Goal: Task Accomplishment & Management: Manage account settings

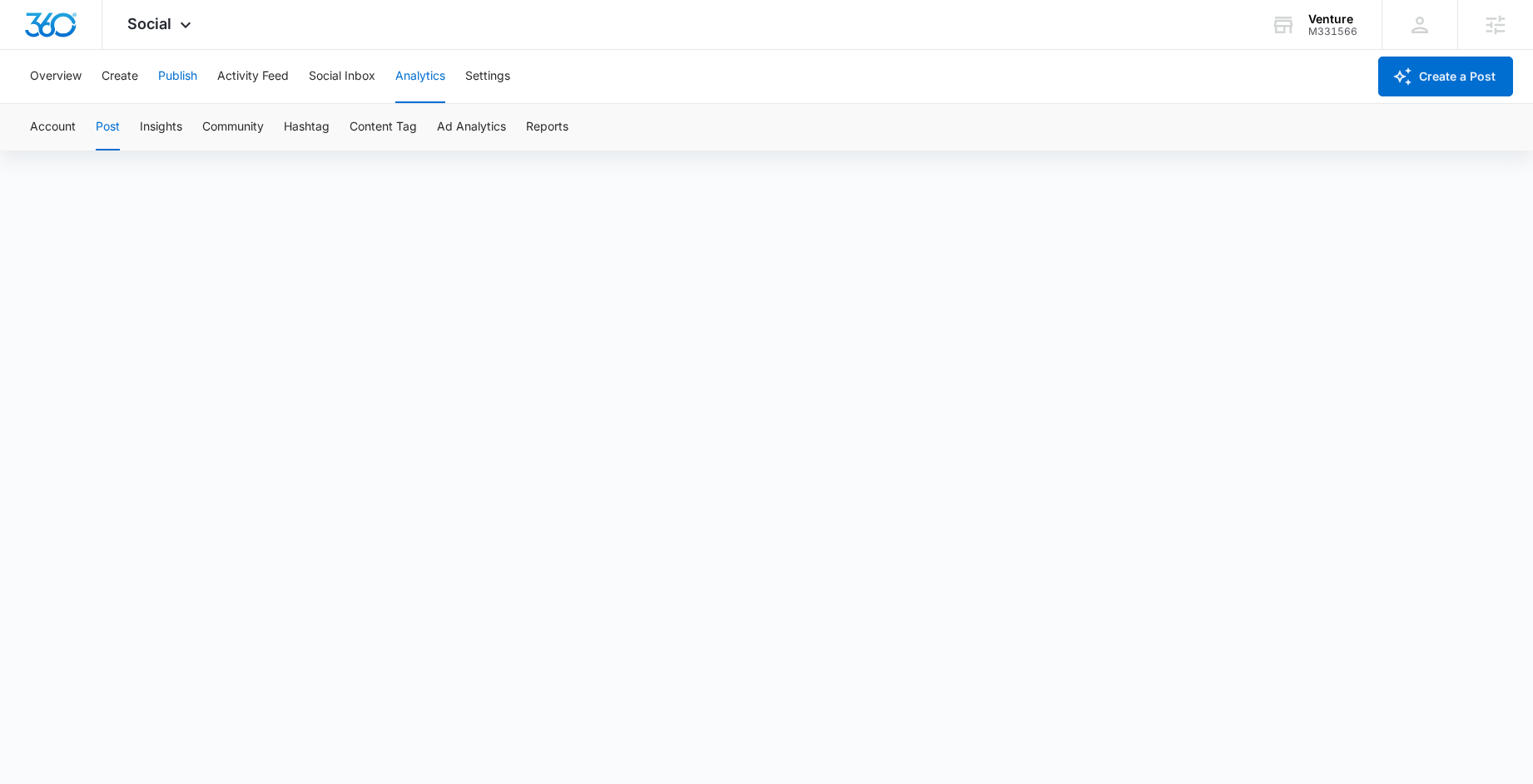
click at [165, 74] on button "Publish" at bounding box center [177, 77] width 39 height 53
click at [408, 86] on button "Analytics" at bounding box center [420, 77] width 50 height 53
click at [101, 127] on button "Post" at bounding box center [108, 128] width 24 height 47
click at [43, 135] on button "Account" at bounding box center [53, 128] width 46 height 47
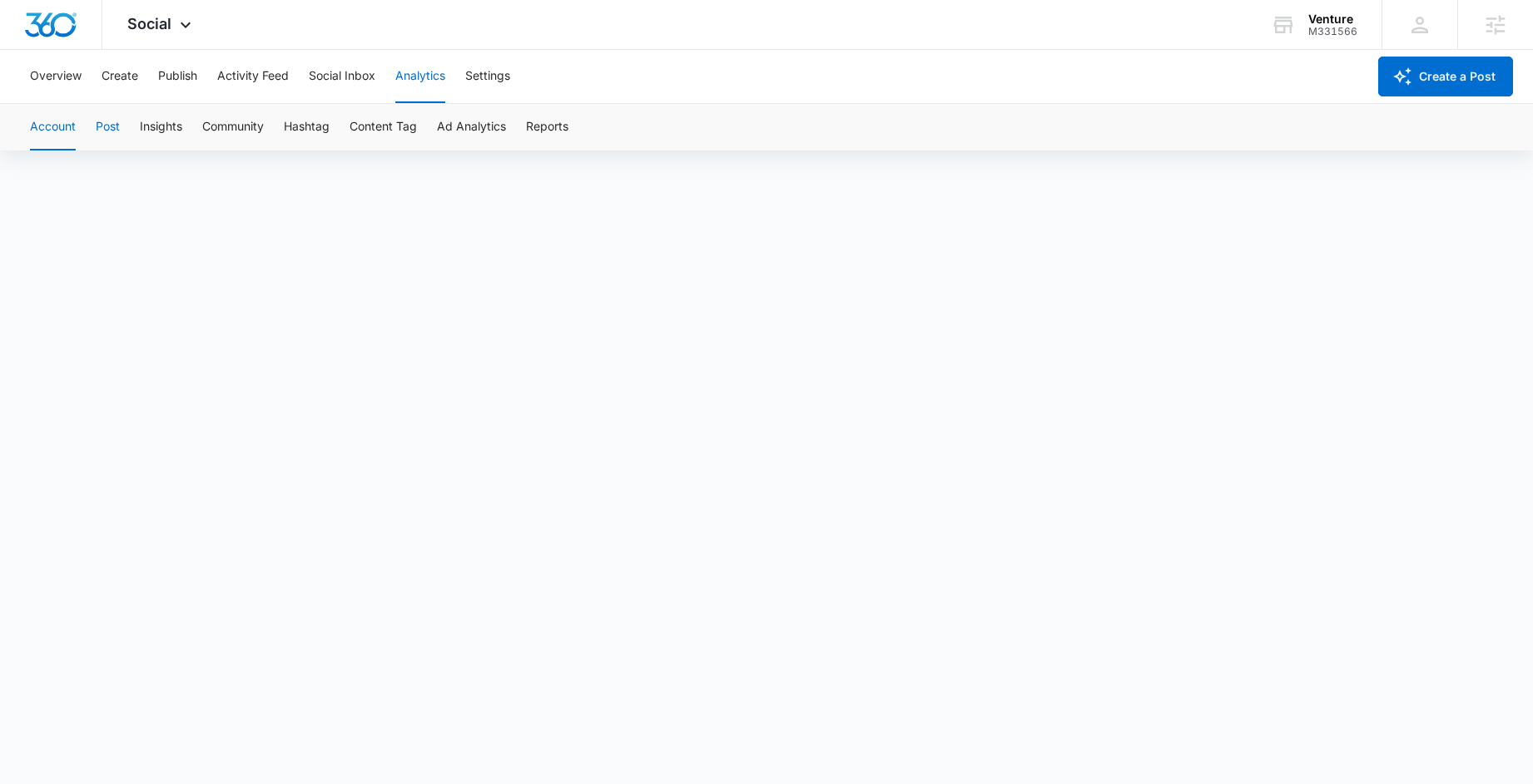
click at [107, 134] on button "Post" at bounding box center [108, 128] width 24 height 47
click at [189, 79] on button "Publish" at bounding box center [177, 77] width 39 height 53
click at [254, 73] on button "Activity Feed" at bounding box center [253, 77] width 72 height 53
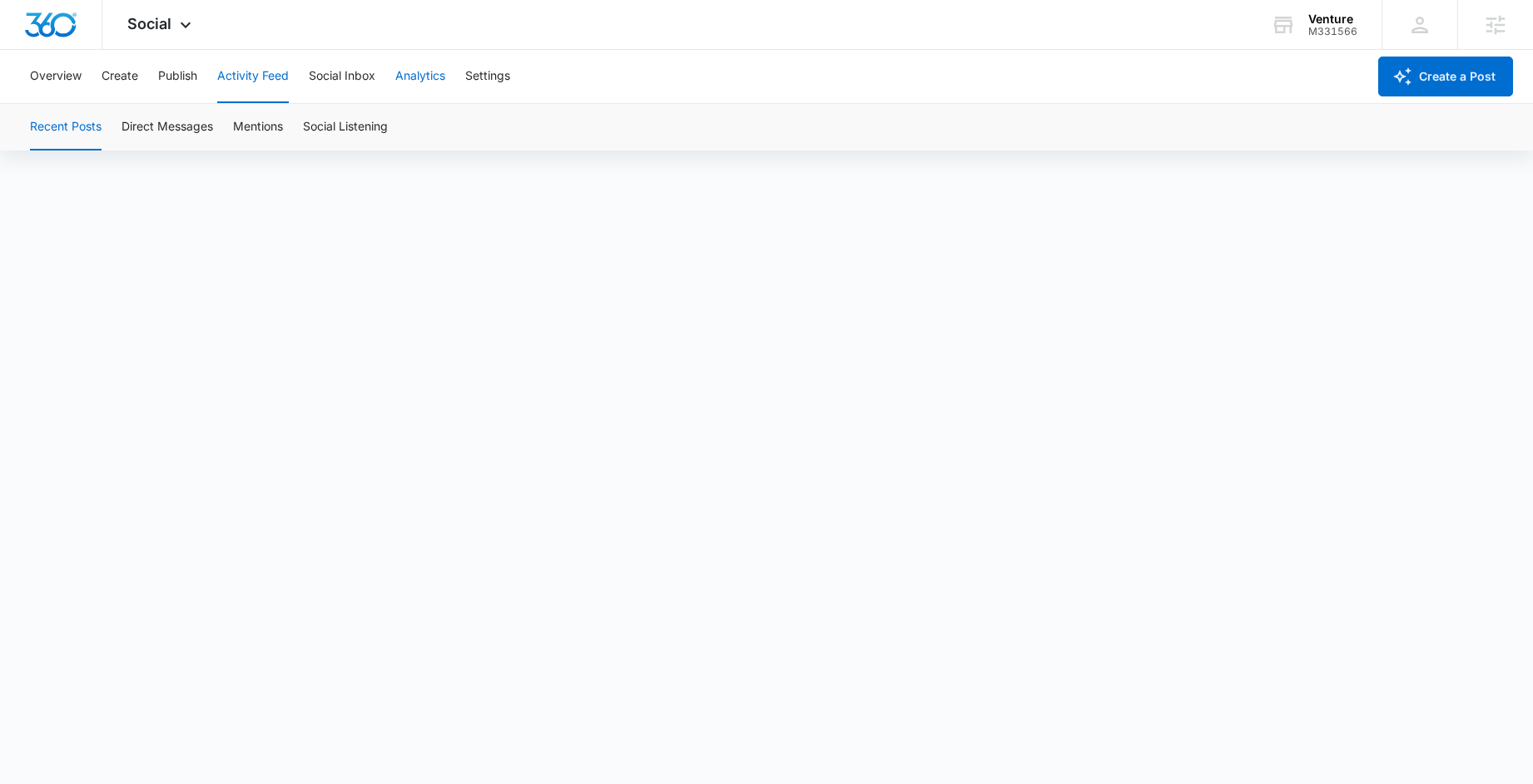
click at [412, 77] on button "Analytics" at bounding box center [420, 77] width 50 height 53
click at [53, 78] on button "Overview" at bounding box center [56, 77] width 52 height 53
click at [191, 84] on button "Publish" at bounding box center [177, 77] width 39 height 53
click at [65, 75] on button "Overview" at bounding box center [56, 77] width 52 height 53
click at [172, 83] on button "Publish" at bounding box center [177, 77] width 39 height 53
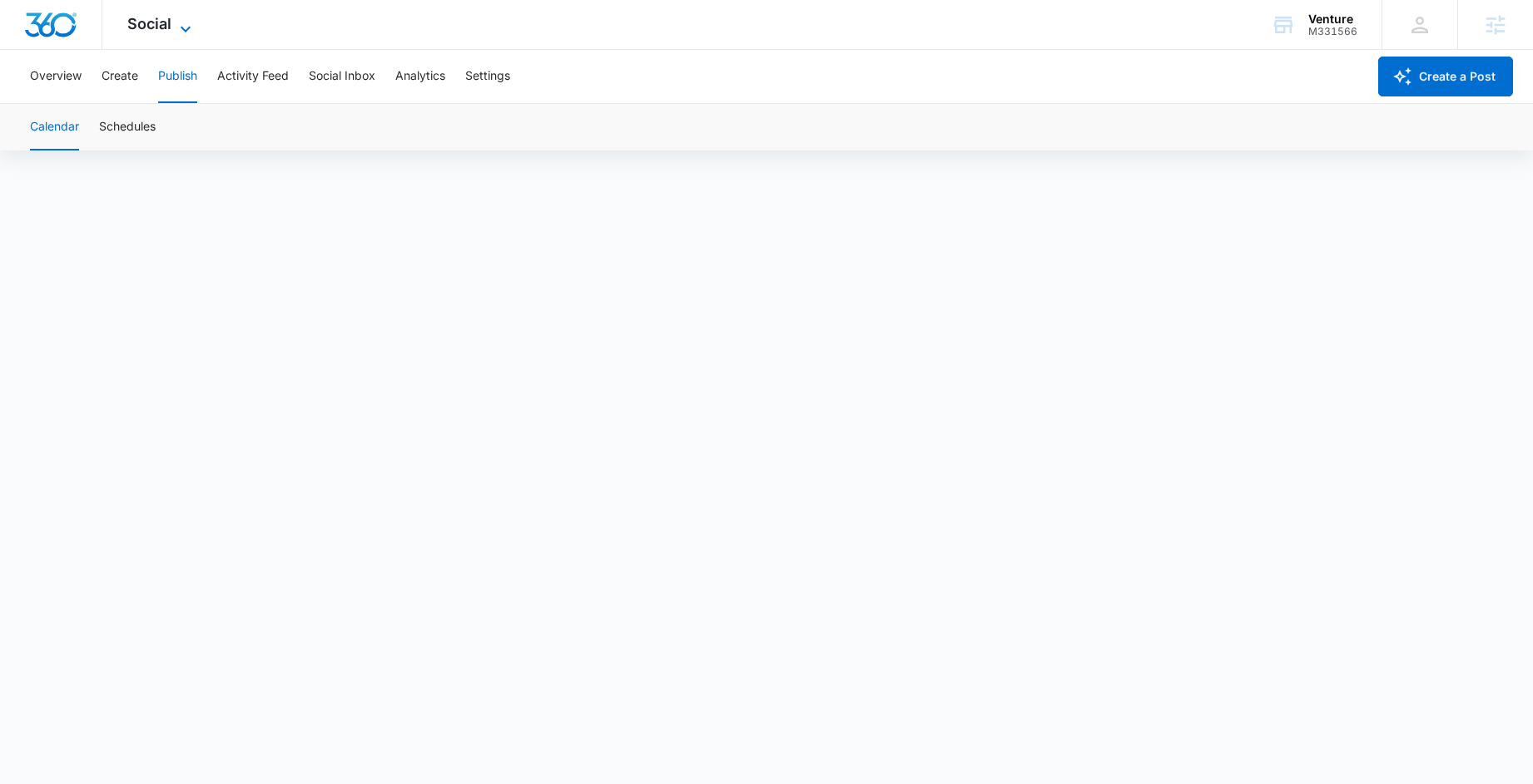
click at [180, 23] on icon at bounding box center [185, 29] width 20 height 20
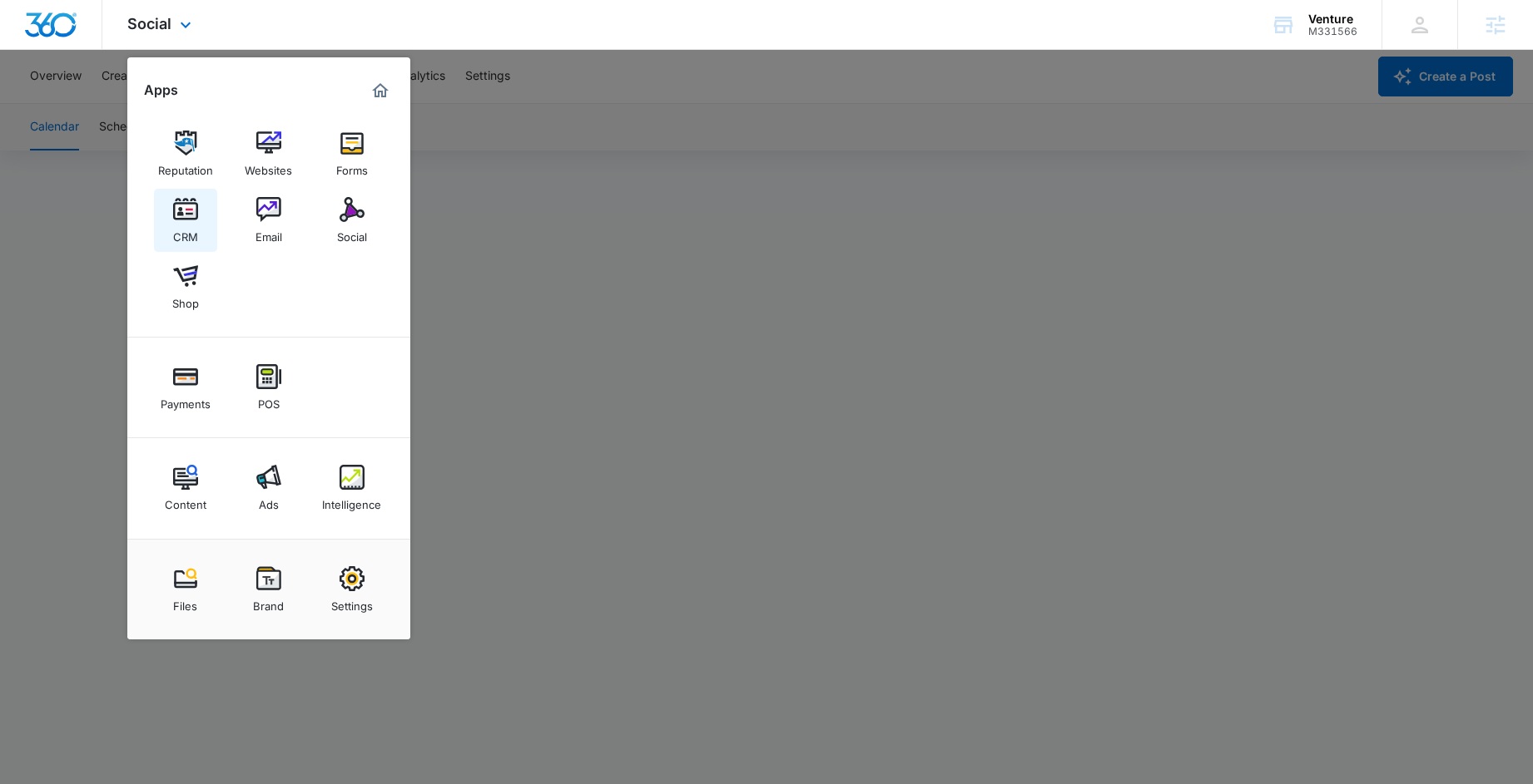
click at [187, 215] on img at bounding box center [185, 210] width 25 height 25
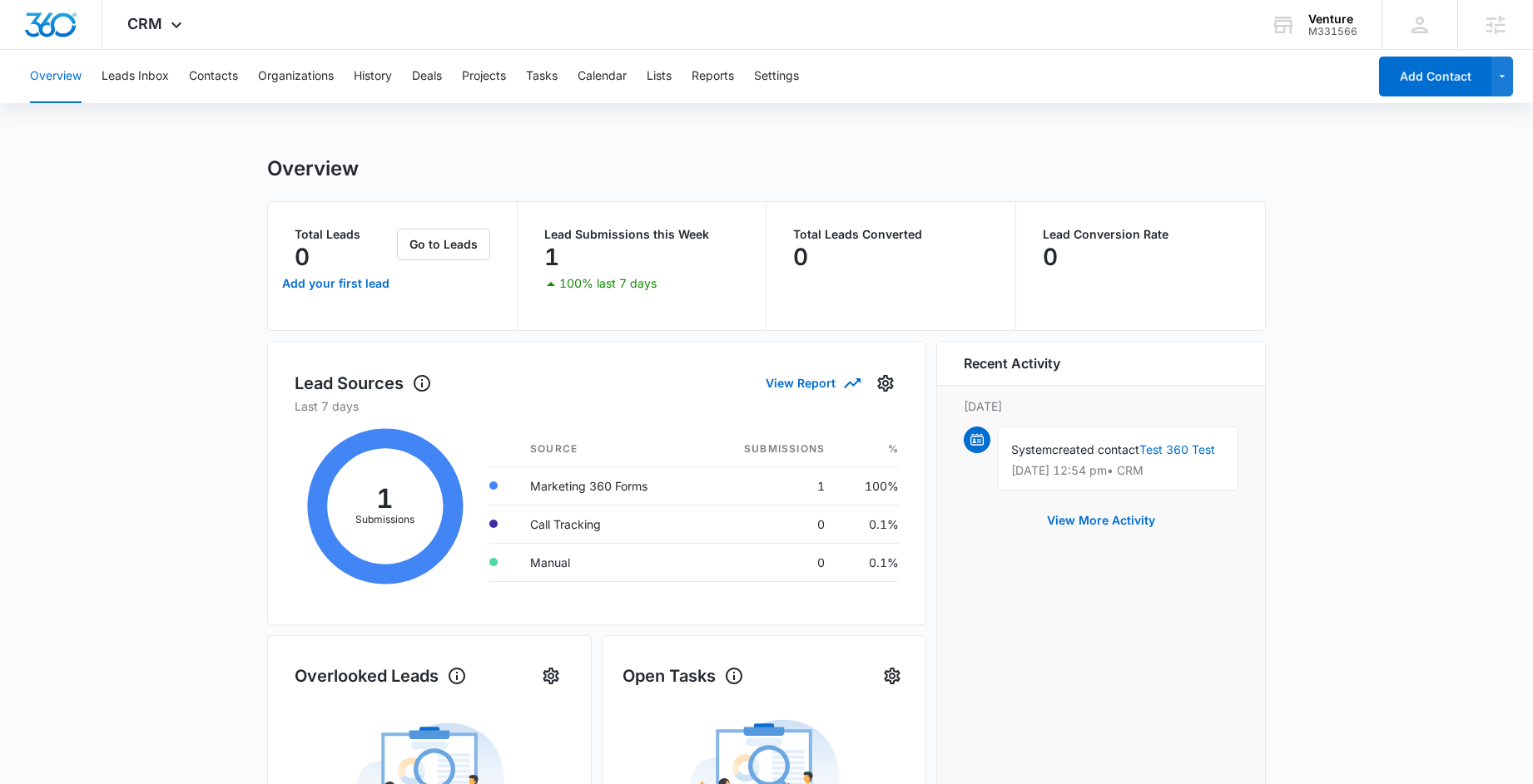
click at [390, 503] on icon at bounding box center [385, 506] width 181 height 183
click at [169, 21] on icon at bounding box center [176, 29] width 20 height 20
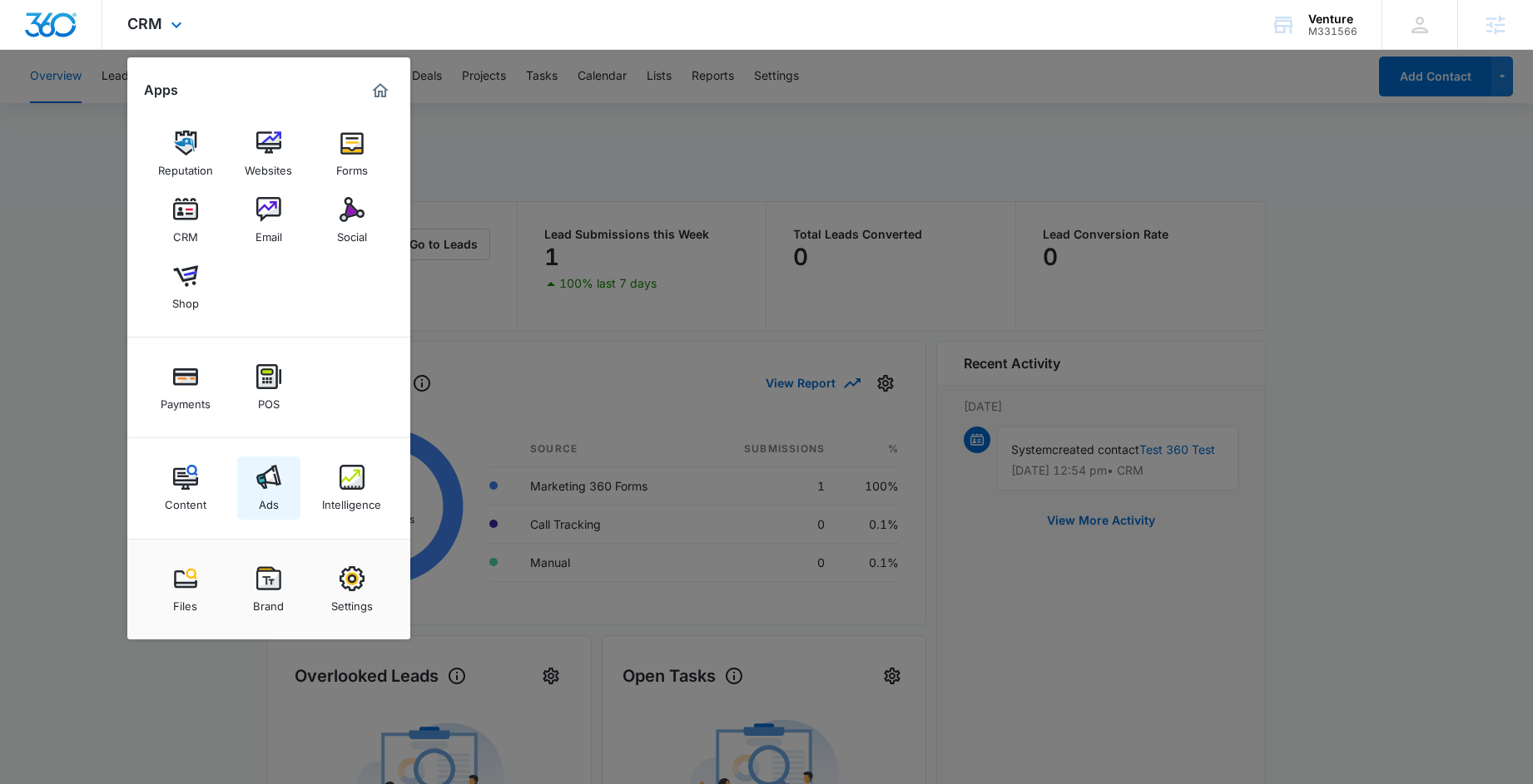
click at [276, 485] on img at bounding box center [269, 478] width 25 height 25
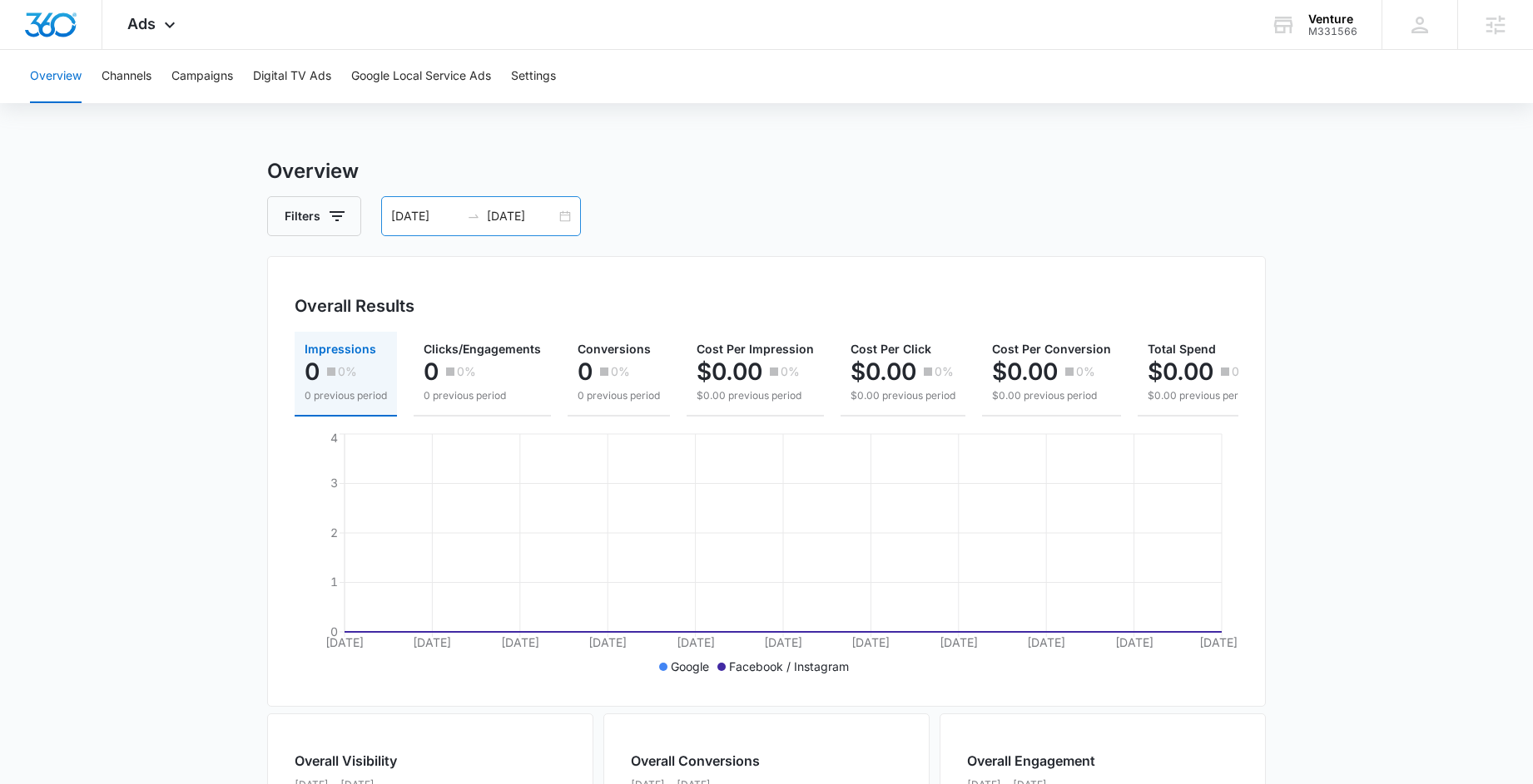
click at [551, 208] on input "09/11/2025" at bounding box center [521, 216] width 69 height 18
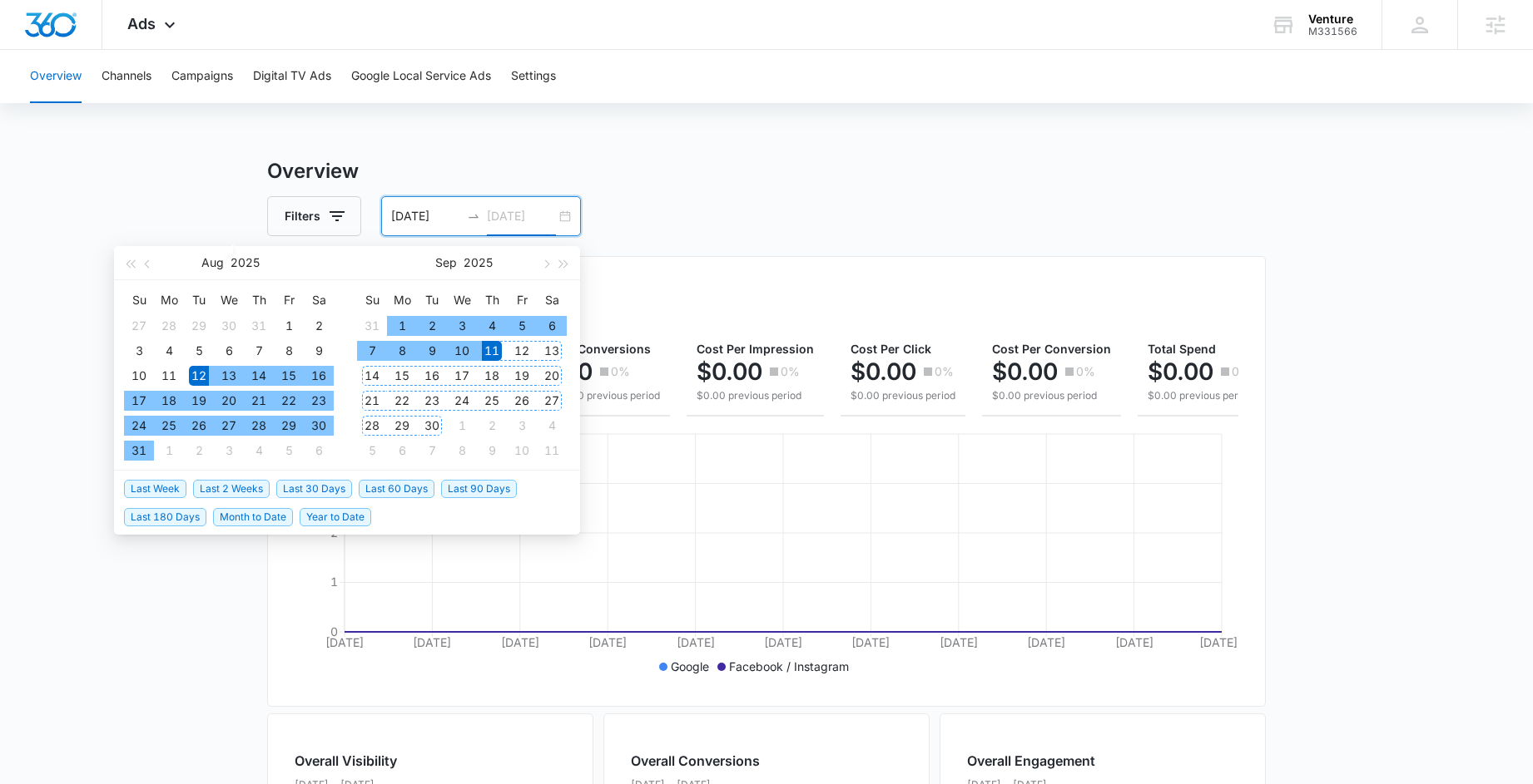
type input "09/11/2025"
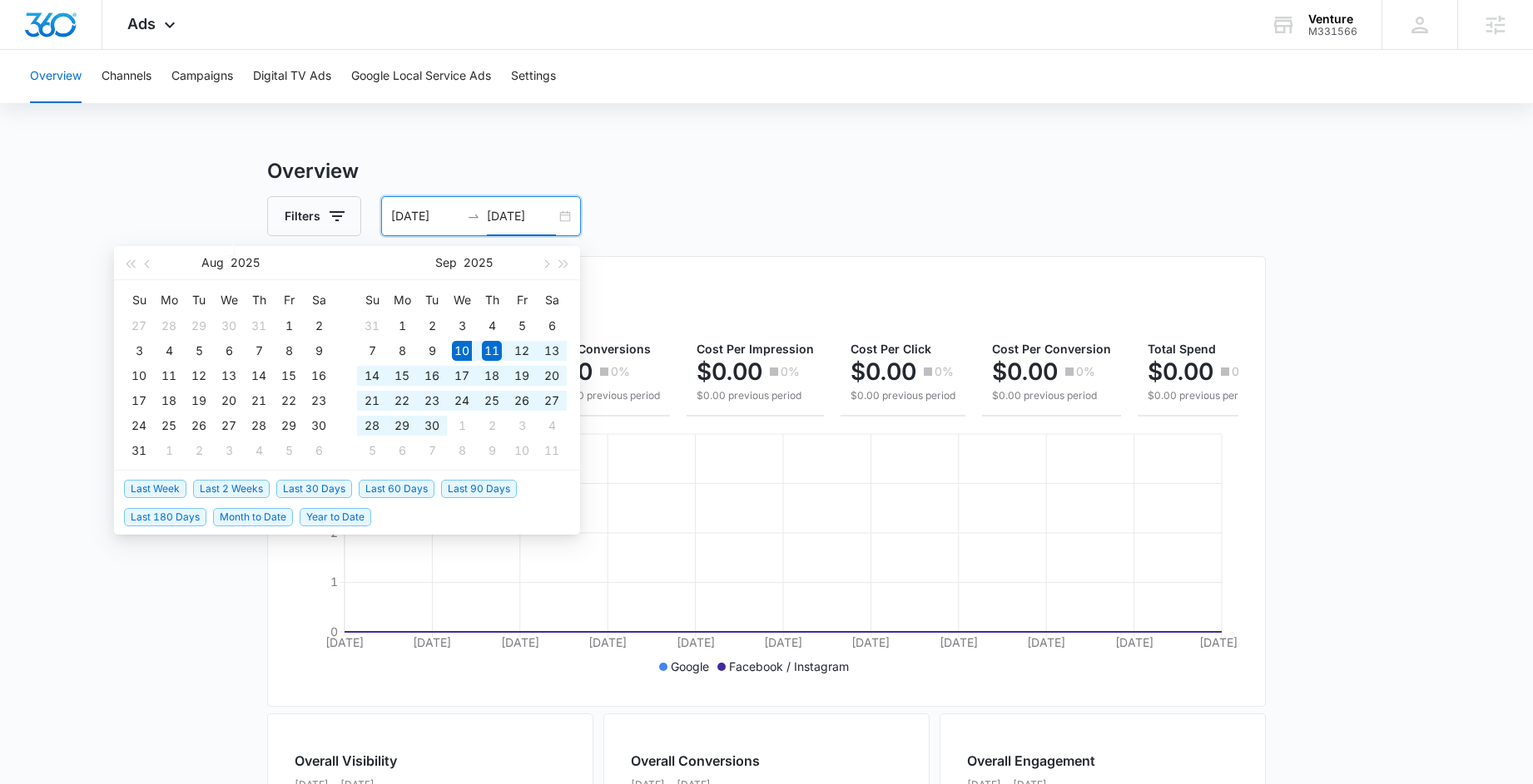
click at [329, 483] on span "Last 30 Days" at bounding box center [314, 489] width 76 height 18
type input "09/10/2025"
type input "10/10/2025"
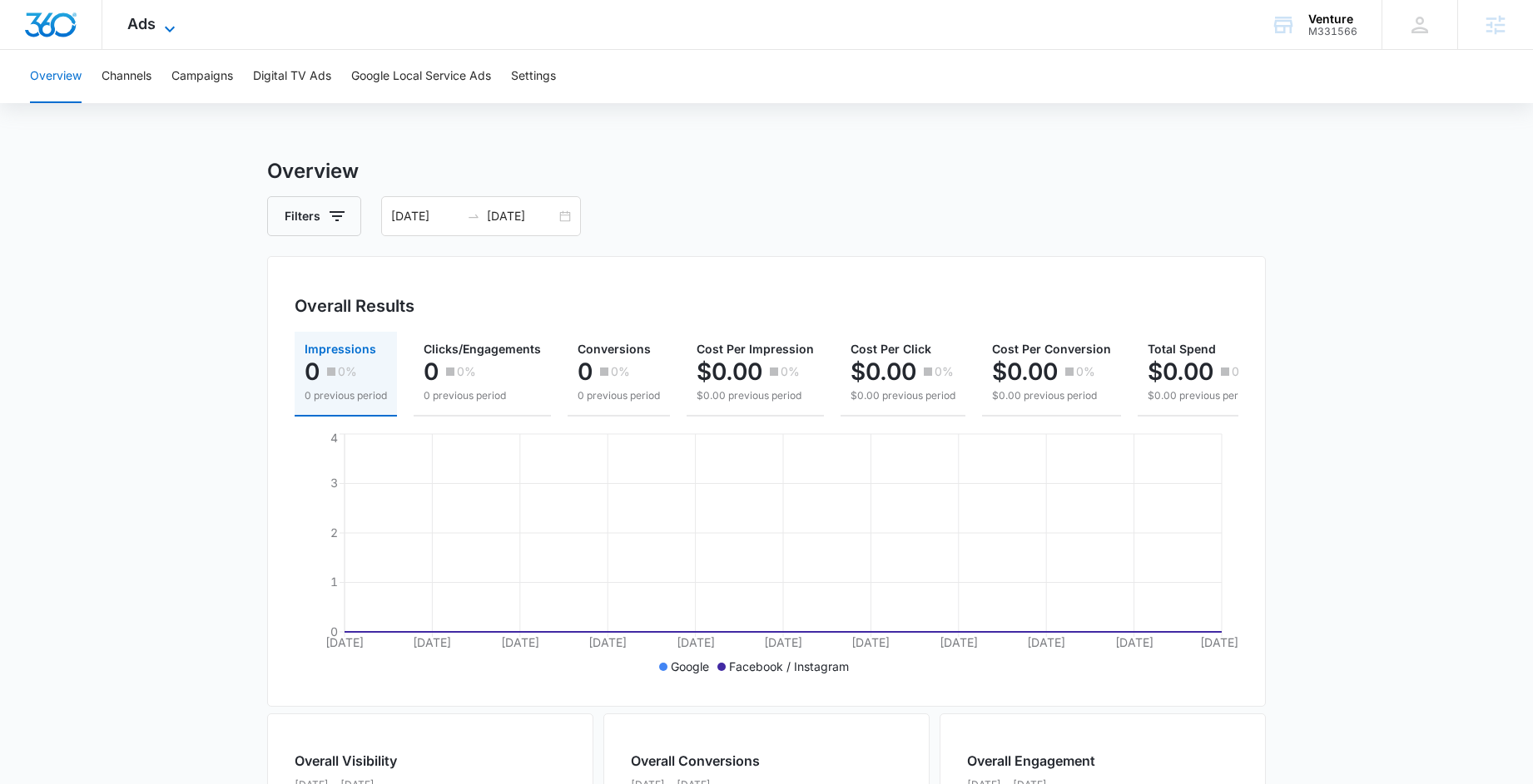
click at [151, 23] on span "Ads" at bounding box center [141, 23] width 28 height 18
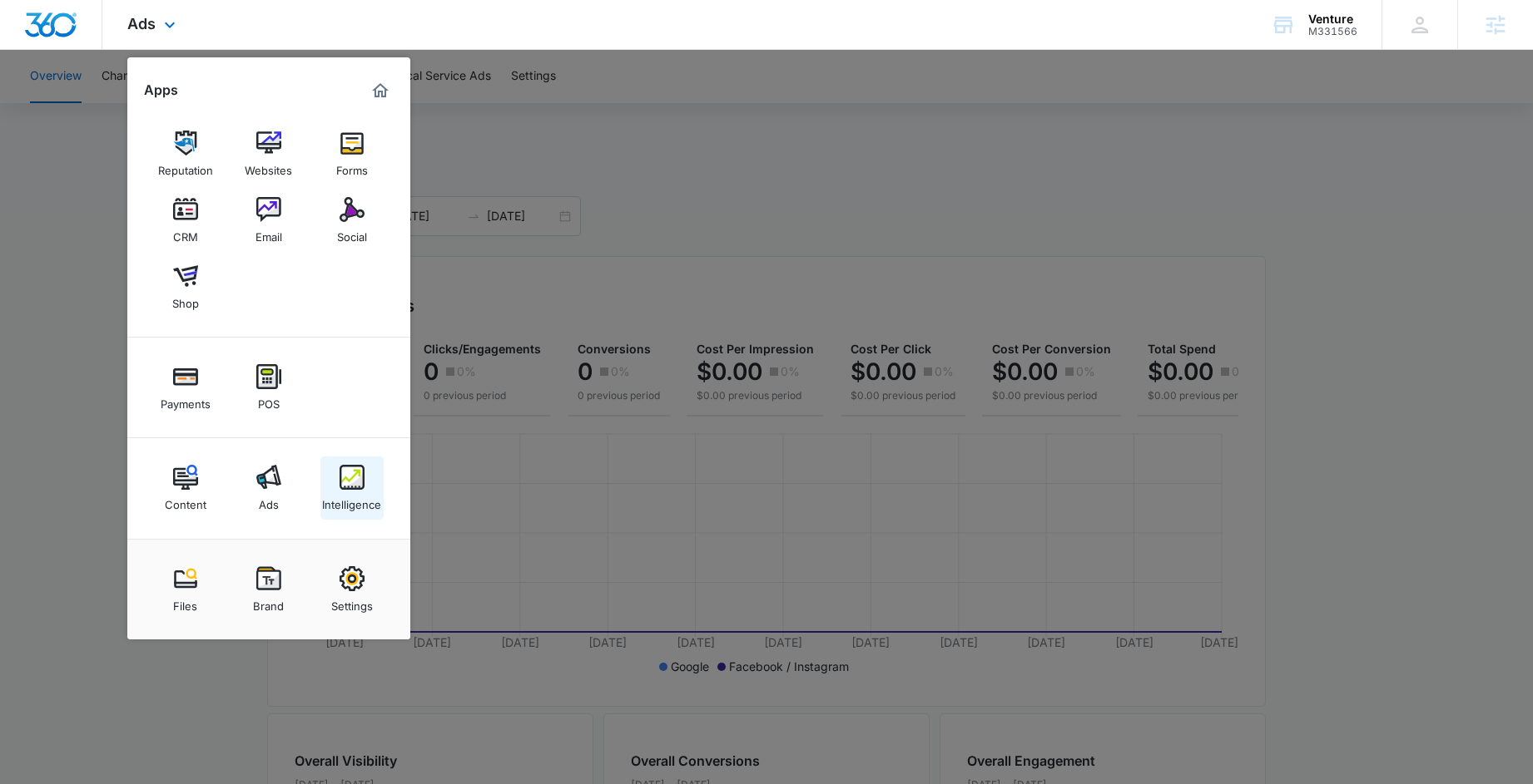
click at [349, 478] on img at bounding box center [352, 478] width 25 height 25
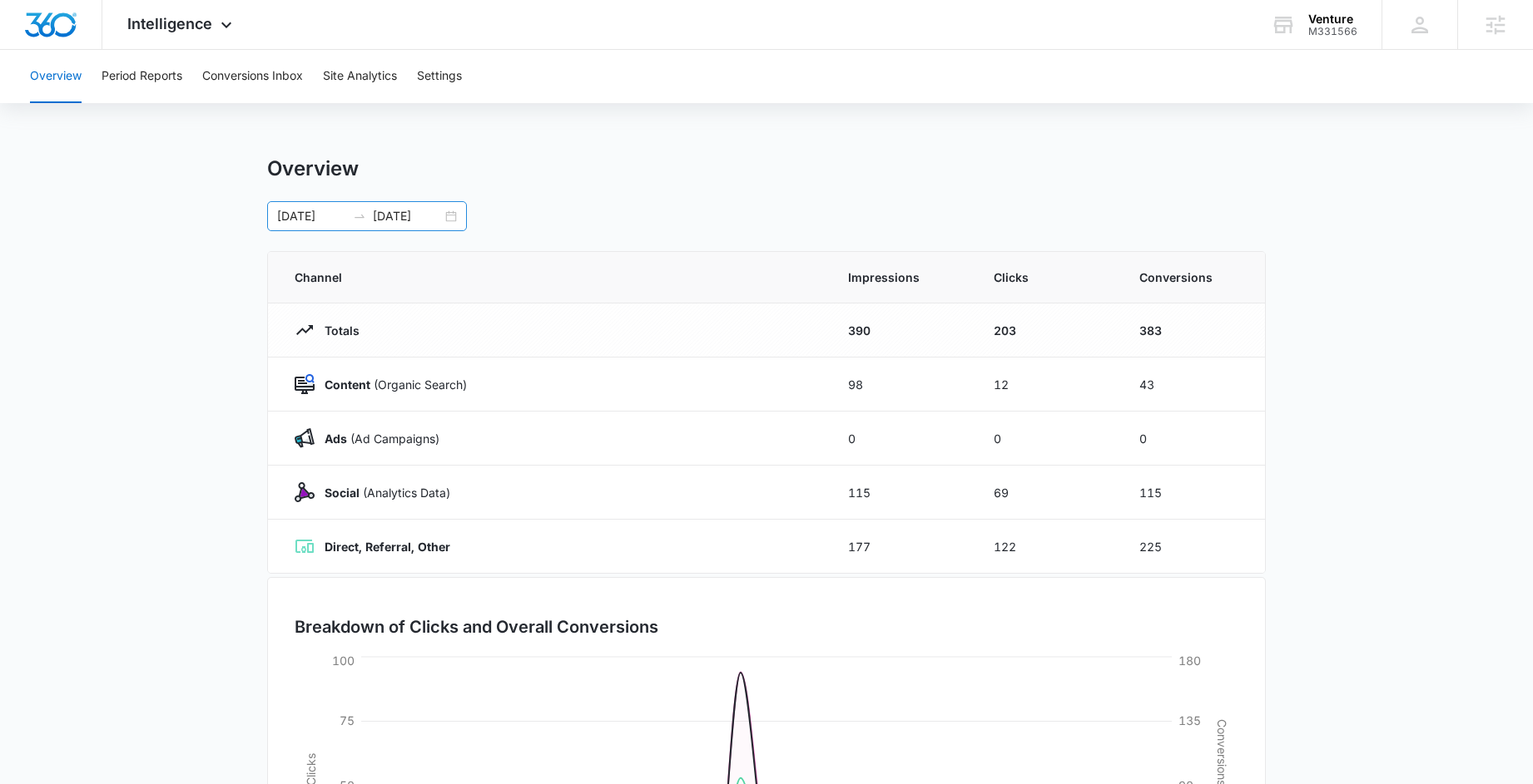
click at [440, 217] on input "10/10/2025" at bounding box center [407, 216] width 69 height 18
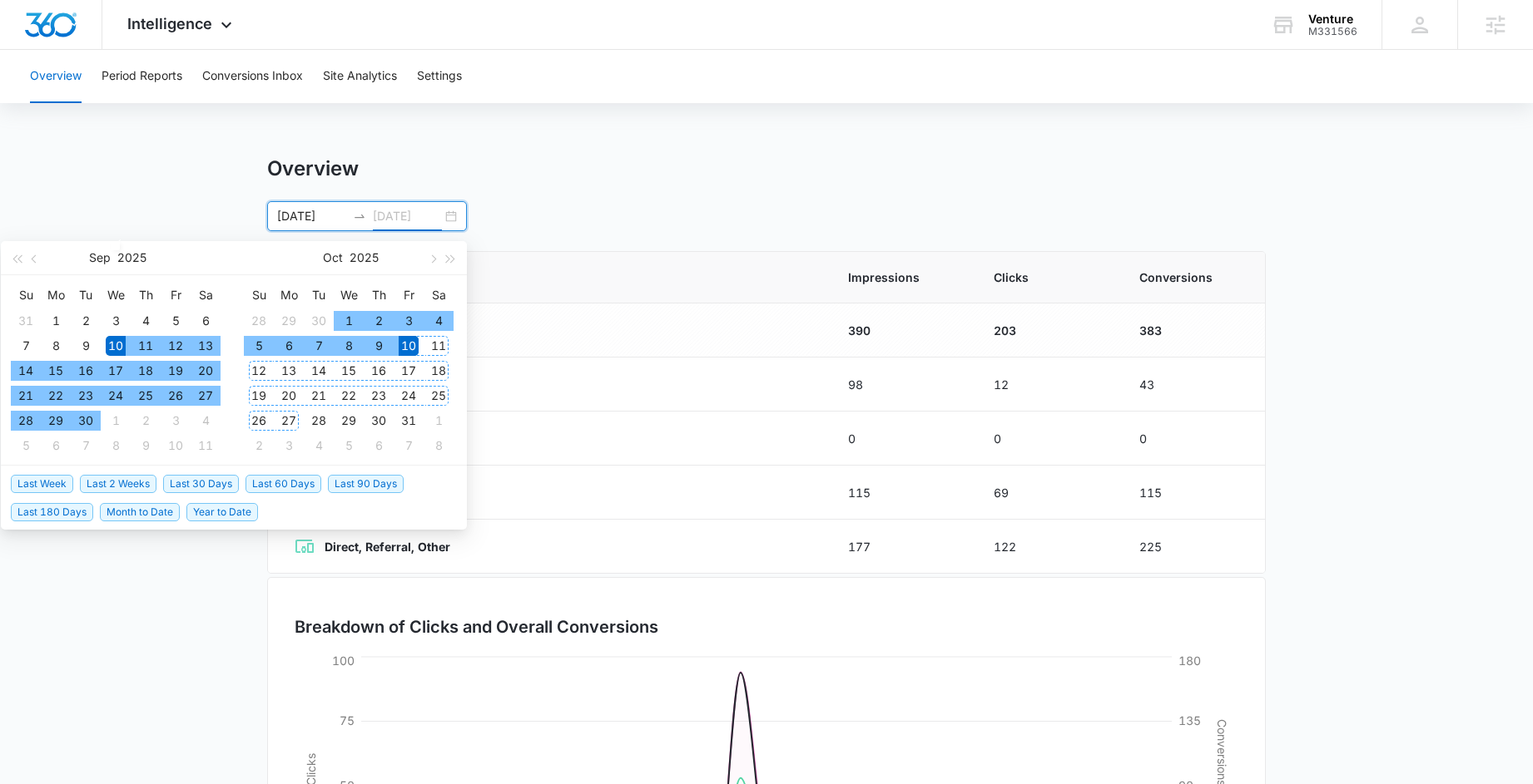
type input "10/10/2025"
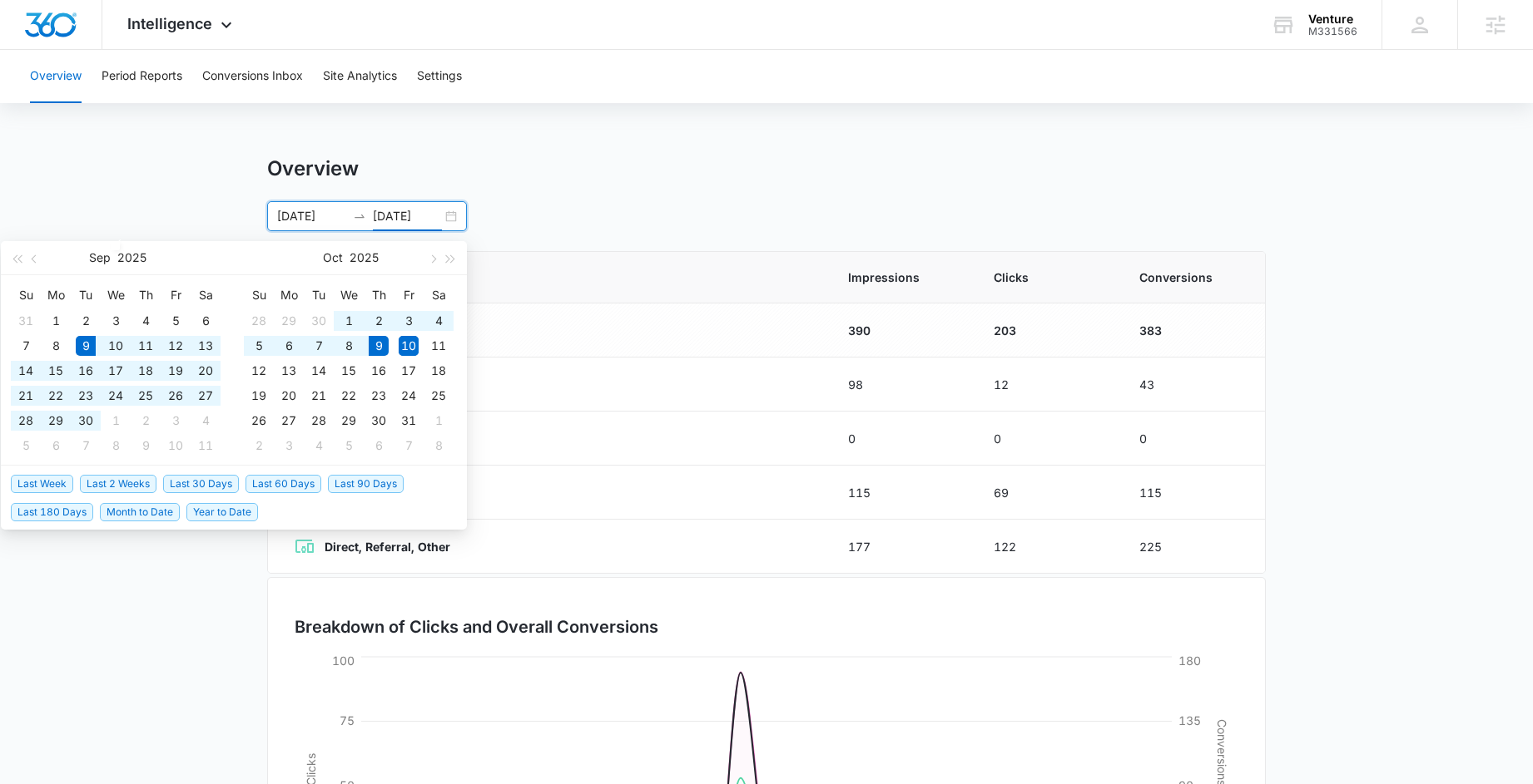
click at [210, 477] on span "Last 30 Days" at bounding box center [201, 484] width 76 height 18
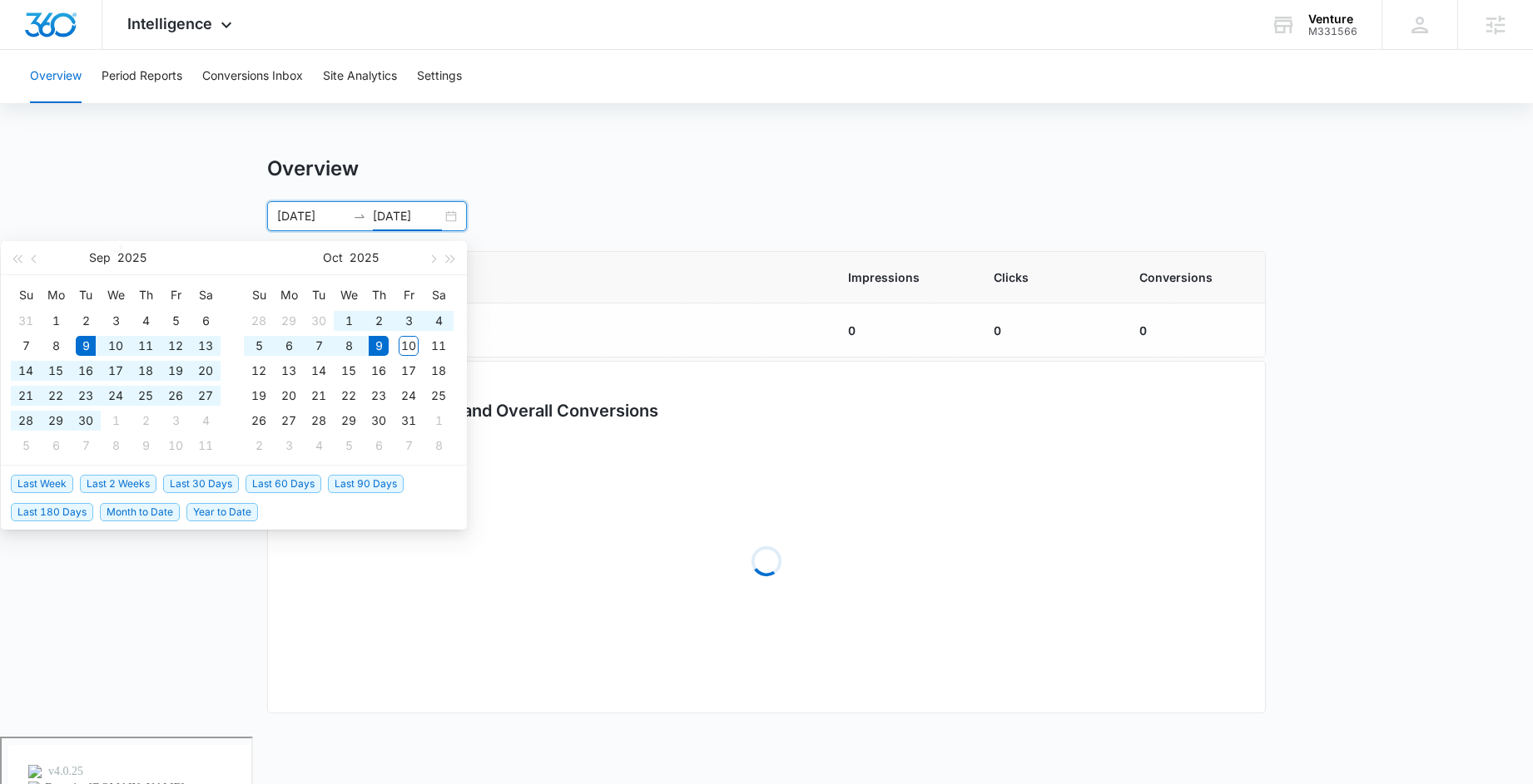
type input "09/09/2025"
type input "10/09/2025"
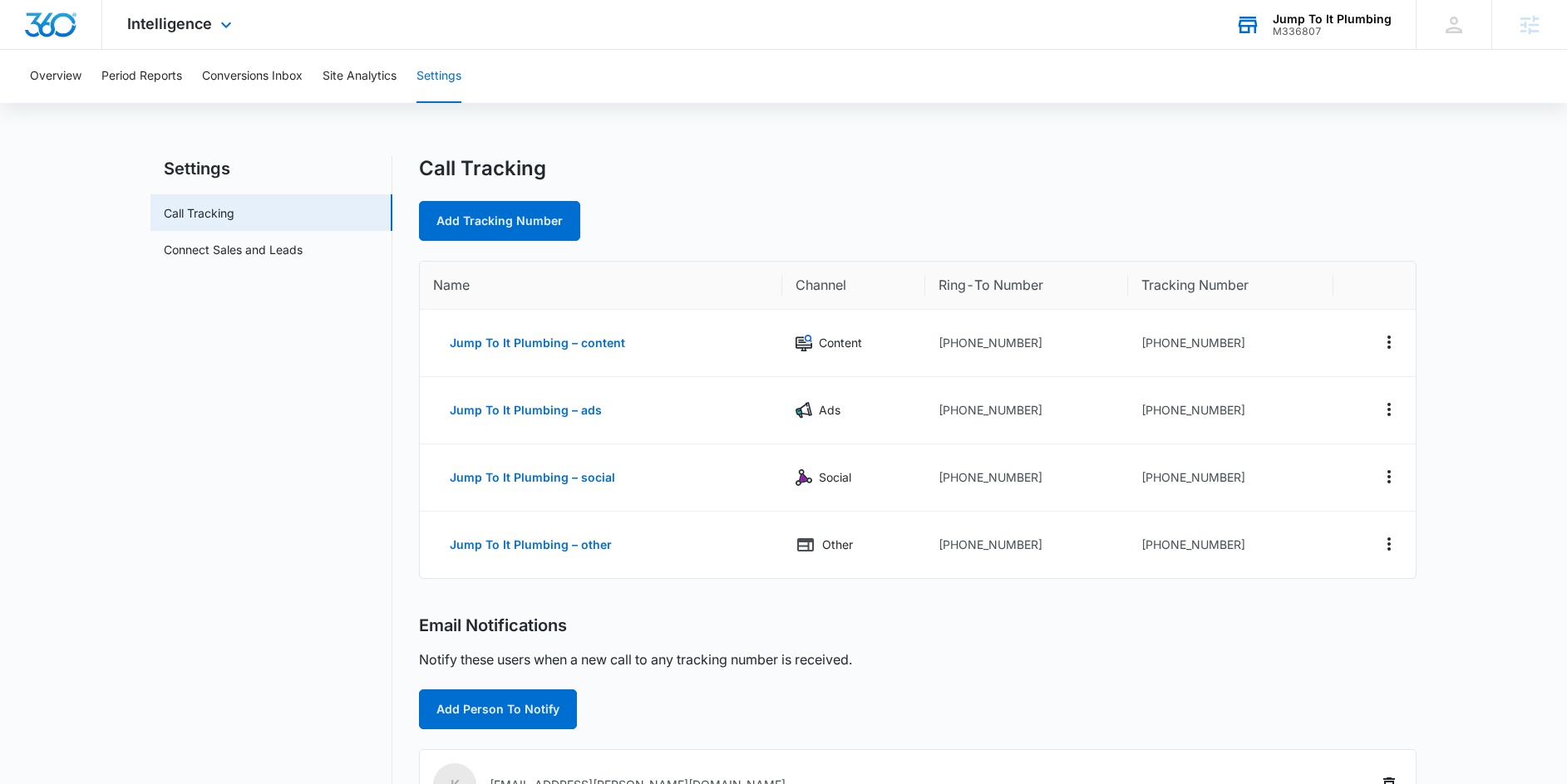
click at [1348, 21] on div "Jump To It Plumbing" at bounding box center [1332, 19] width 118 height 13
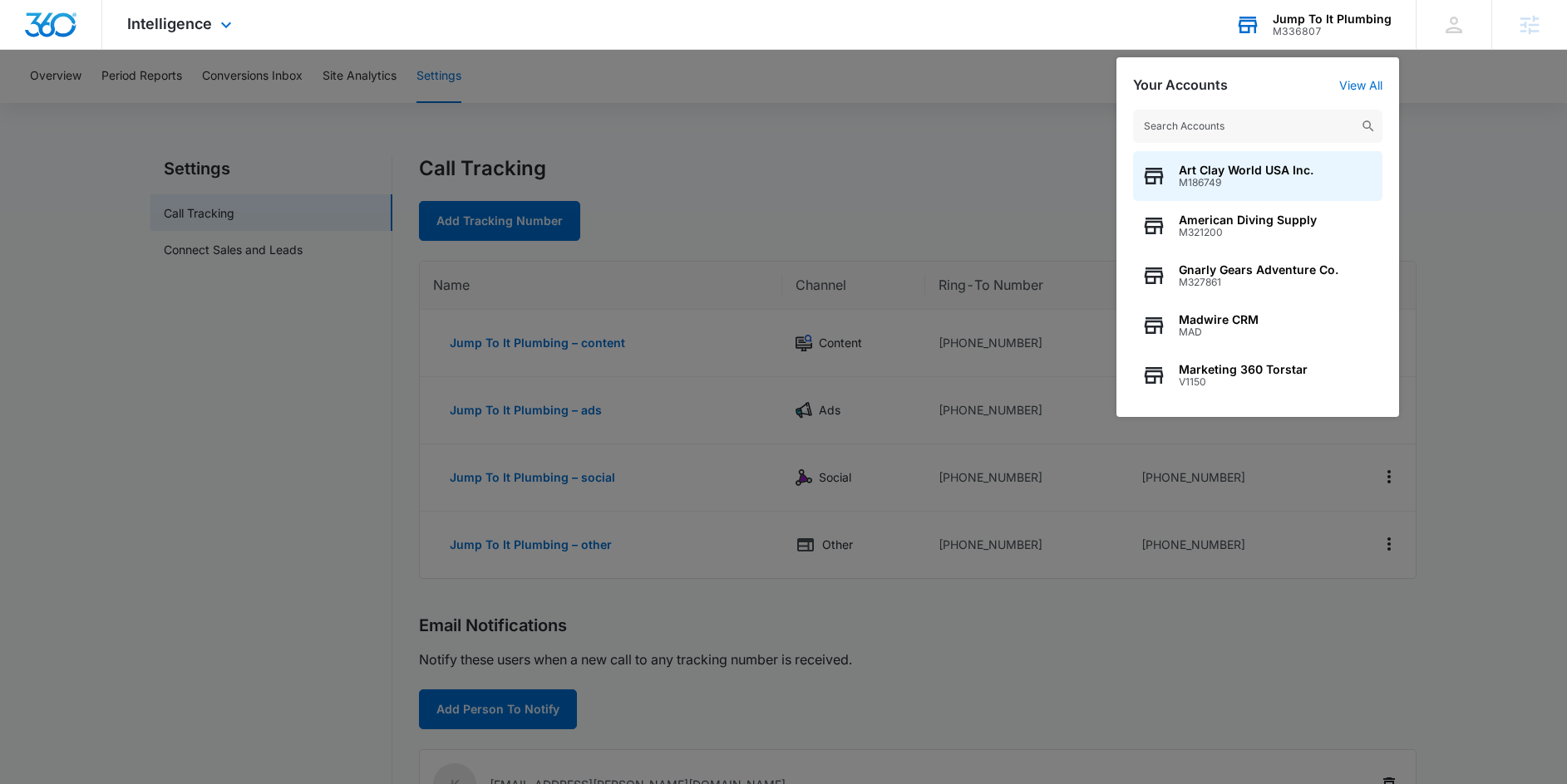
click at [1219, 128] on input "text" at bounding box center [1257, 126] width 249 height 33
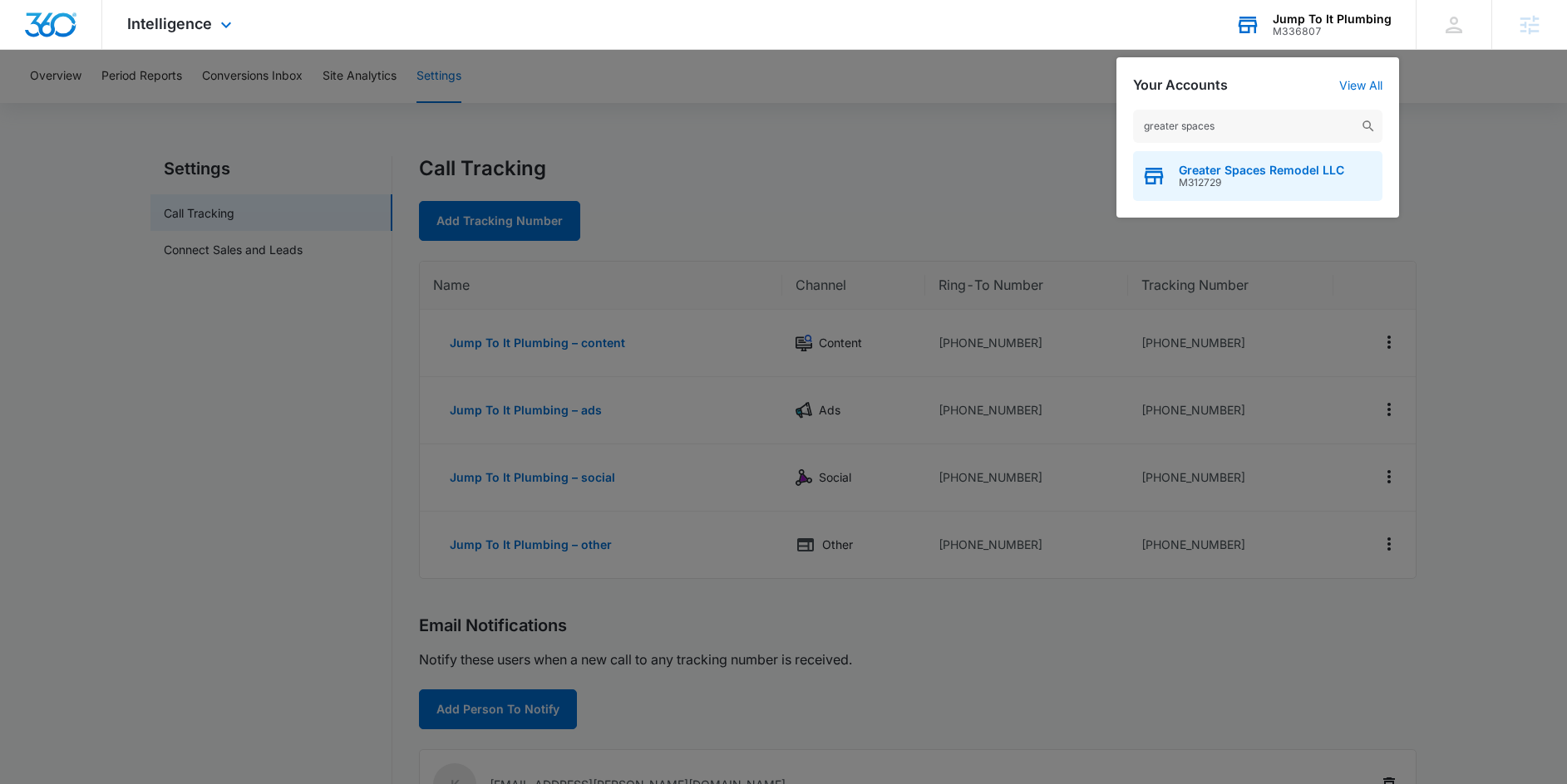
type input "greater spaces"
click at [1232, 164] on span "Greater Spaces Remodel LLC" at bounding box center [1262, 170] width 165 height 13
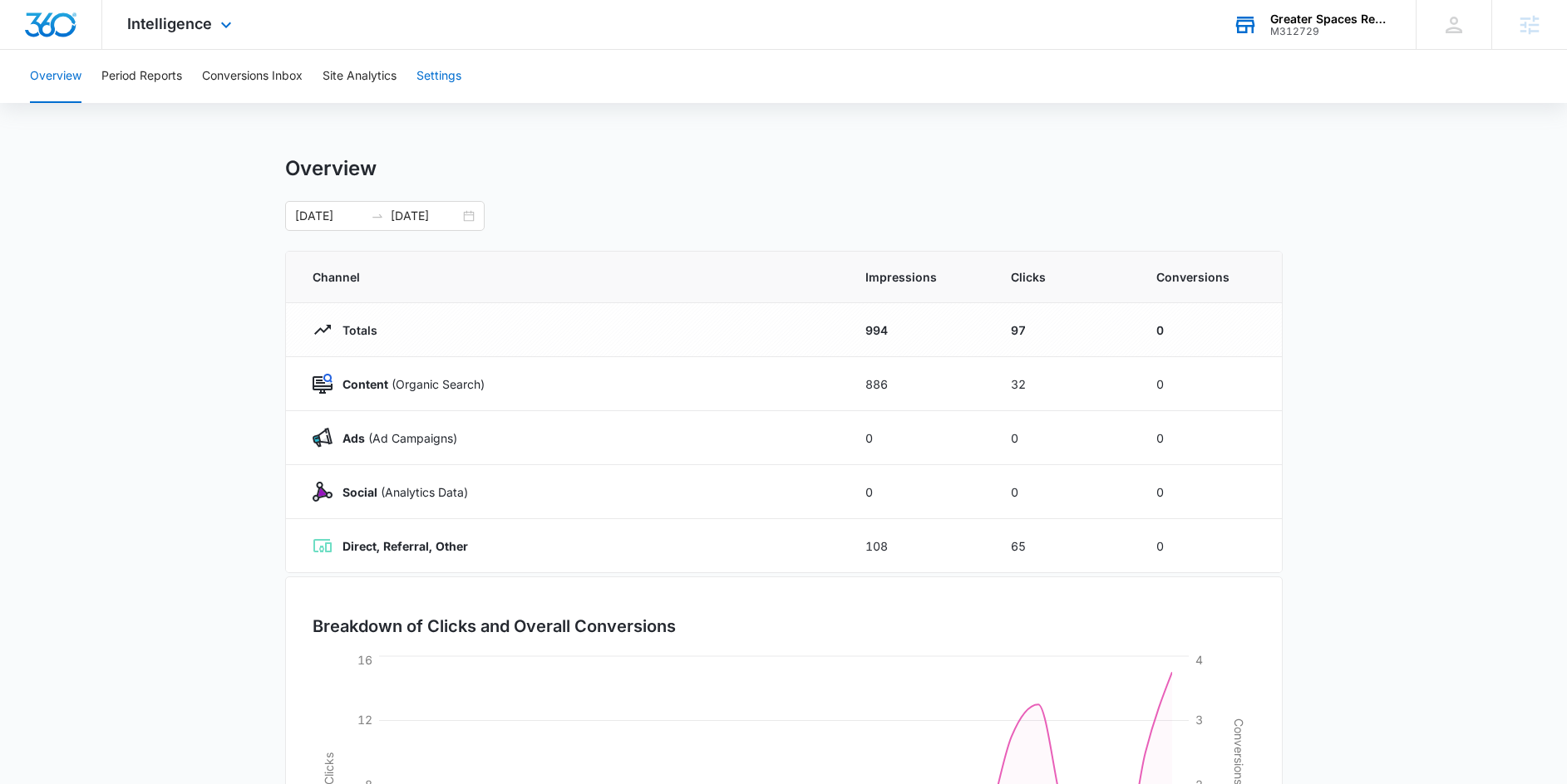
click at [432, 76] on button "Settings" at bounding box center [439, 77] width 45 height 53
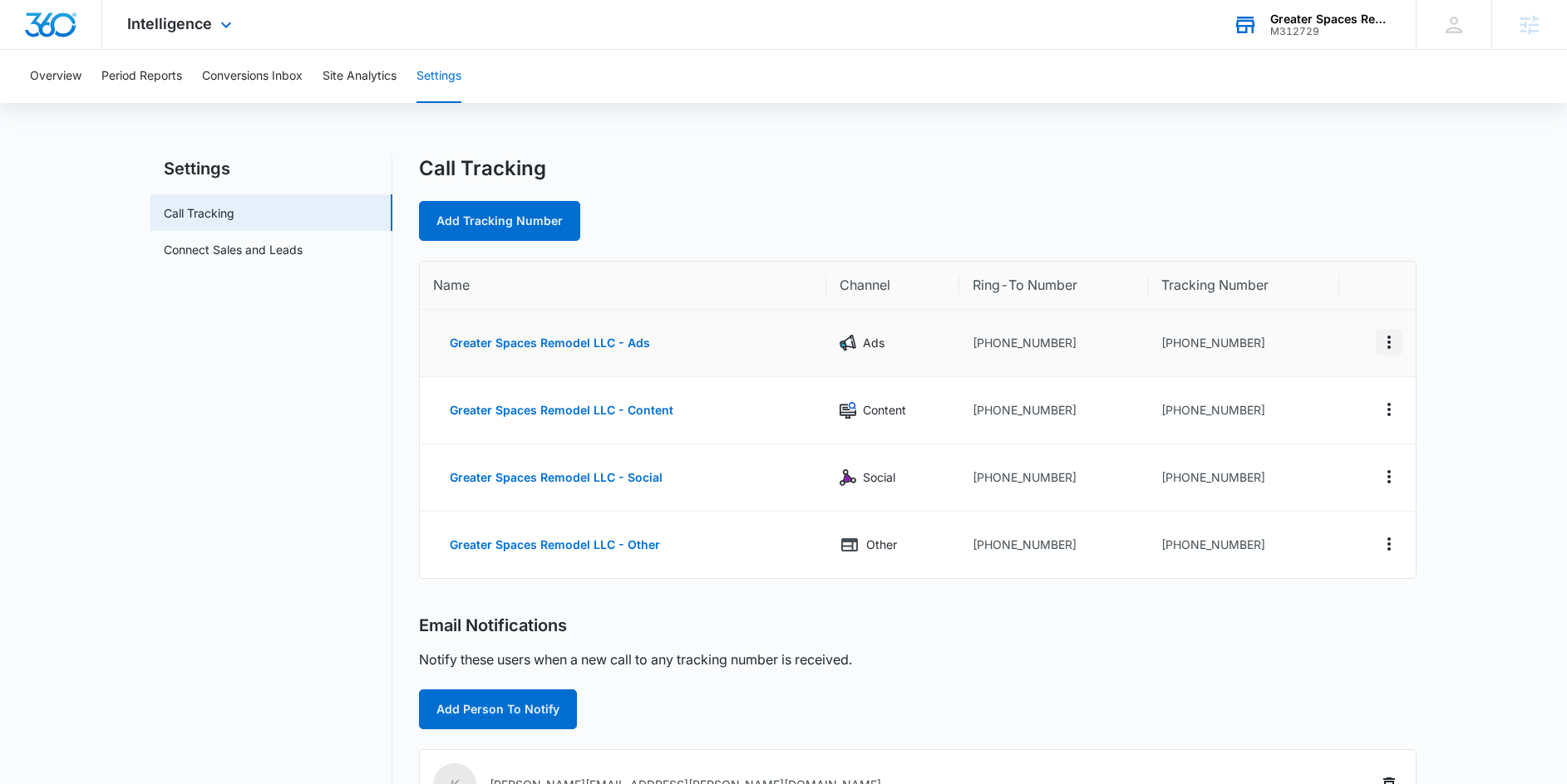
click at [1383, 340] on icon "Actions" at bounding box center [1389, 342] width 20 height 20
click at [1363, 248] on div "Call Tracking Add Tracking Number Name Channel Ring-To Number Tracking Number G…" at bounding box center [917, 636] width 997 height 961
click at [889, 142] on div "Overview Period Reports Conversions Inbox Site Analytics Settings Settings Call…" at bounding box center [784, 593] width 1567 height 1087
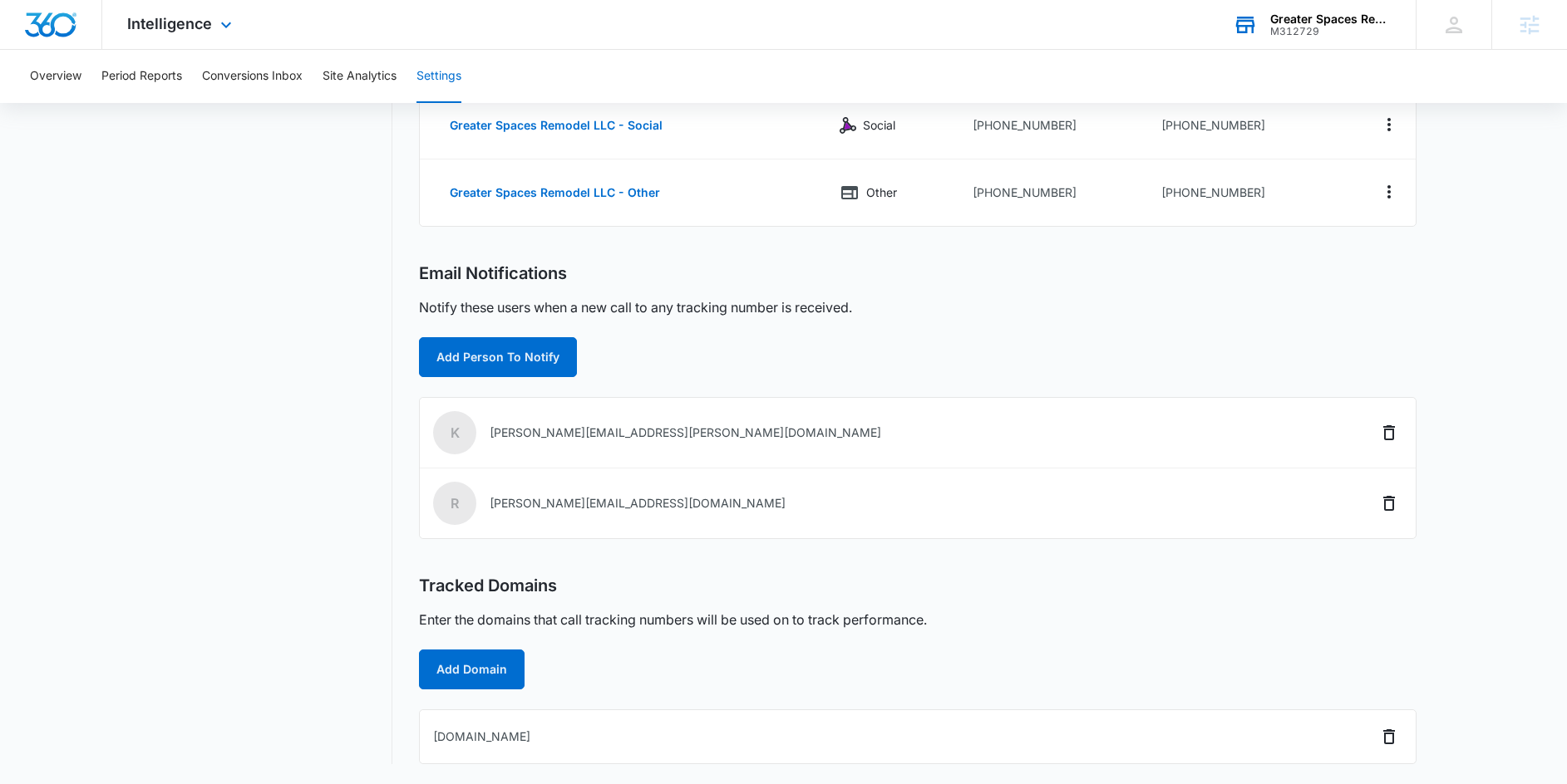
scroll to position [349, 0]
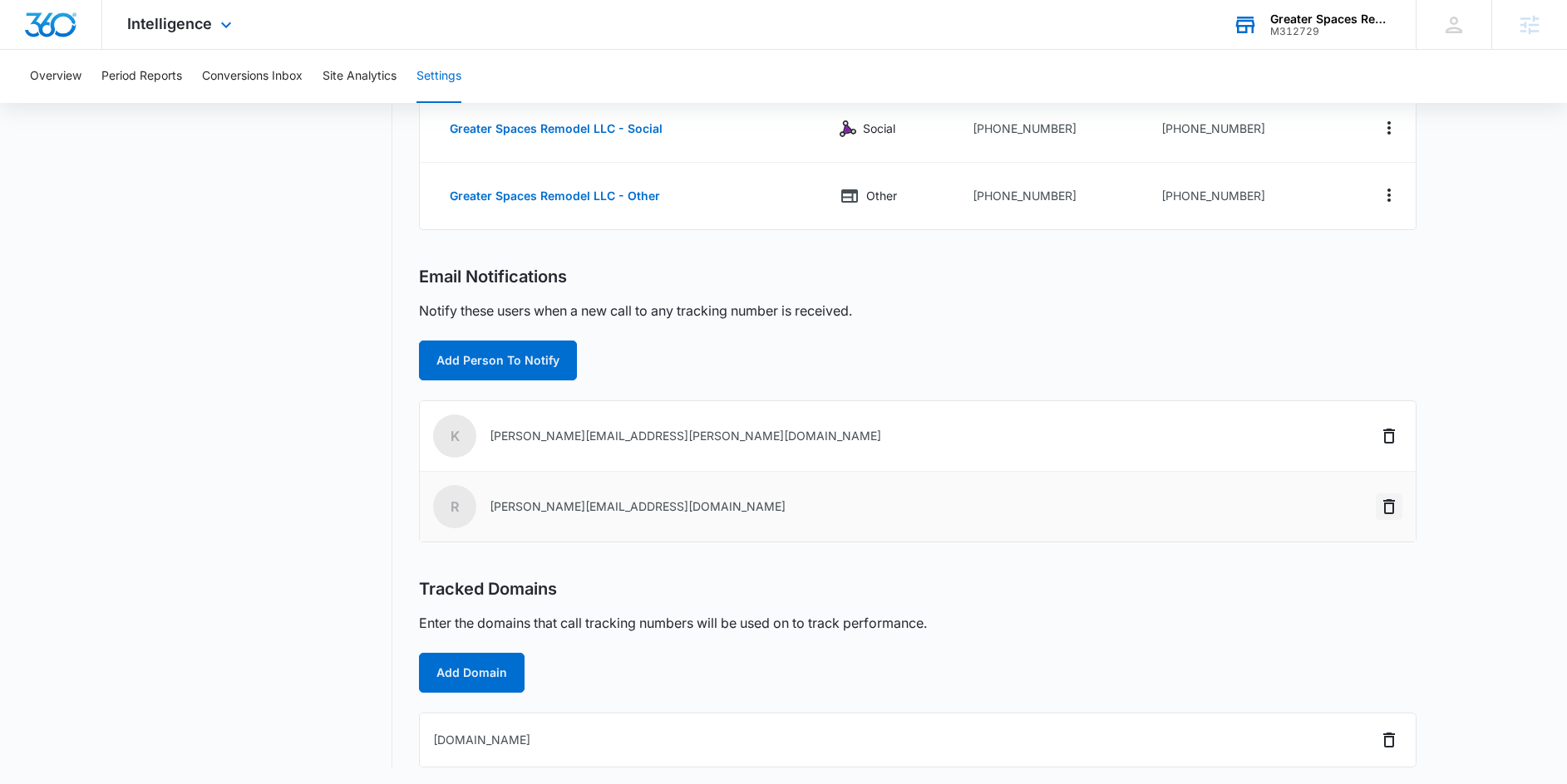
click at [1391, 508] on icon "Delete" at bounding box center [1389, 507] width 20 height 20
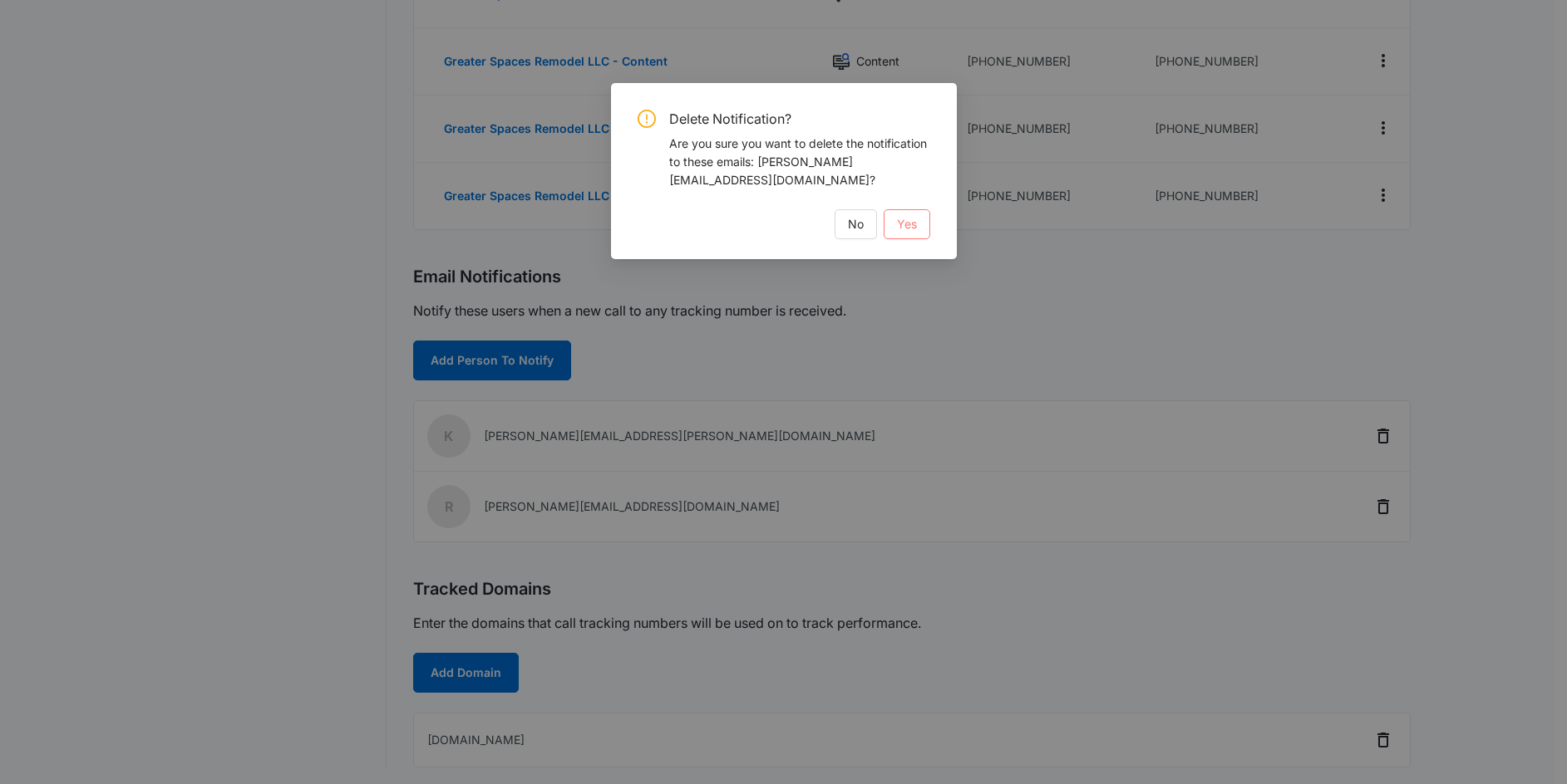
click at [898, 227] on span "Yes" at bounding box center [907, 224] width 20 height 18
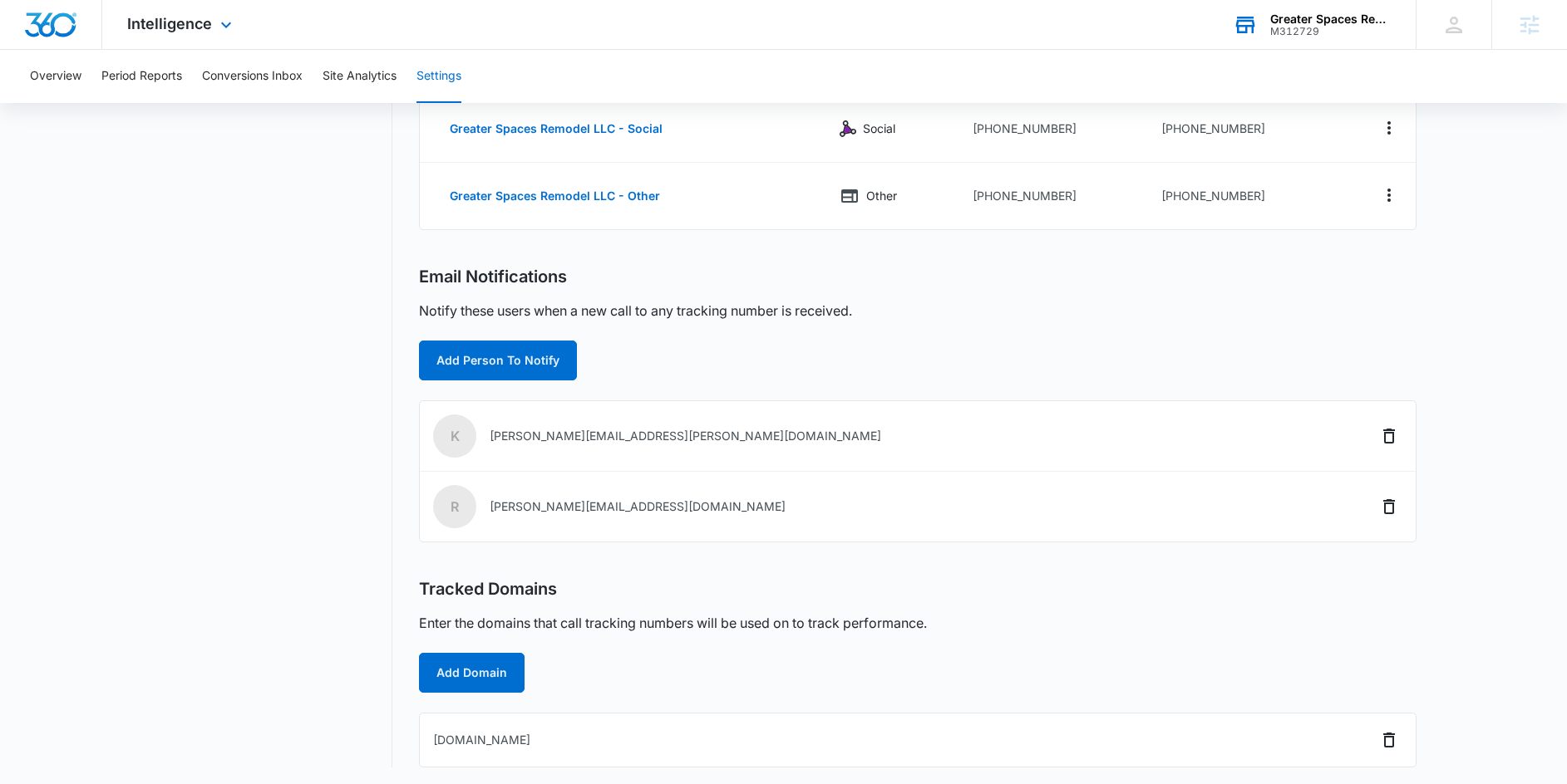
scroll to position [282, 0]
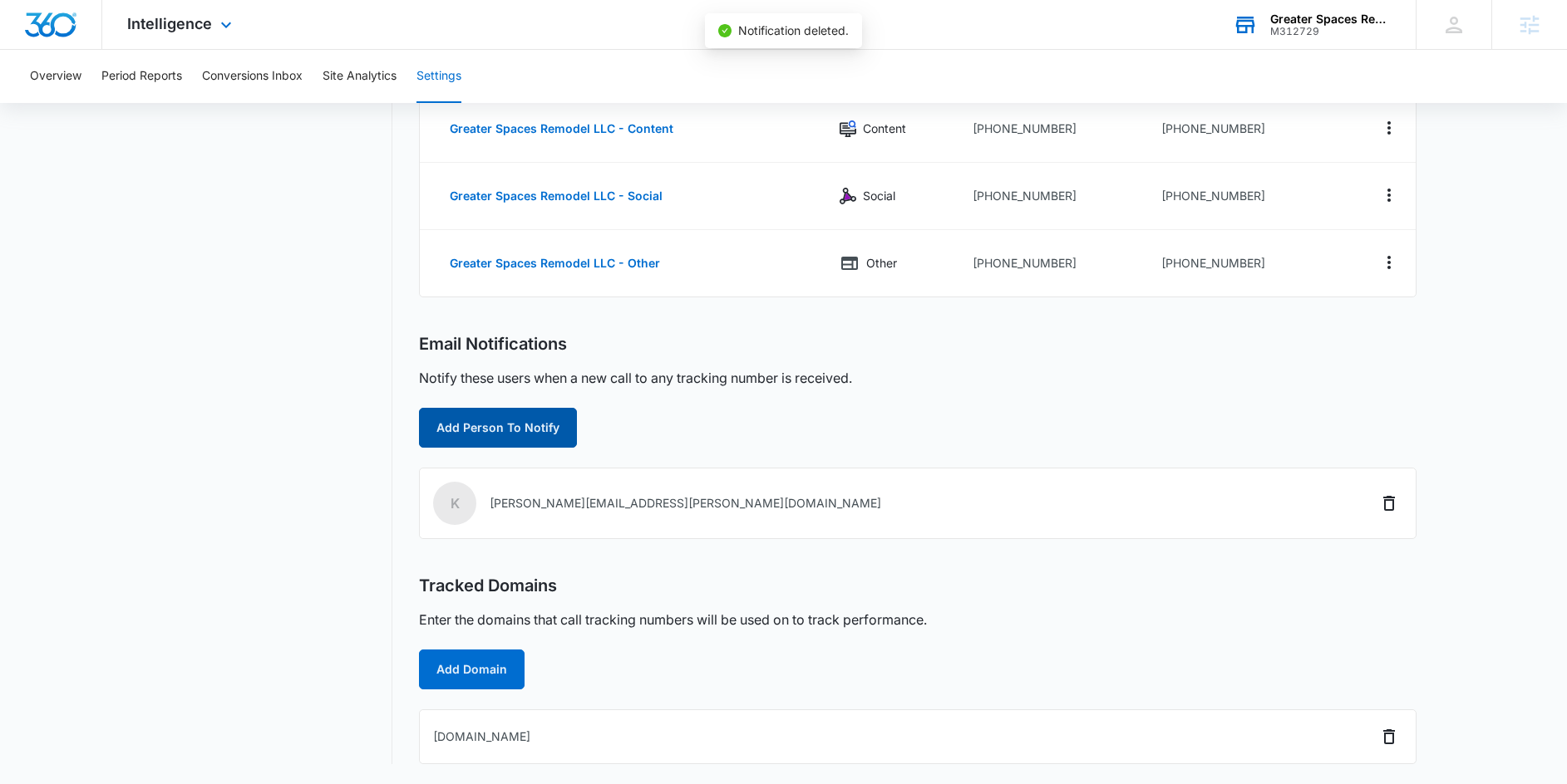
click at [496, 422] on button "Add Person To Notify" at bounding box center [497, 428] width 158 height 40
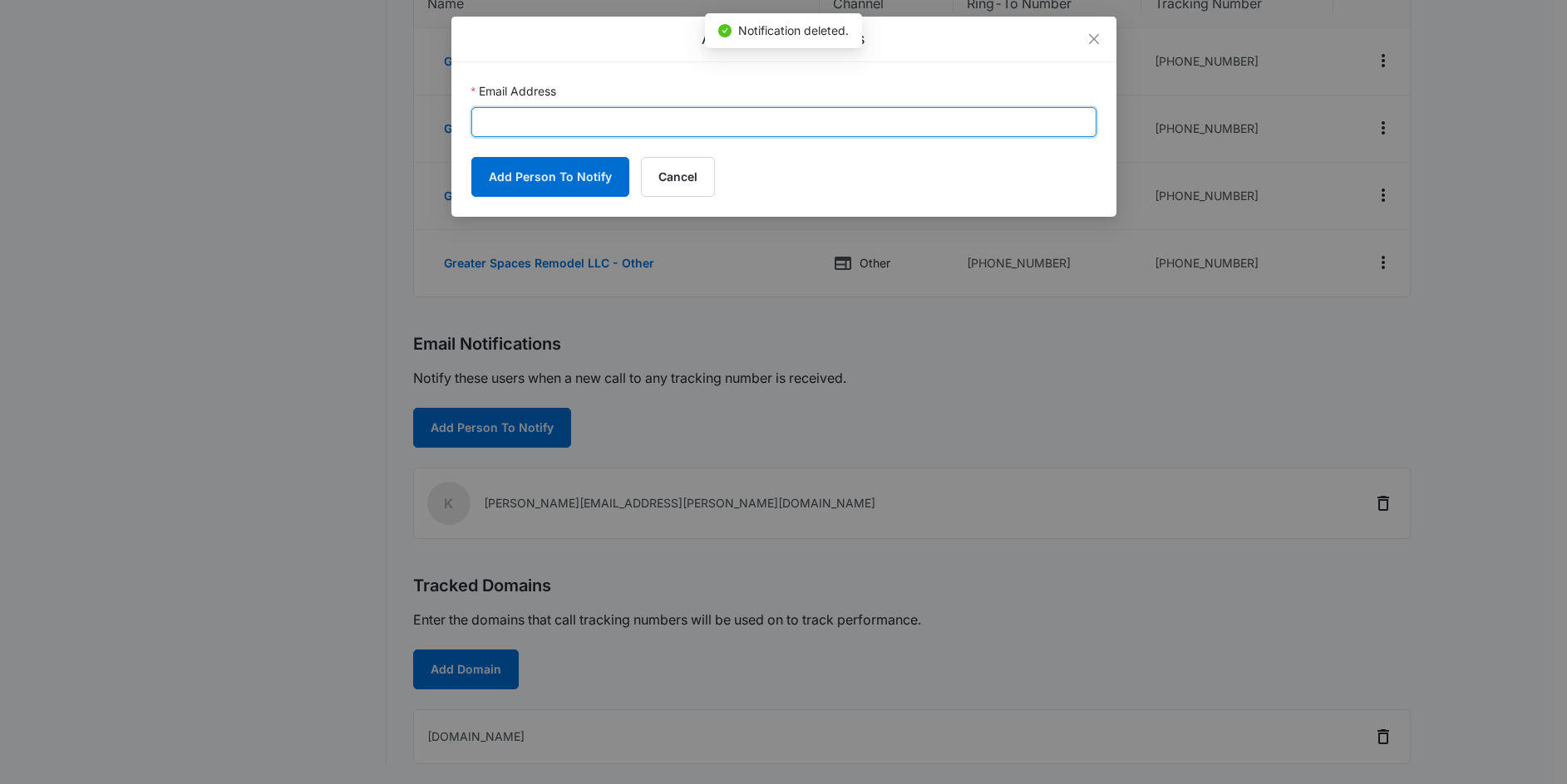
click at [614, 122] on input "Email Address" at bounding box center [784, 123] width 625 height 30
type input "randi@greaterspacesremodel.com"
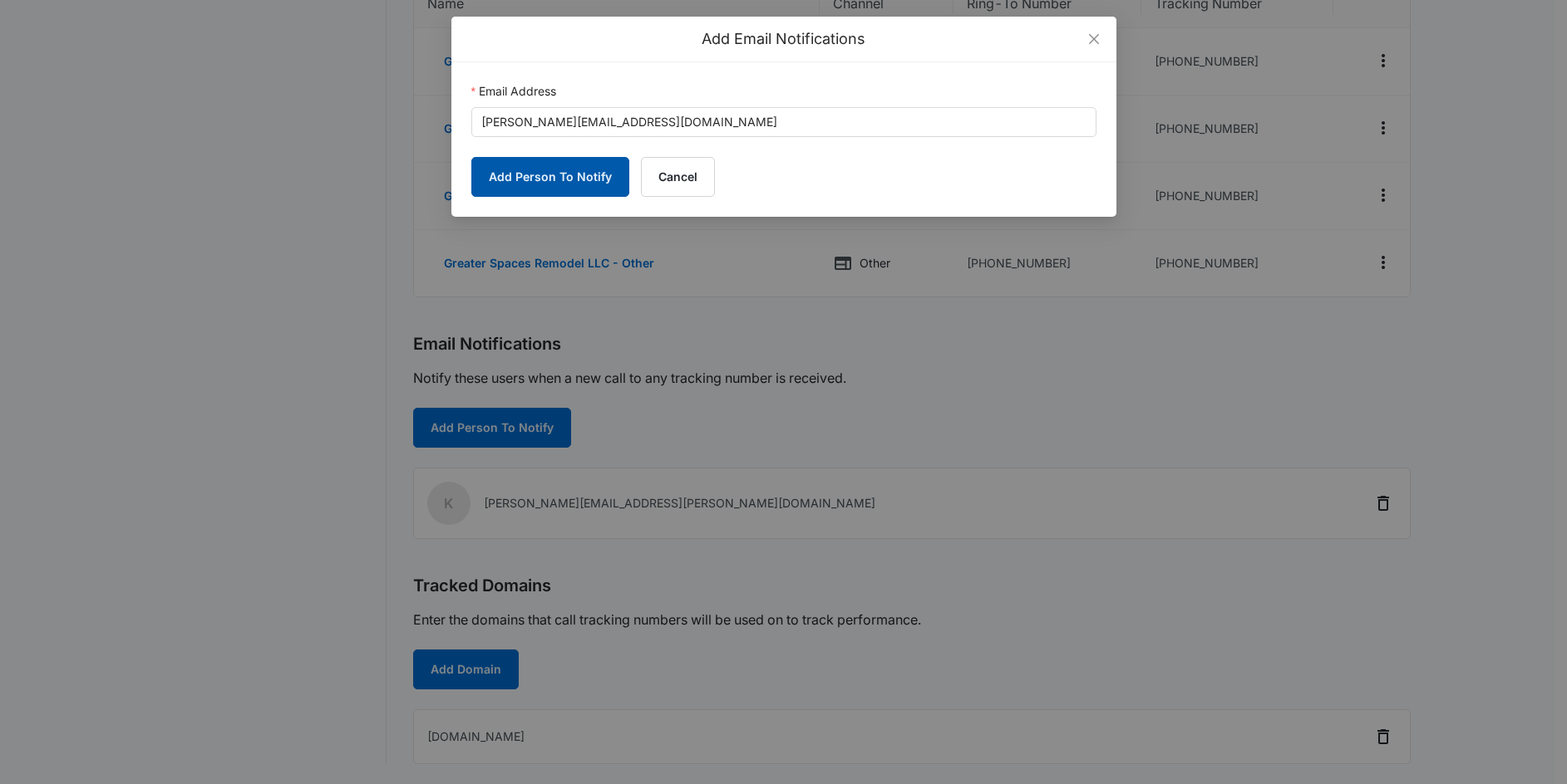
click at [527, 177] on button "Add Person To Notify" at bounding box center [550, 177] width 158 height 40
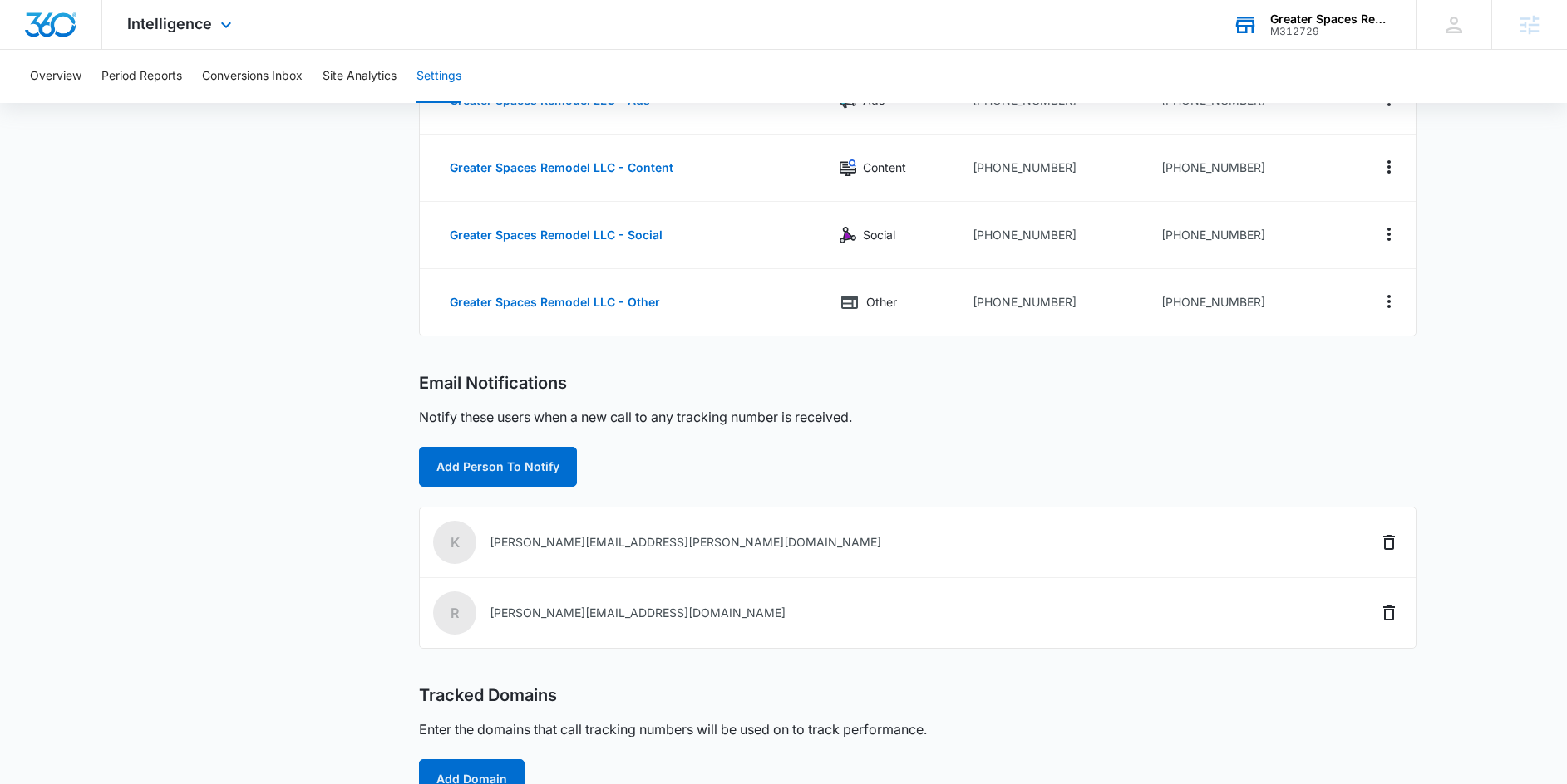
scroll to position [244, 0]
click at [1388, 541] on icon "Delete" at bounding box center [1389, 542] width 20 height 20
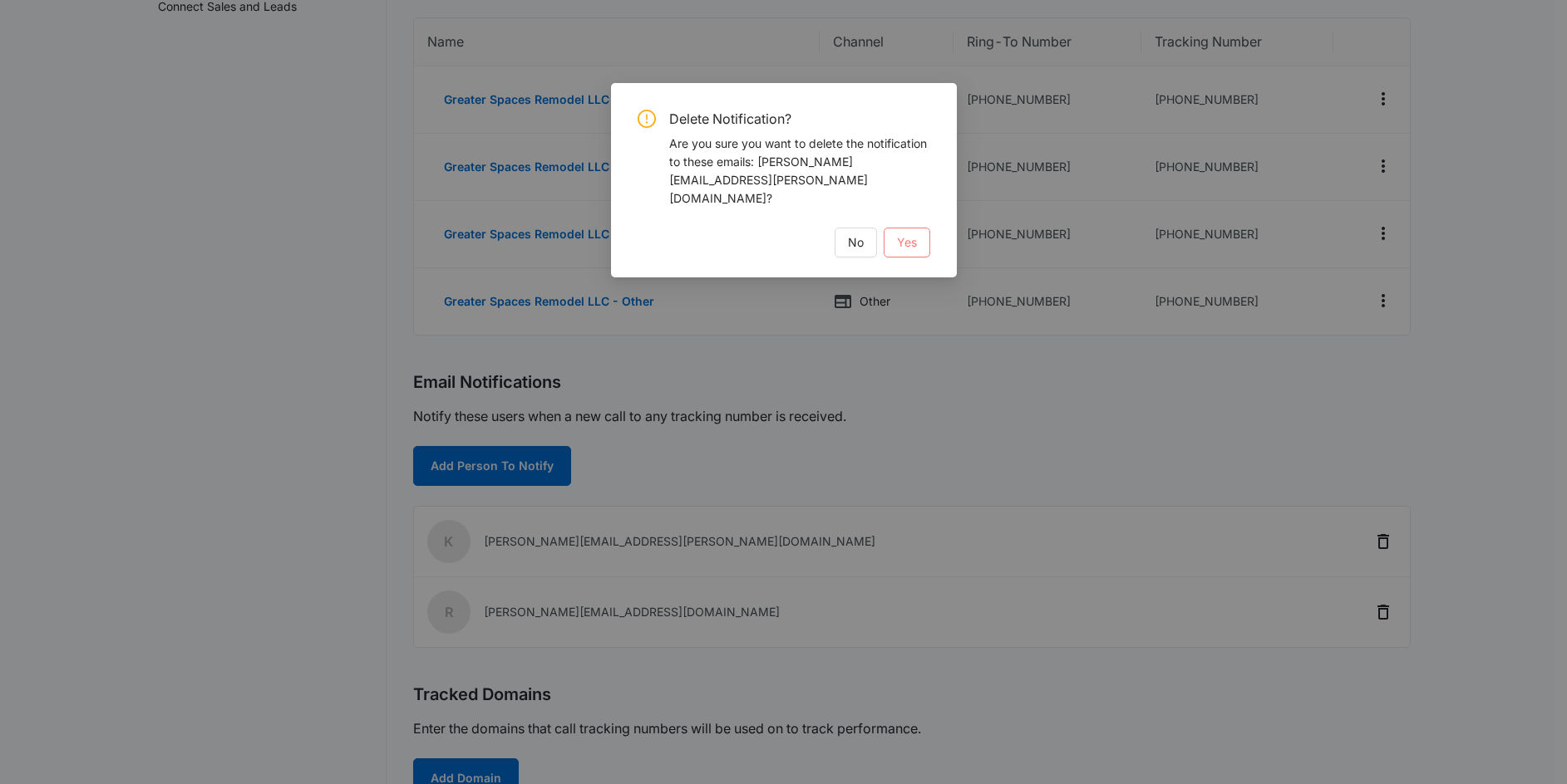
click at [911, 234] on span "Yes" at bounding box center [907, 243] width 20 height 18
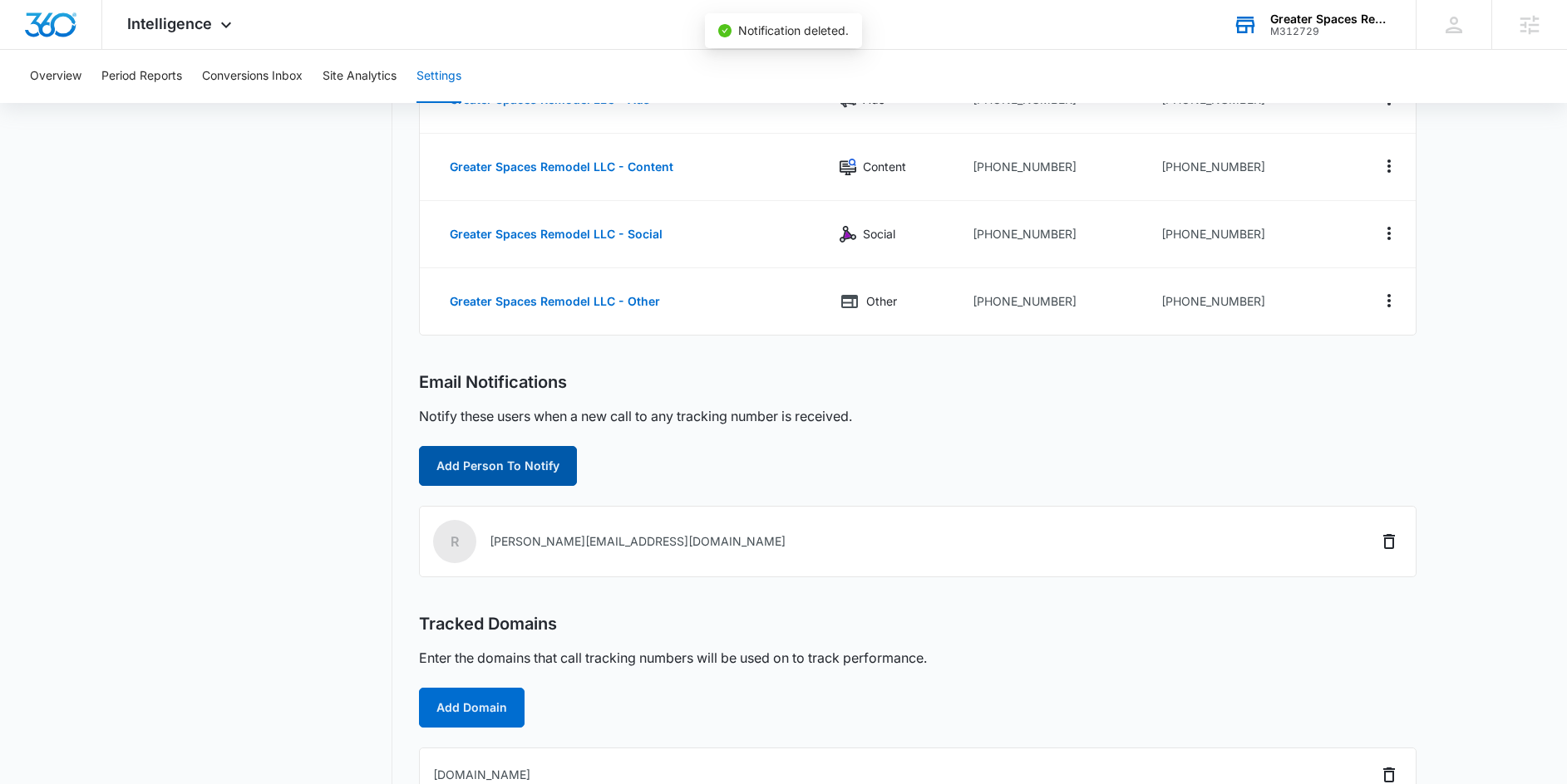
click at [552, 465] on button "Add Person To Notify" at bounding box center [497, 466] width 158 height 40
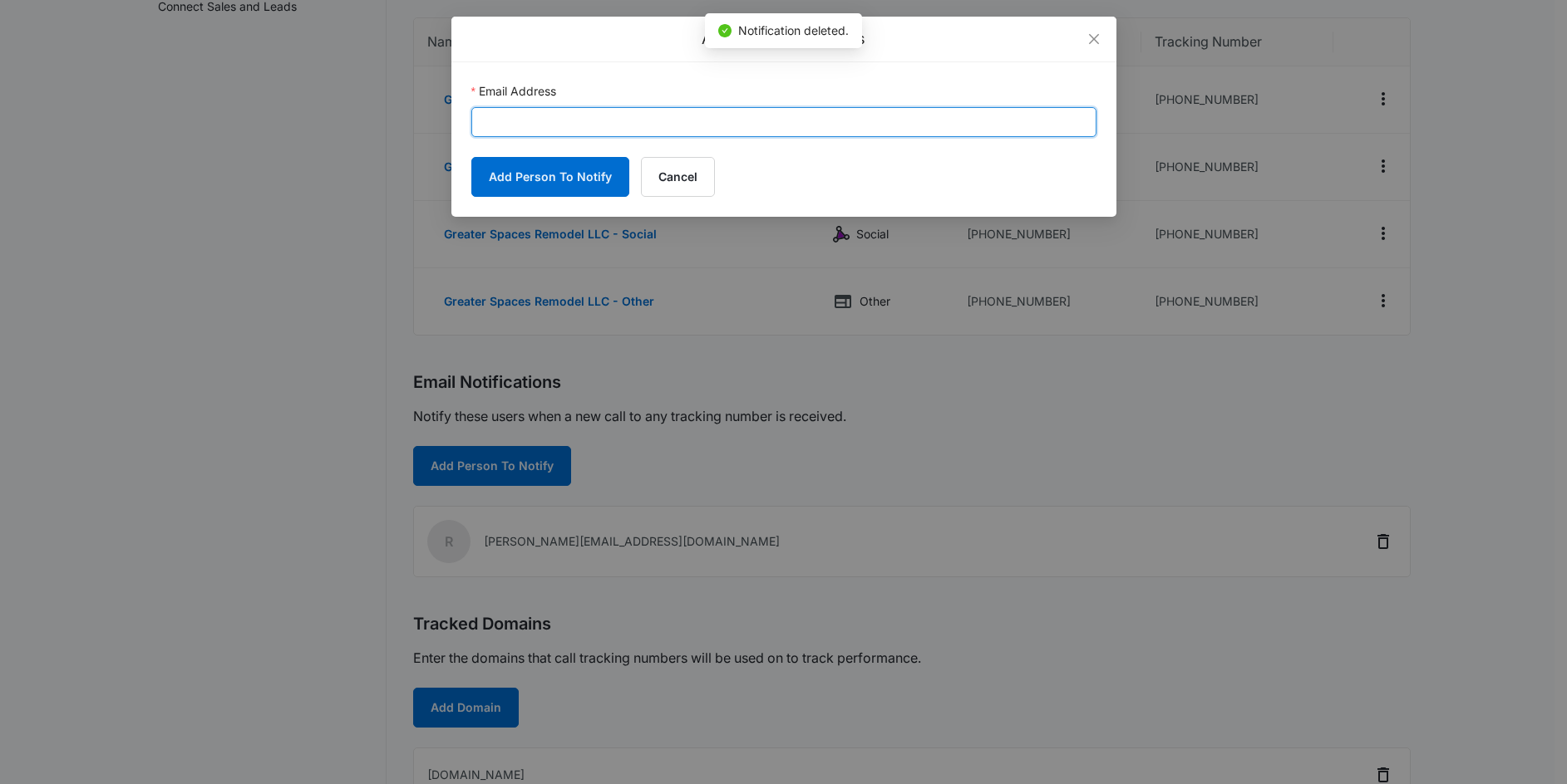
click at [625, 123] on input "Email Address" at bounding box center [784, 123] width 625 height 30
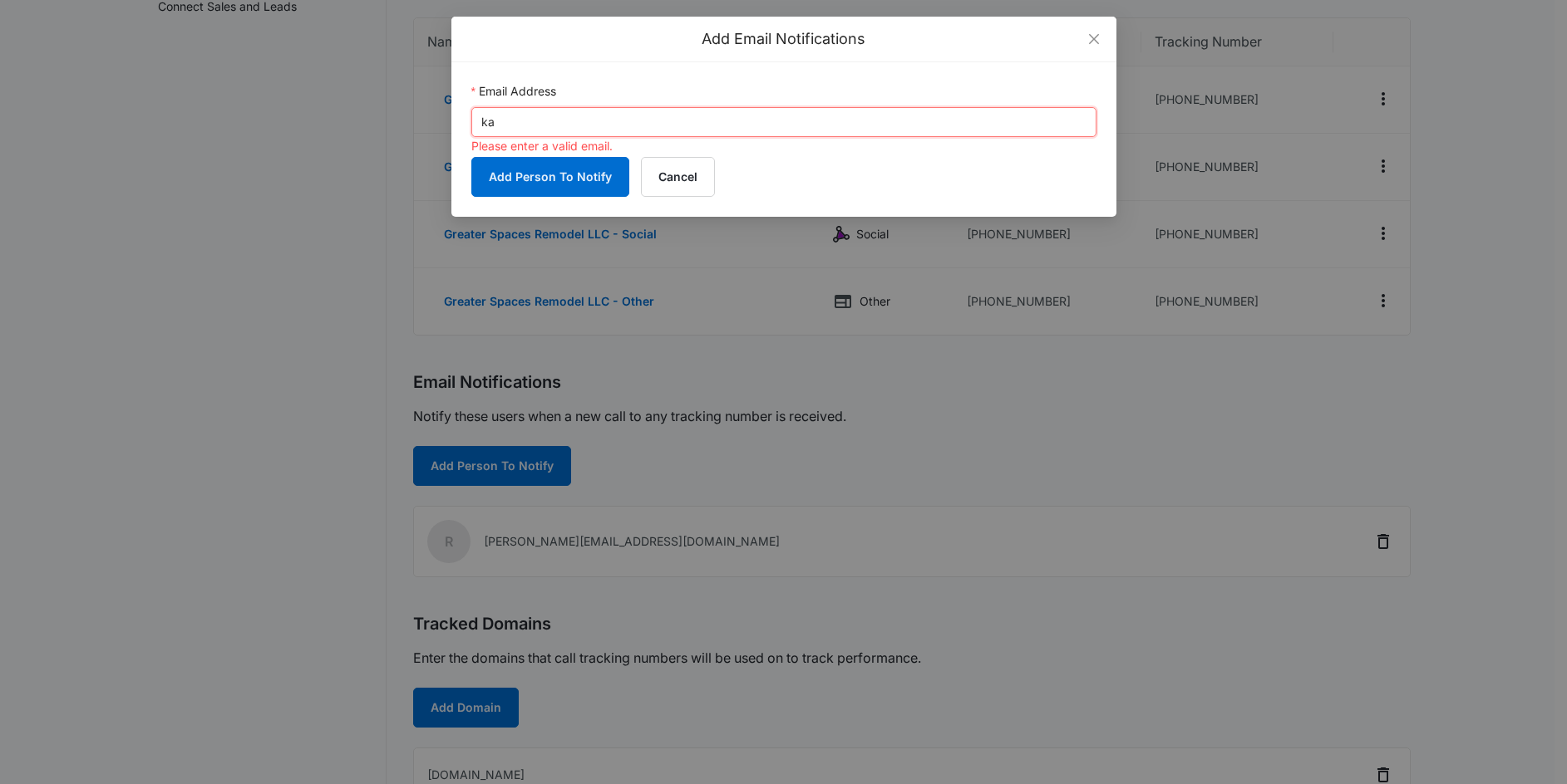
type input "k"
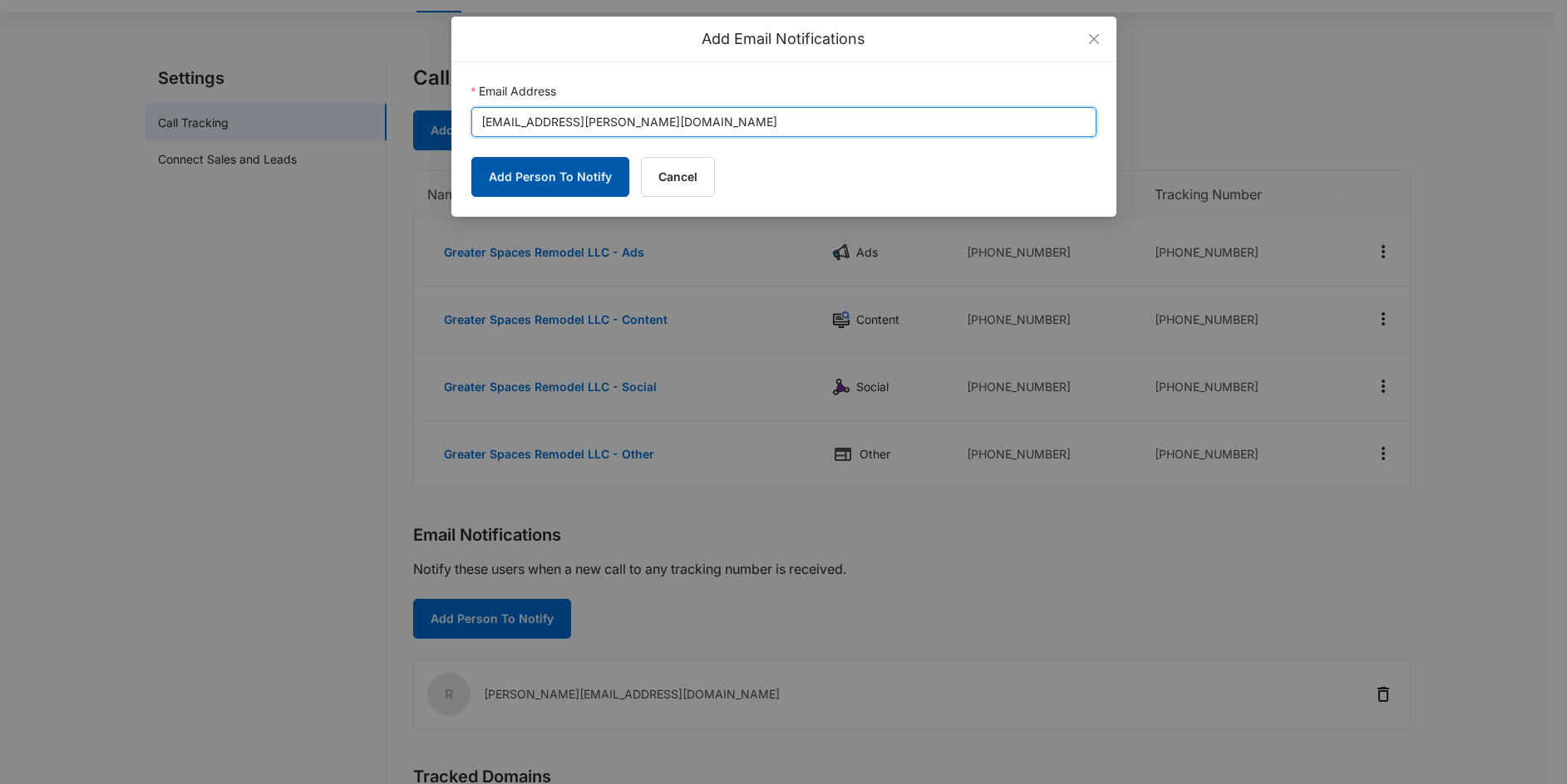
scroll to position [88, 0]
click at [486, 120] on input "Kadin.Cathey@madwire.com" at bounding box center [784, 123] width 625 height 30
click at [522, 123] on input "kadin.Cathey@madwire.com" at bounding box center [784, 123] width 625 height 30
drag, startPoint x: 477, startPoint y: 120, endPoint x: 668, endPoint y: 120, distance: 191.0
click at [668, 120] on input "[EMAIL_ADDRESS][PERSON_NAME][DOMAIN_NAME]" at bounding box center [784, 123] width 625 height 30
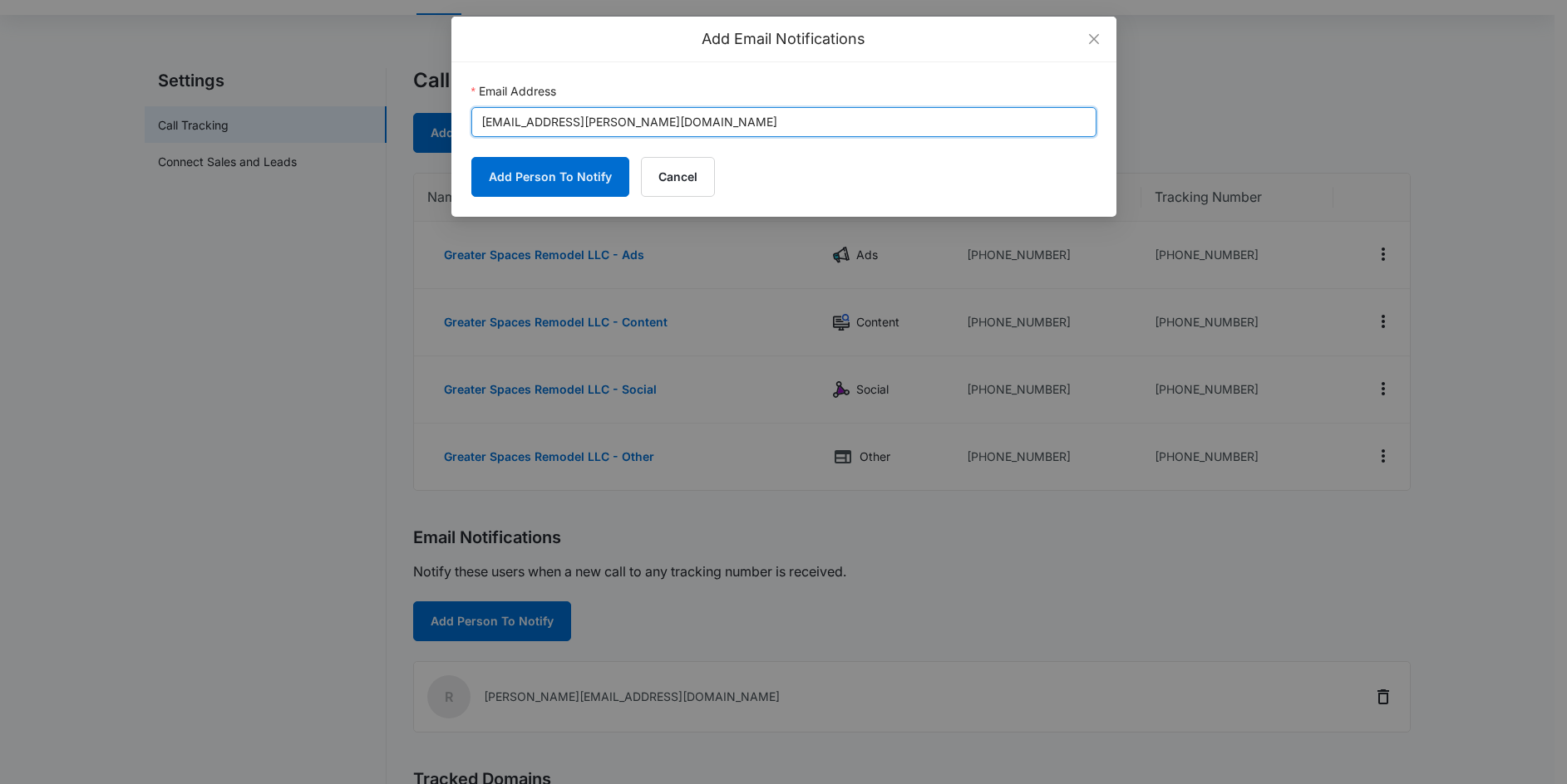
click at [690, 118] on input "[EMAIL_ADDRESS][PERSON_NAME][DOMAIN_NAME]" at bounding box center [784, 123] width 625 height 30
type input "[EMAIL_ADDRESS][PERSON_NAME][DOMAIN_NAME]"
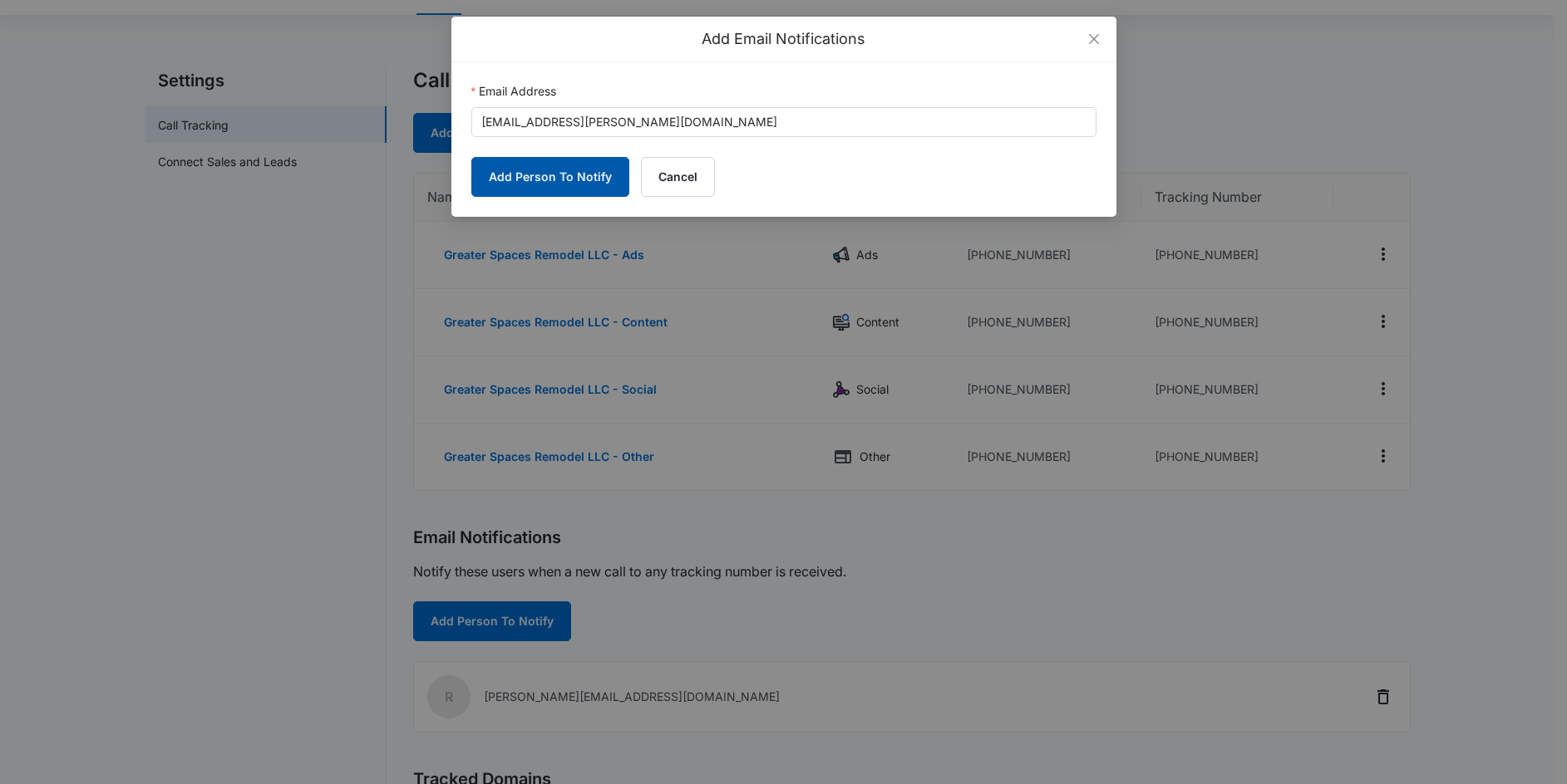
click at [545, 185] on button "Add Person To Notify" at bounding box center [550, 177] width 158 height 40
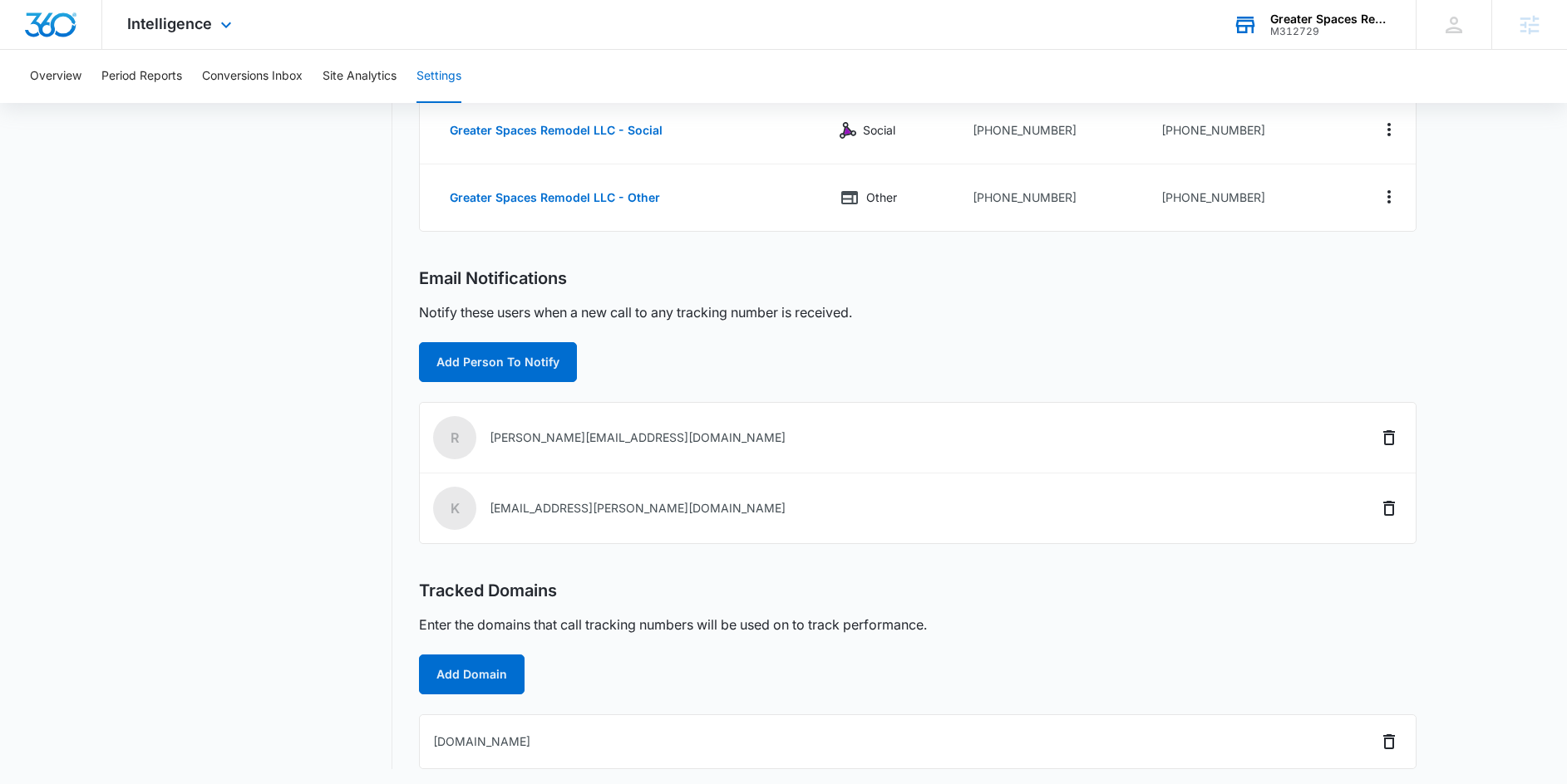
scroll to position [0, 0]
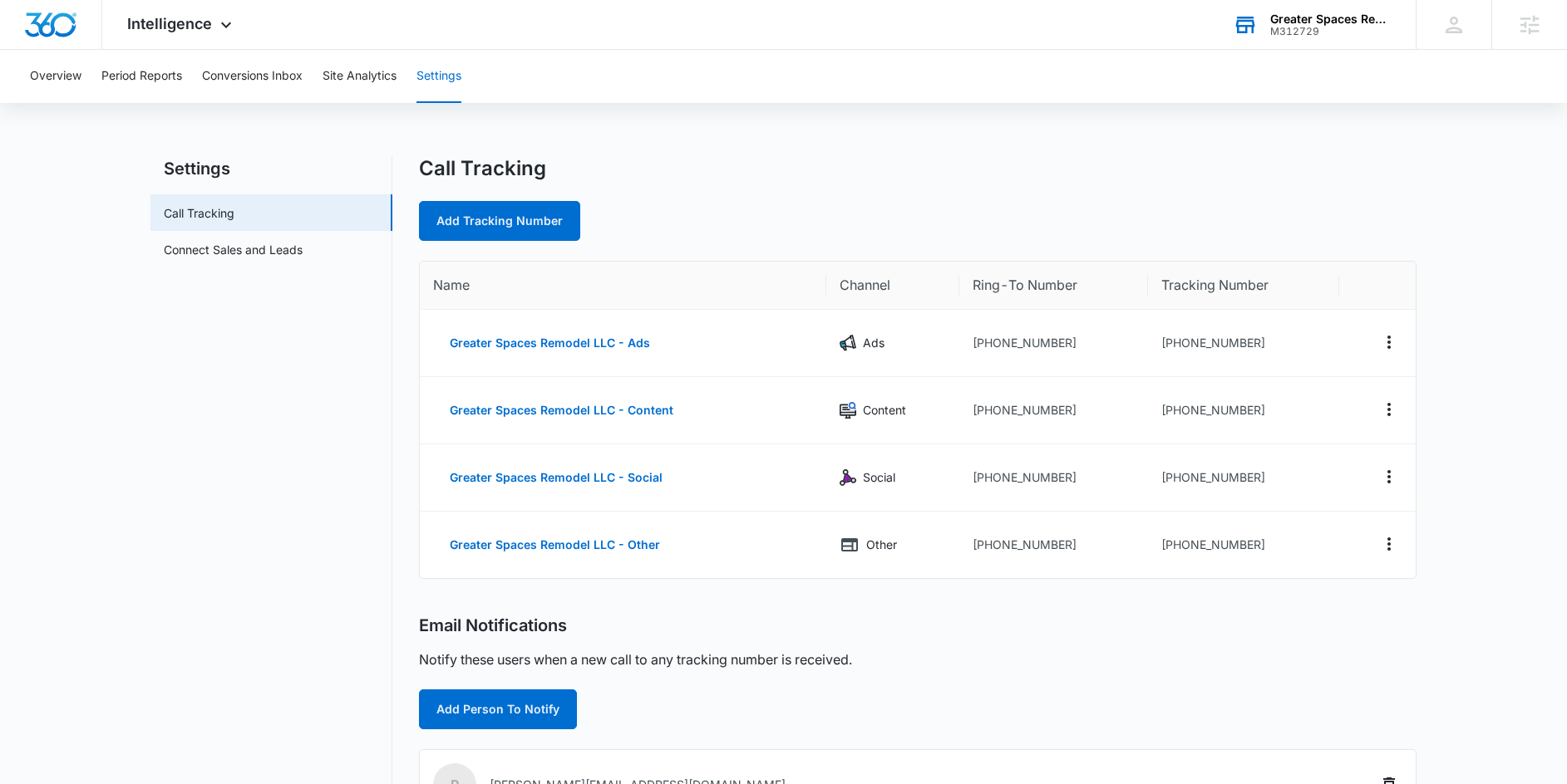
click at [866, 126] on div "Overview Period Reports Conversions Inbox Site Analytics Settings Settings Call…" at bounding box center [784, 593] width 1567 height 1087
click at [895, 156] on div "Call Tracking" at bounding box center [917, 168] width 997 height 25
click at [824, 149] on div "Overview Period Reports Conversions Inbox Site Analytics Settings Settings Call…" at bounding box center [784, 593] width 1567 height 1087
click at [983, 152] on div "Overview Period Reports Conversions Inbox Site Analytics Settings Settings Call…" at bounding box center [784, 593] width 1567 height 1087
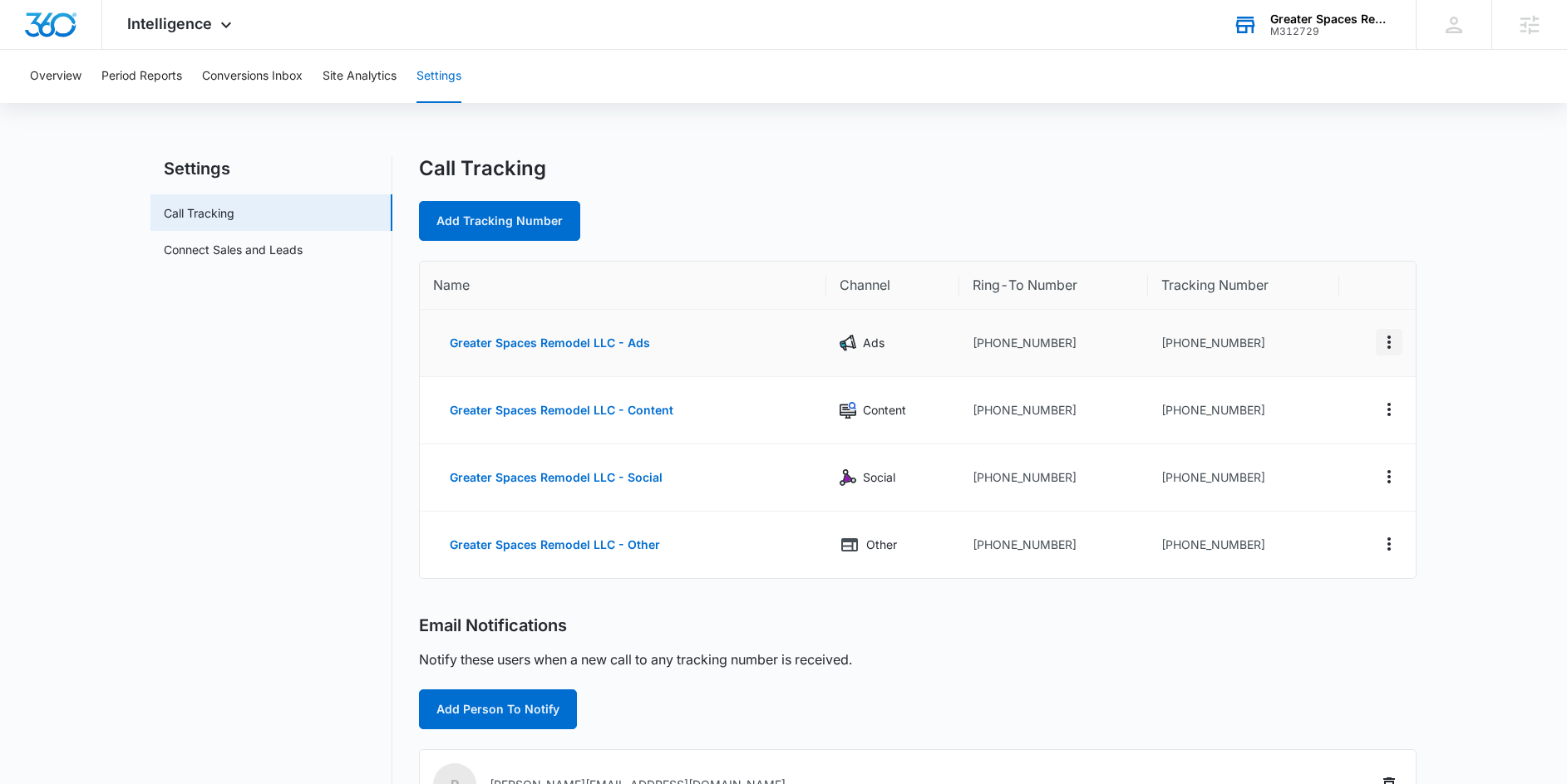
click at [1390, 343] on icon "Actions" at bounding box center [1389, 342] width 3 height 13
click at [1169, 202] on div "Add Tracking Number" at bounding box center [917, 221] width 997 height 40
click at [1386, 342] on icon "Actions" at bounding box center [1389, 342] width 20 height 20
click at [1205, 208] on div "Add Tracking Number" at bounding box center [917, 221] width 997 height 40
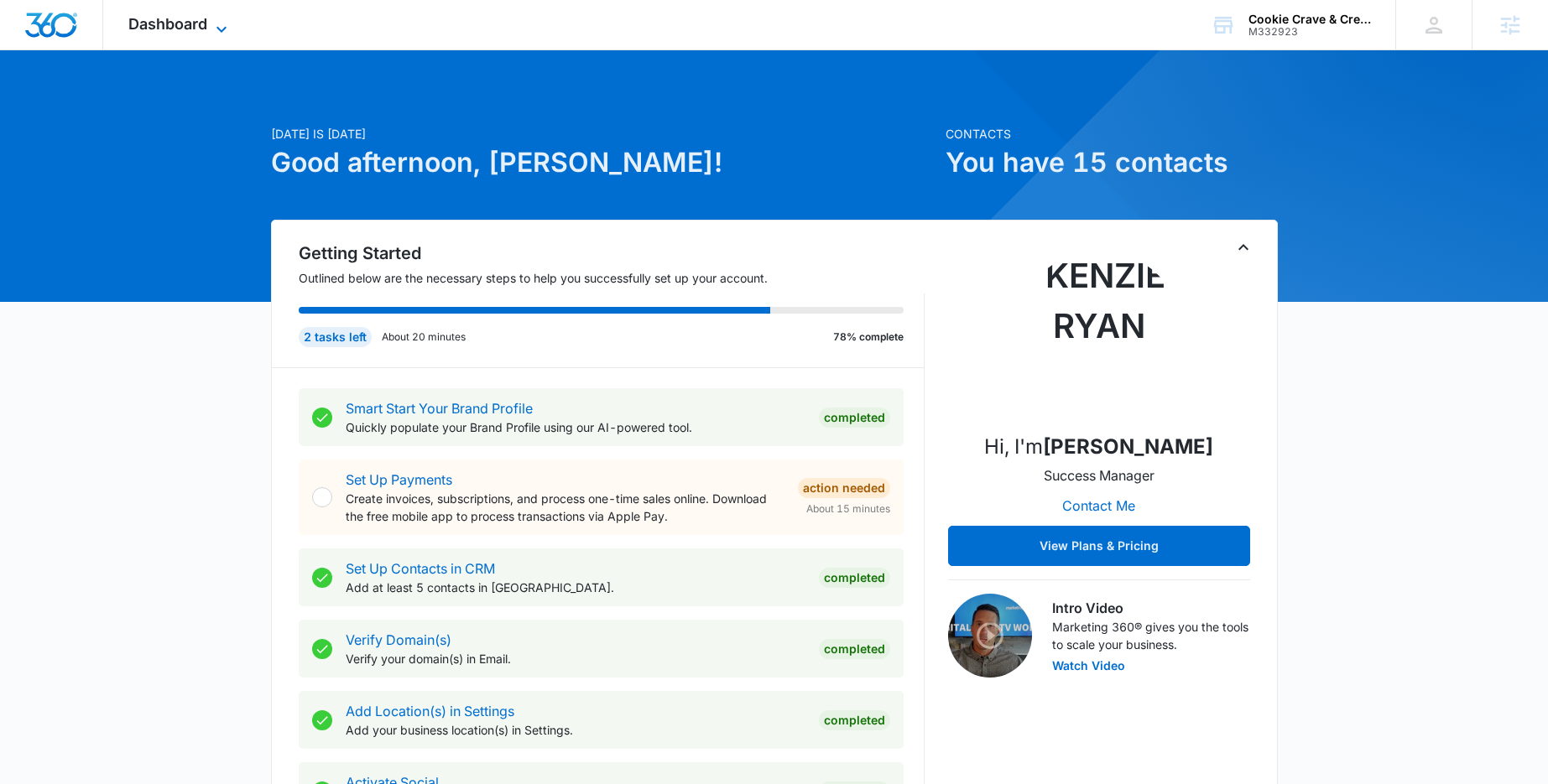
click at [212, 32] on icon at bounding box center [222, 29] width 20 height 20
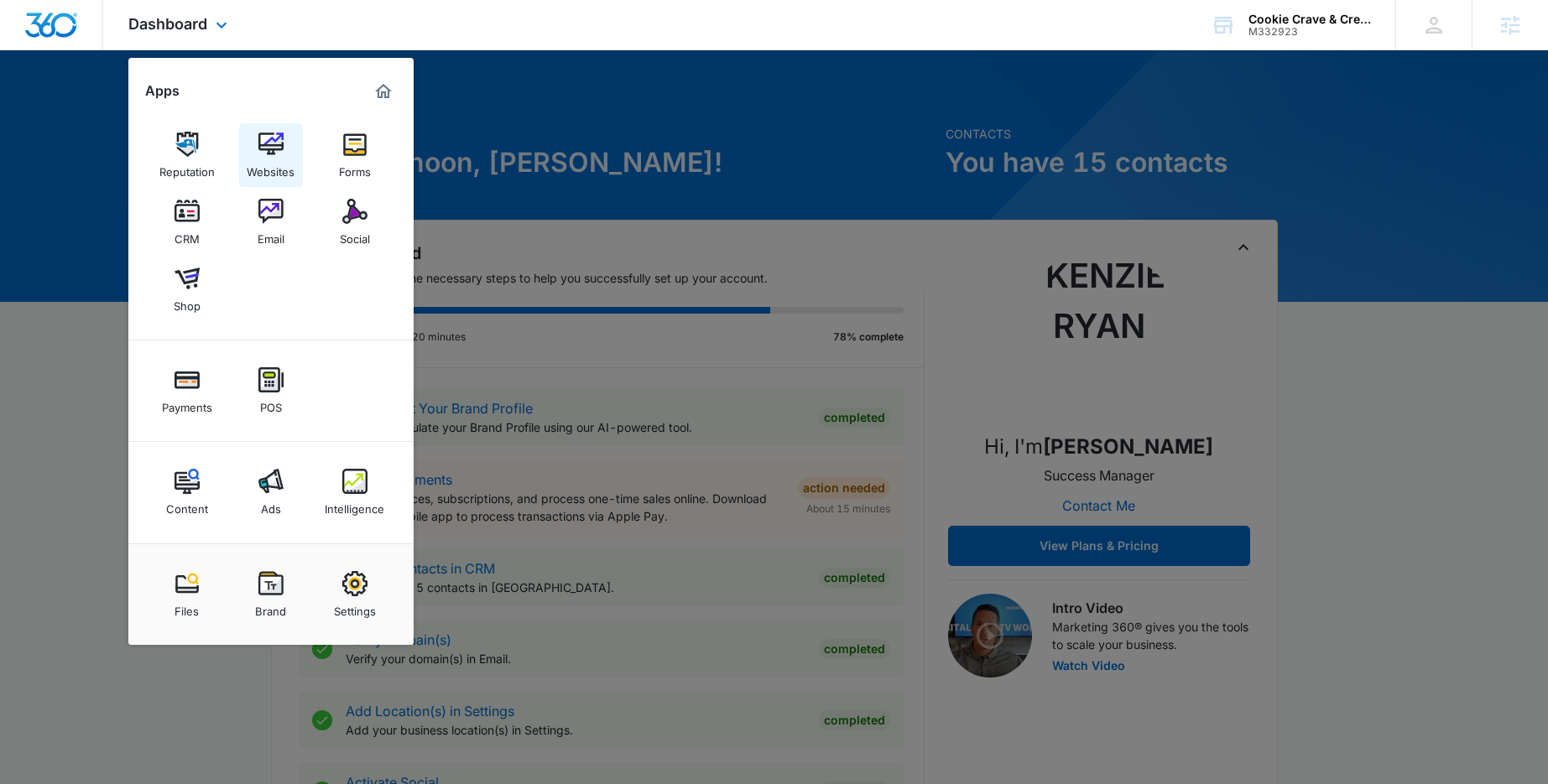
click at [270, 163] on div "Websites" at bounding box center [270, 168] width 48 height 22
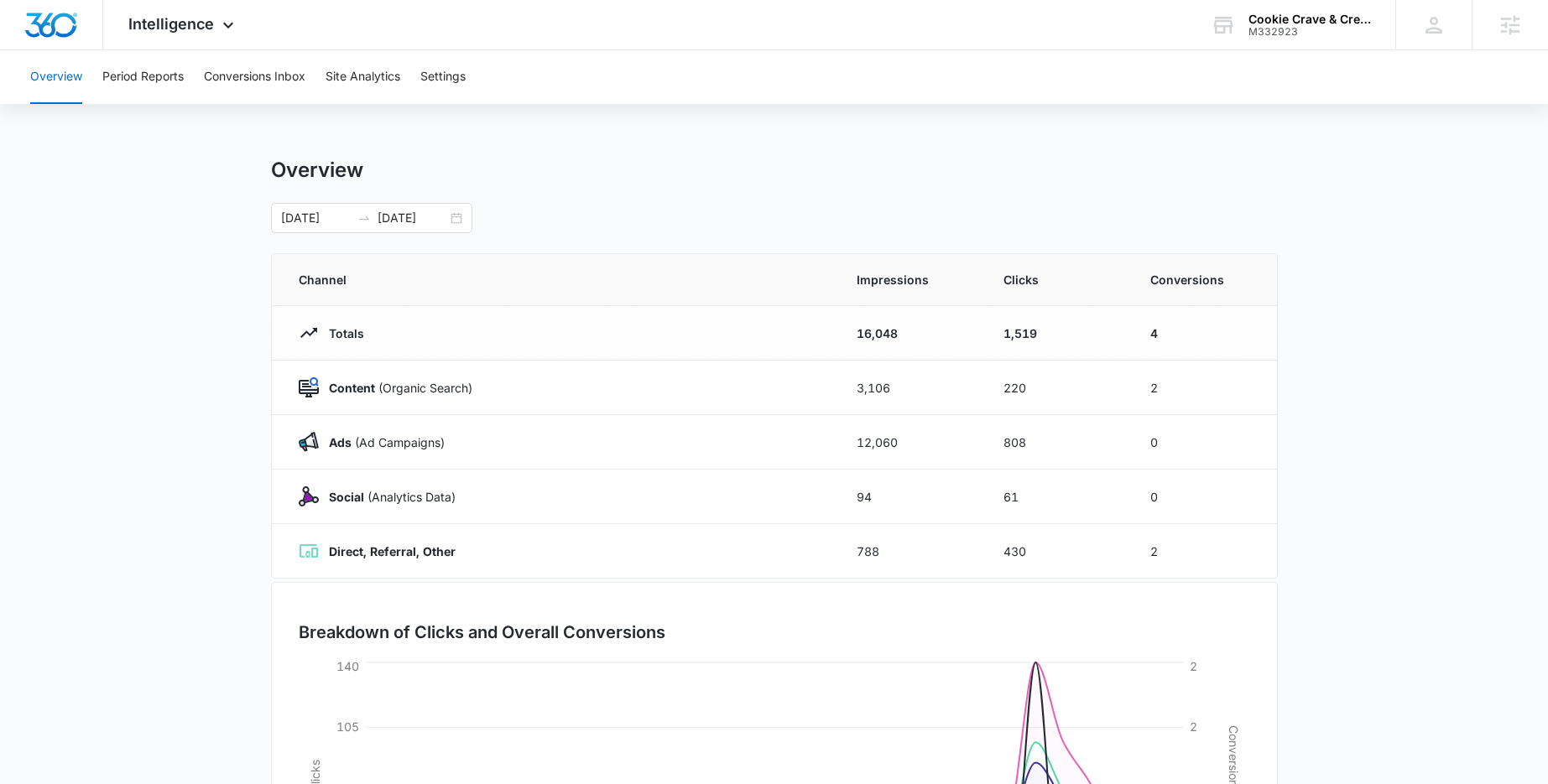
click at [407, 68] on div "Overview Period Reports Conversions Inbox Site Analytics Settings" at bounding box center [774, 77] width 1508 height 54
click at [446, 72] on button "Settings" at bounding box center [443, 77] width 45 height 54
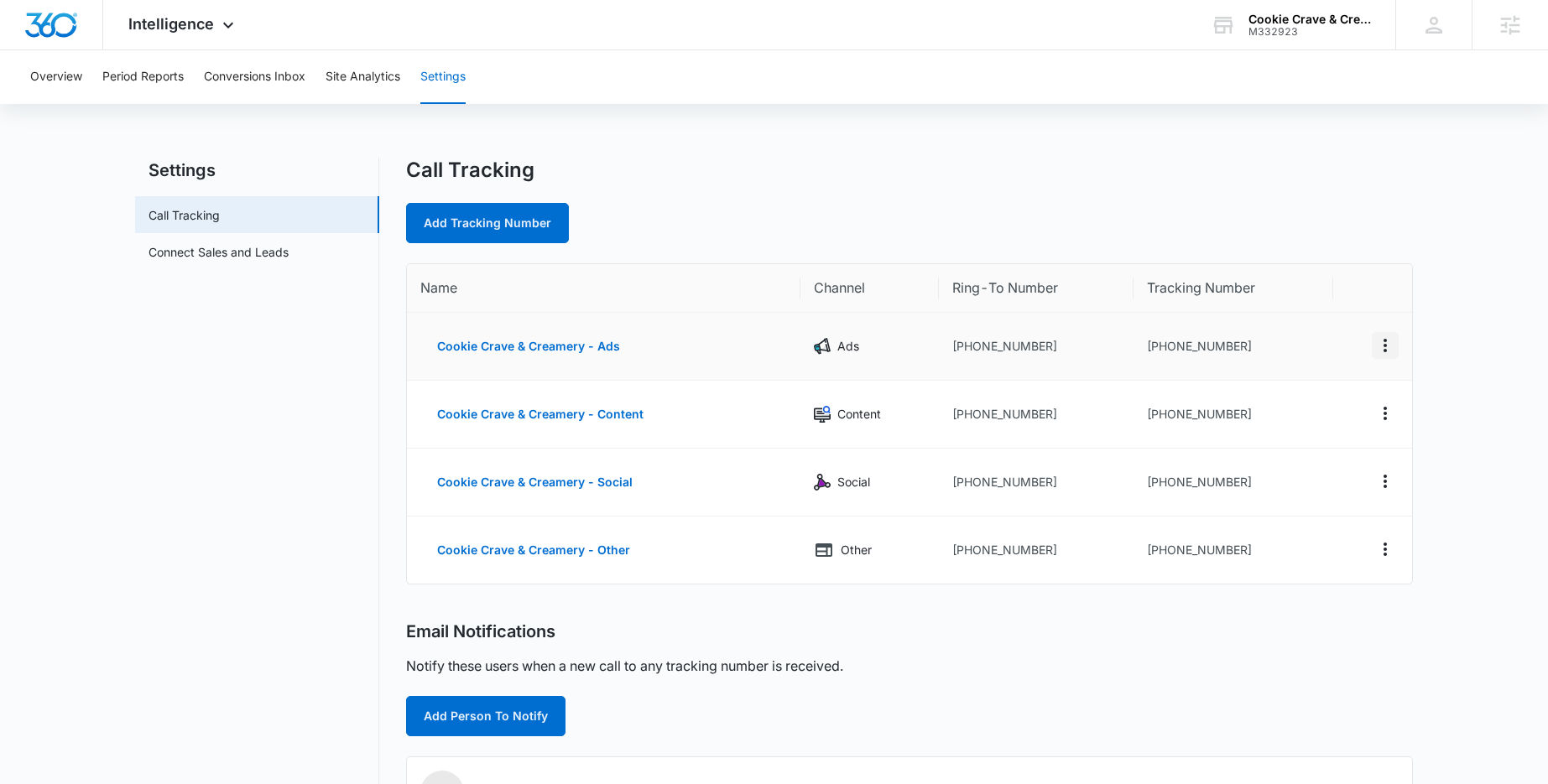
click at [1380, 341] on icon "Actions" at bounding box center [1385, 345] width 20 height 20
click at [1320, 332] on div "Edit" at bounding box center [1306, 333] width 35 height 12
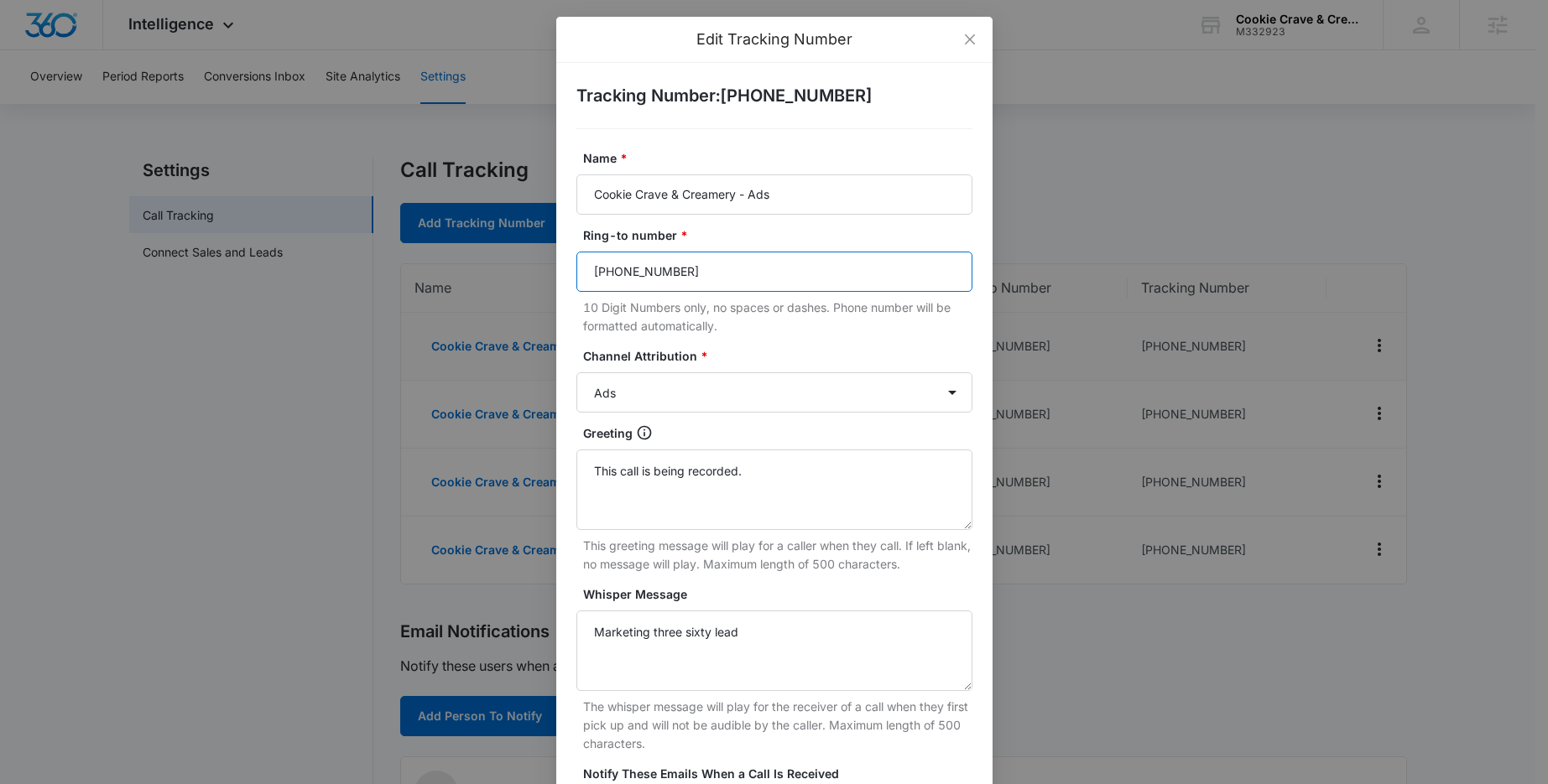
click at [702, 275] on input "(206) 644-8150" at bounding box center [774, 272] width 396 height 40
paste input "(206)-841-4120"
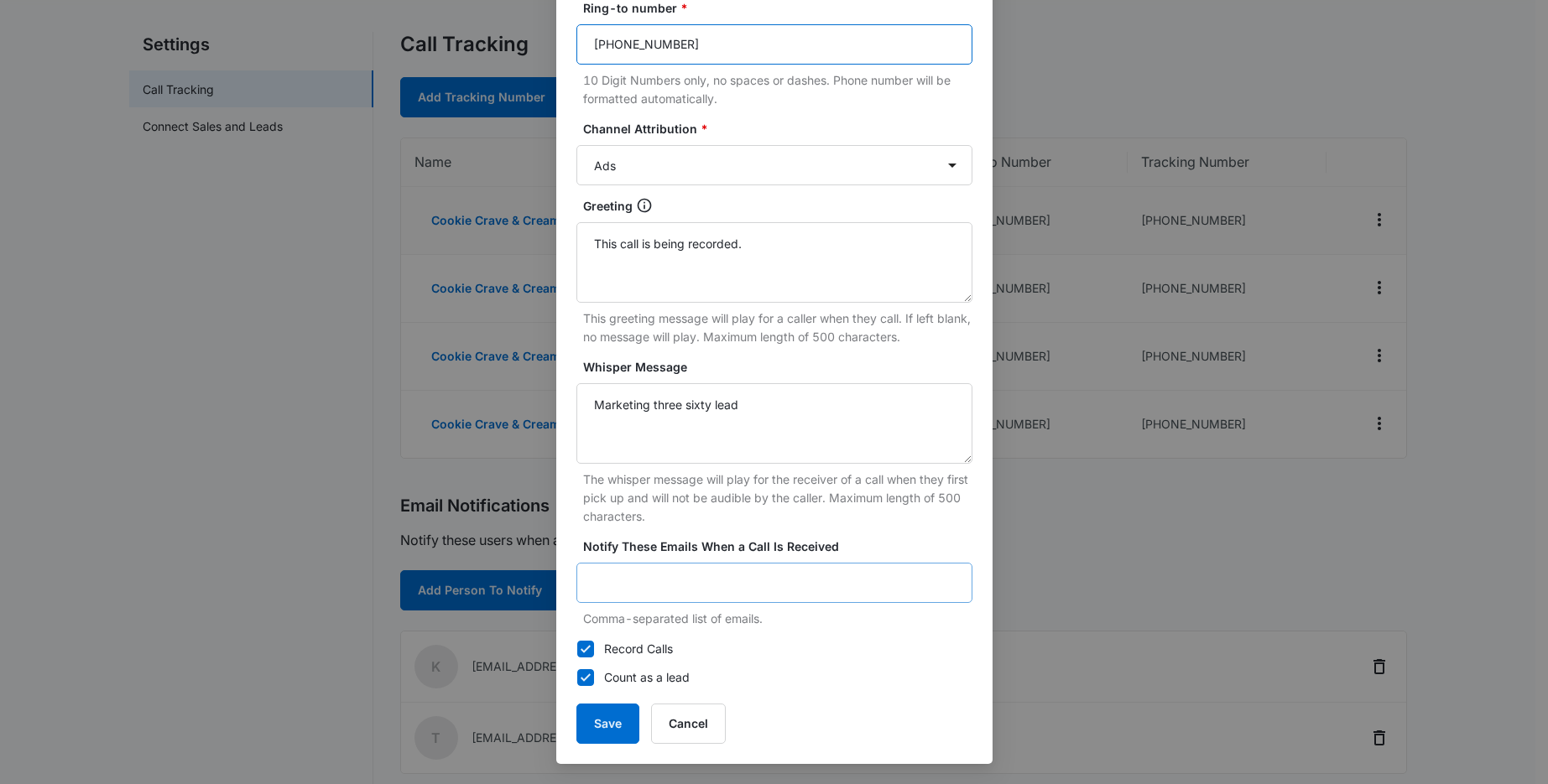
scroll to position [129, 0]
type input "(206)-841-4120"
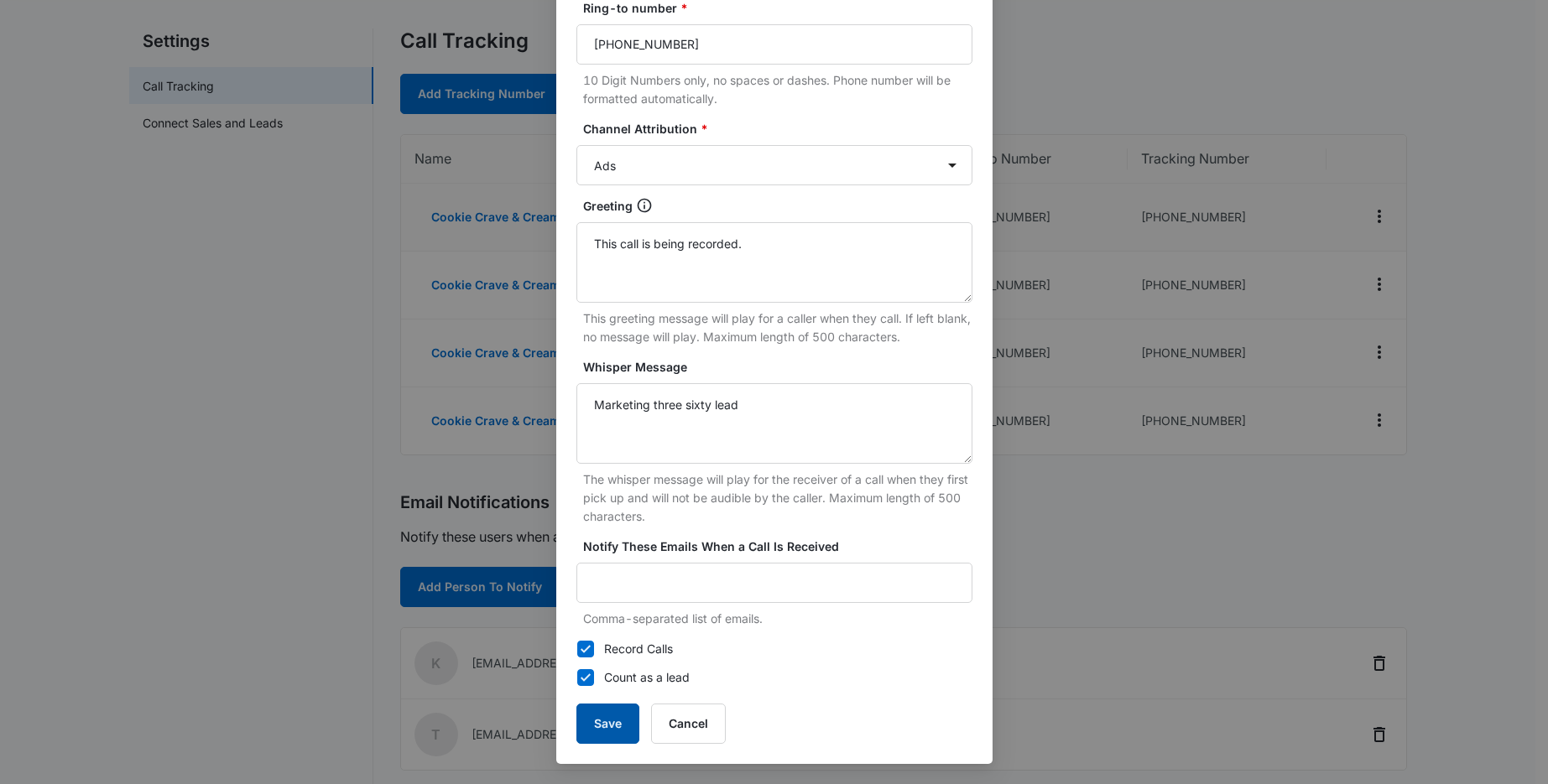
click at [609, 728] on button "Save" at bounding box center [607, 724] width 63 height 40
click at [596, 736] on button "Save" at bounding box center [607, 724] width 63 height 40
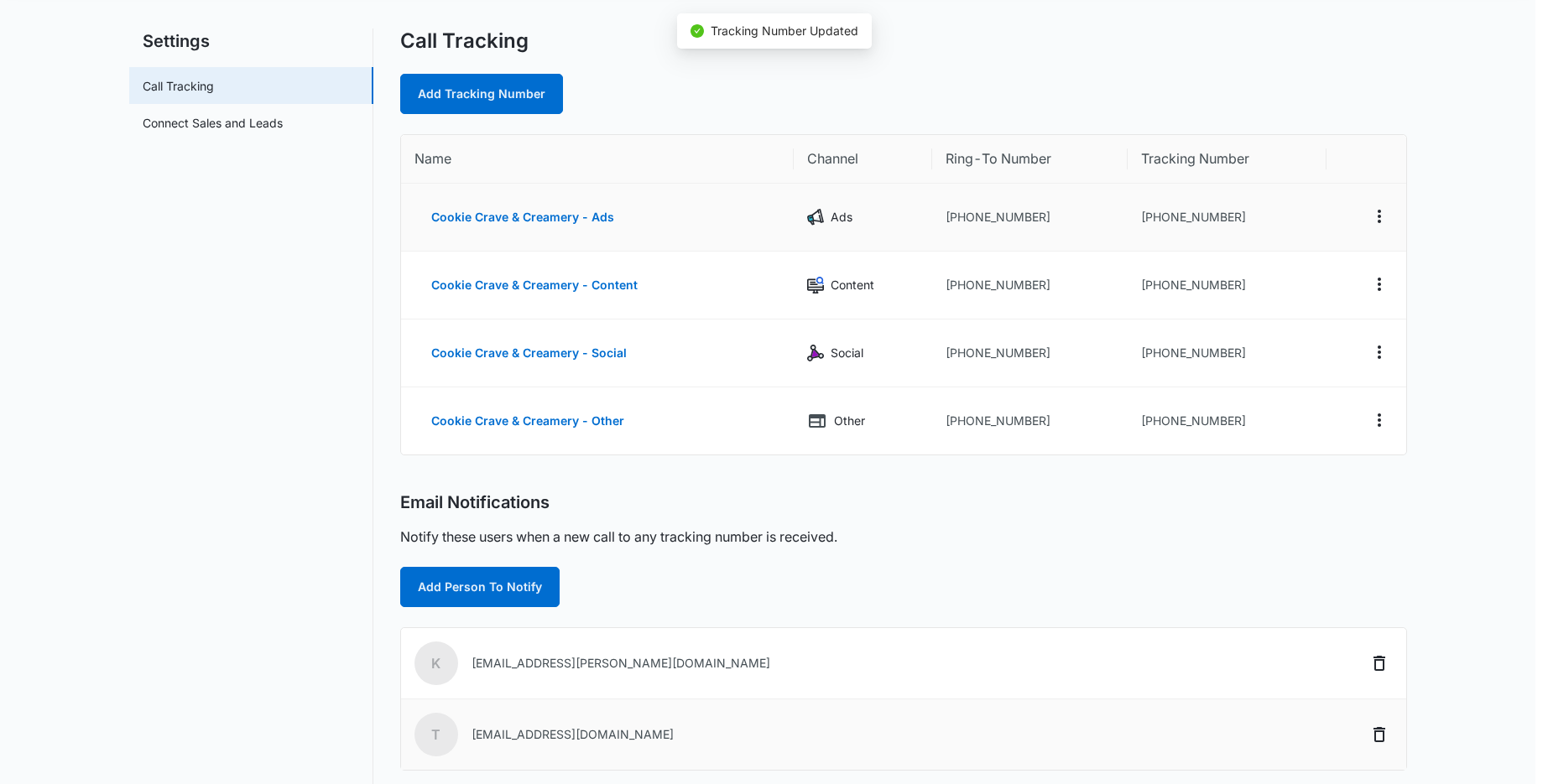
scroll to position [211, 0]
click at [583, 732] on td "t timmorris.epulo@gmail.com" at bounding box center [841, 735] width 882 height 71
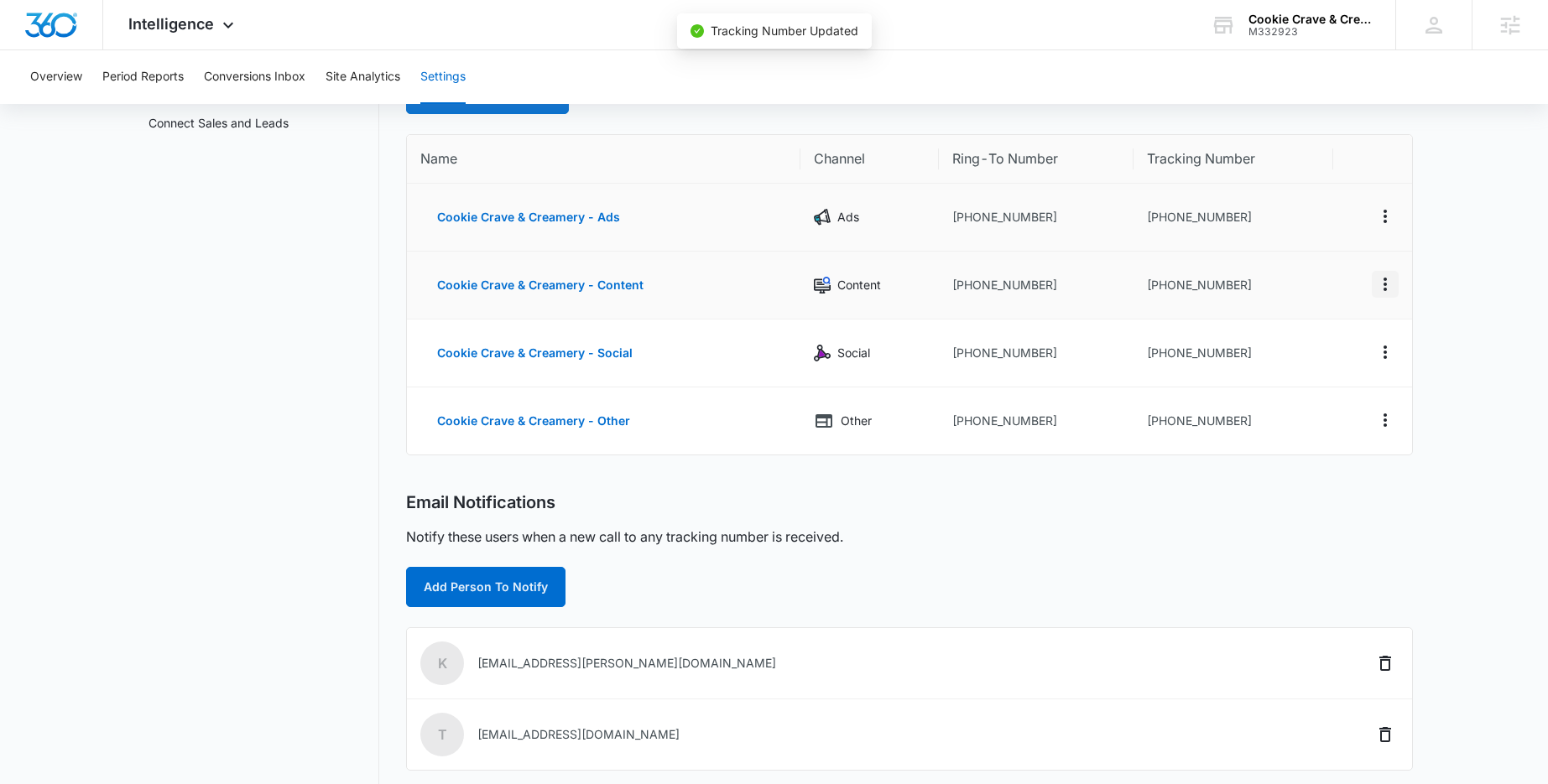
click at [1387, 285] on icon "Actions" at bounding box center [1385, 285] width 20 height 20
click at [1317, 274] on div "Edit" at bounding box center [1306, 272] width 35 height 12
select select "CONTENT"
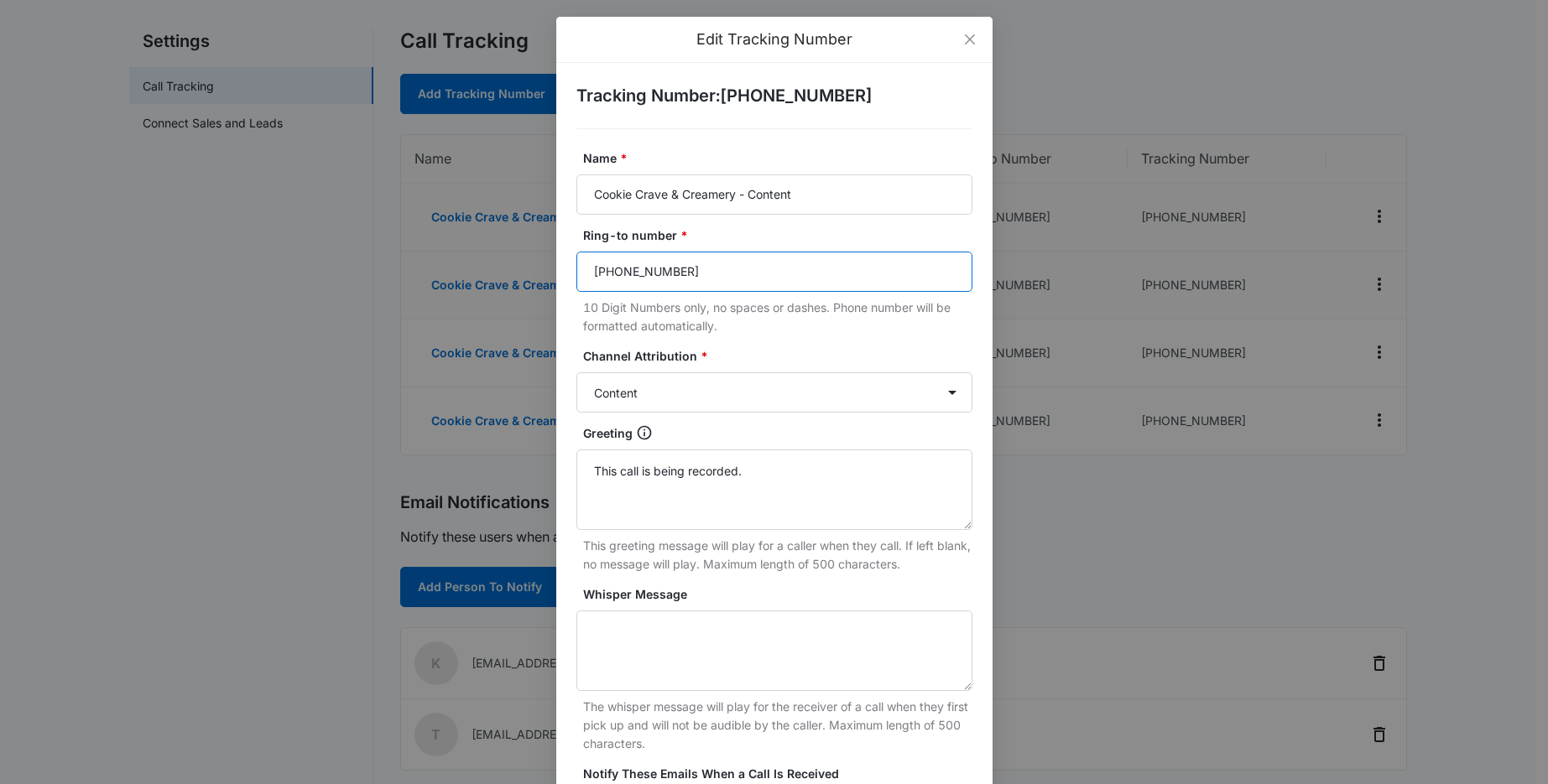
click at [737, 271] on input "(206) 644-8150" at bounding box center [774, 272] width 396 height 40
paste input "(206)-841-4120"
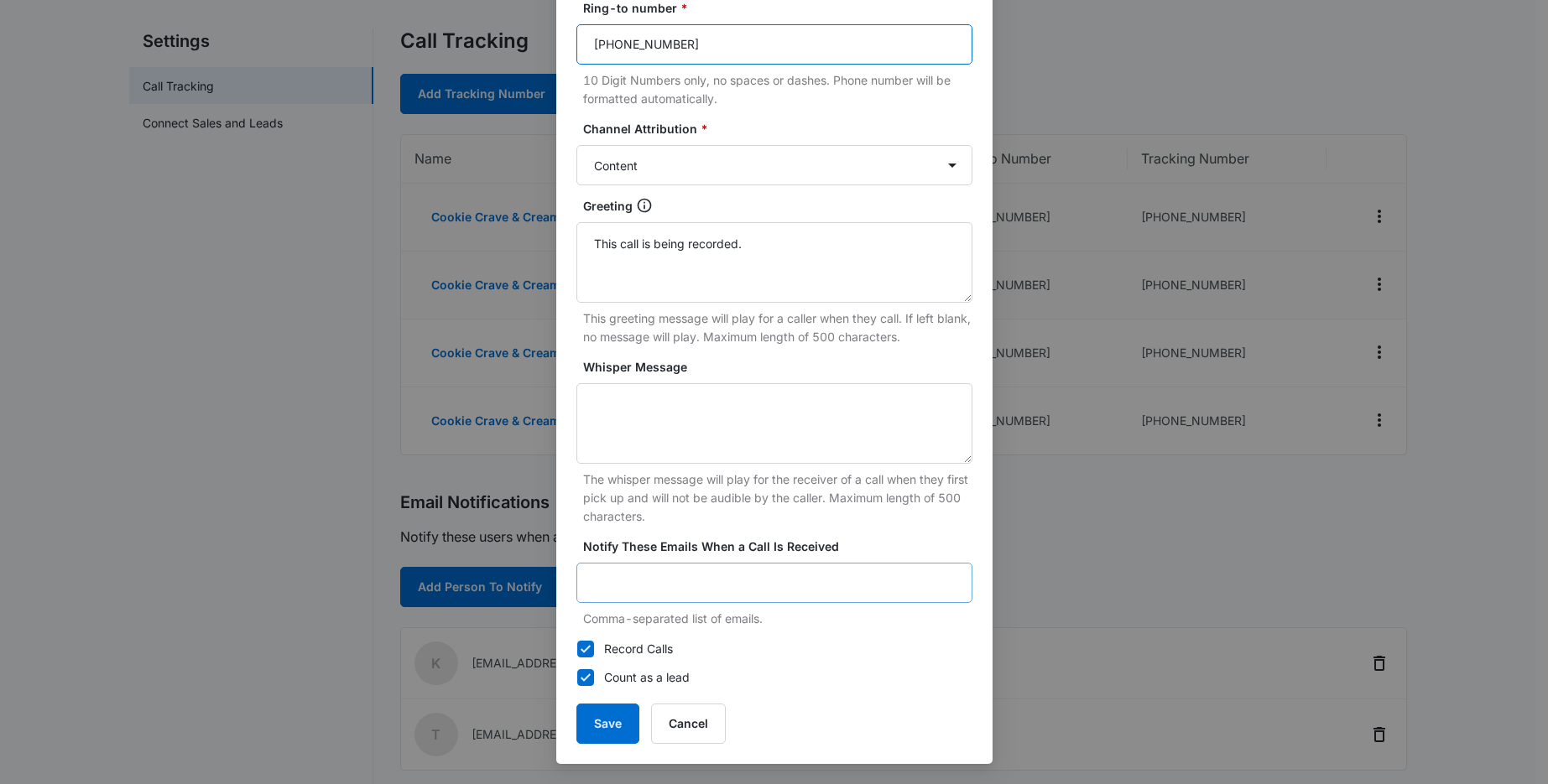
scroll to position [270, 0]
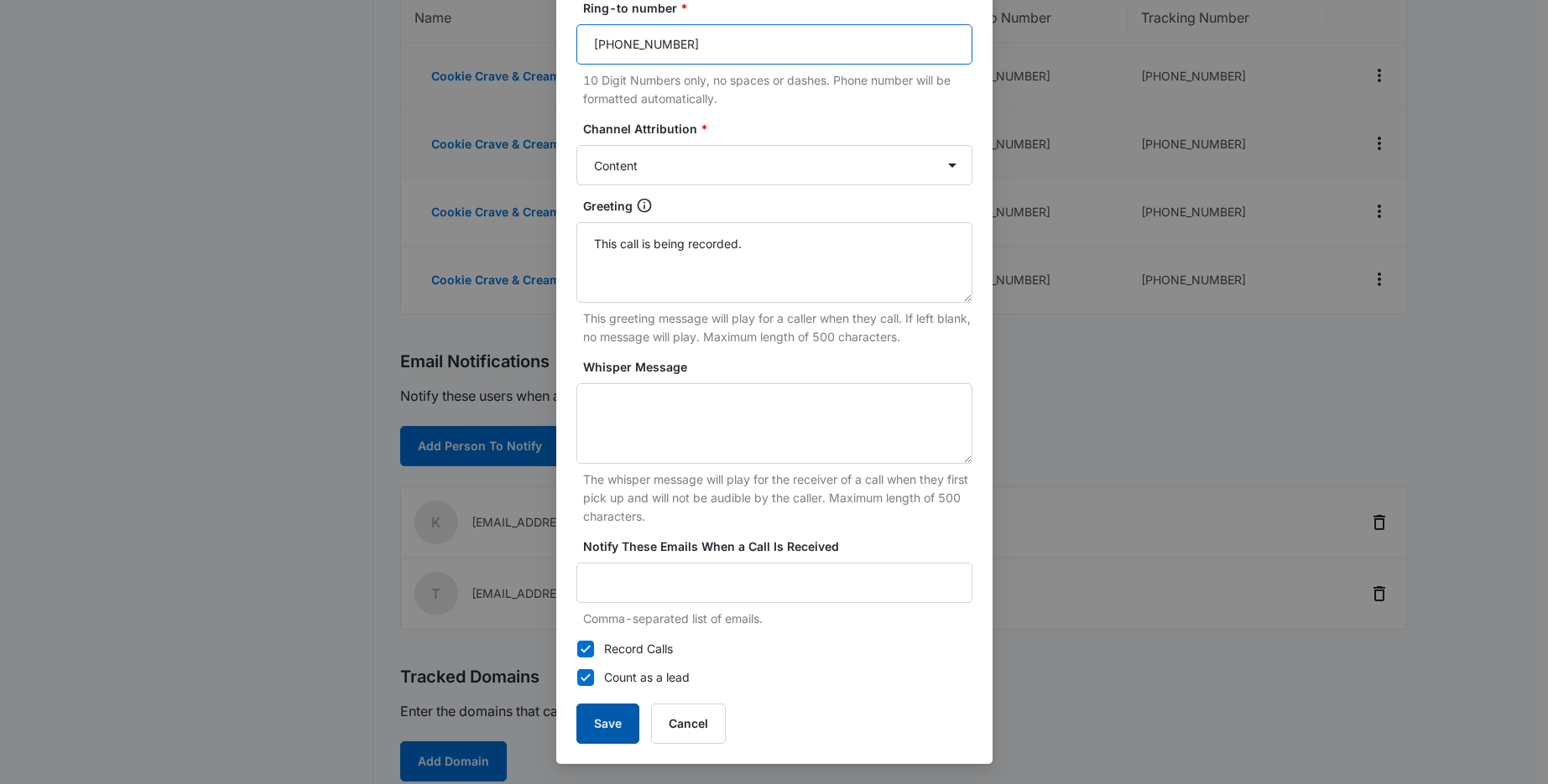
type input "(206)-841-4120"
click at [596, 721] on button "Save" at bounding box center [607, 724] width 63 height 40
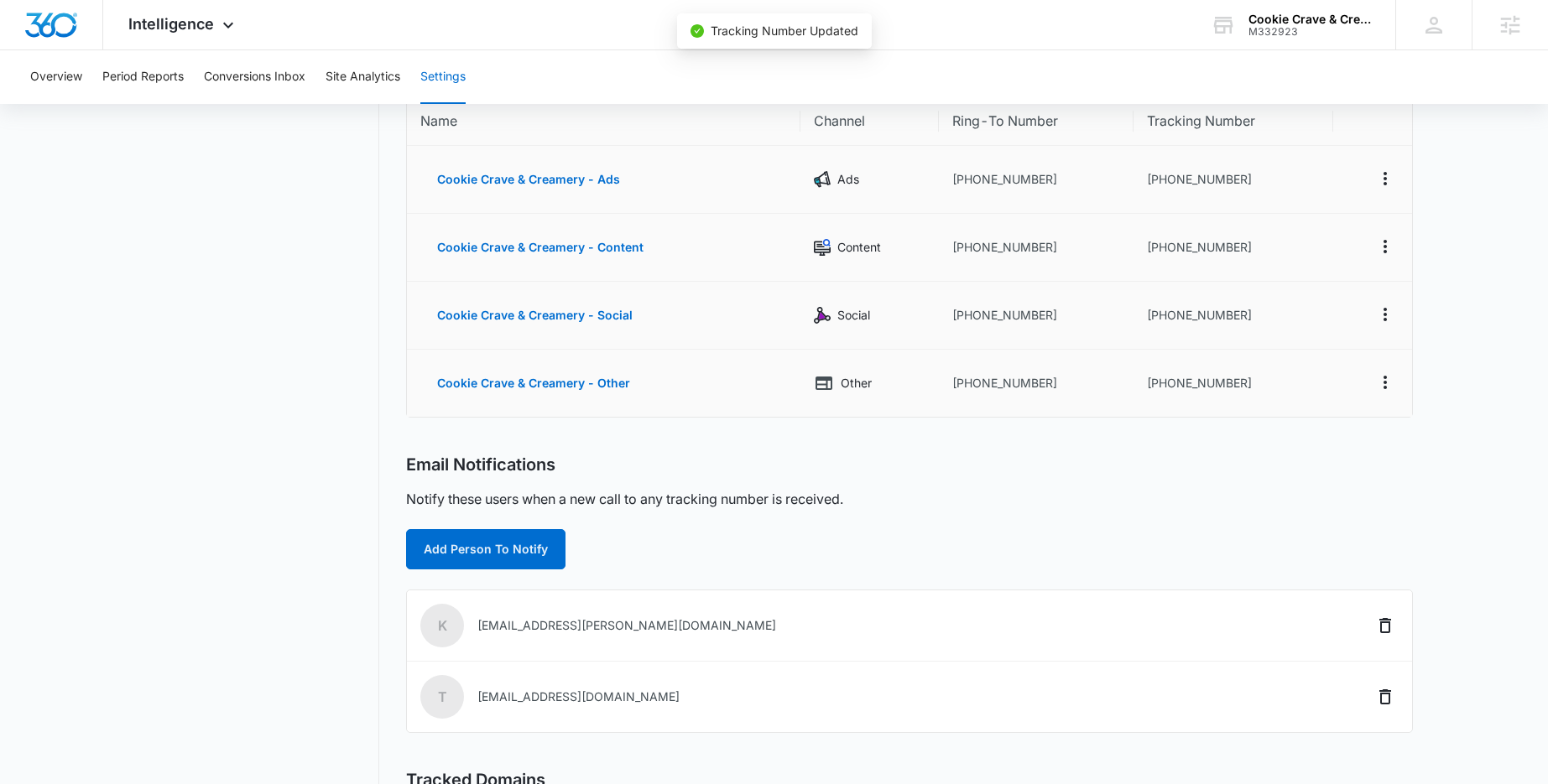
scroll to position [162, 0]
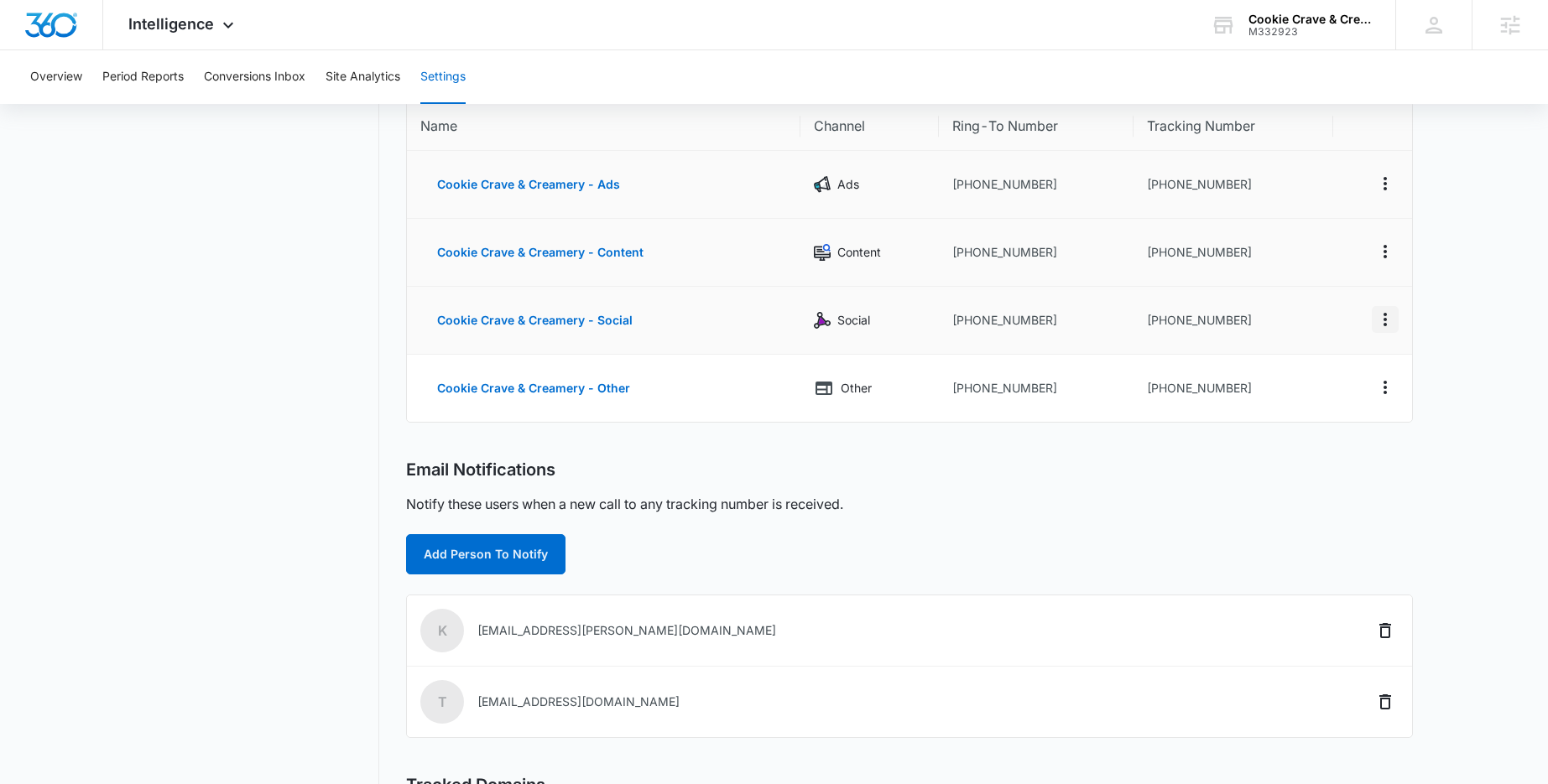
click at [1390, 319] on icon "Actions" at bounding box center [1385, 320] width 20 height 20
click at [1294, 306] on div "Edit" at bounding box center [1306, 307] width 35 height 12
select select "SOCIAL"
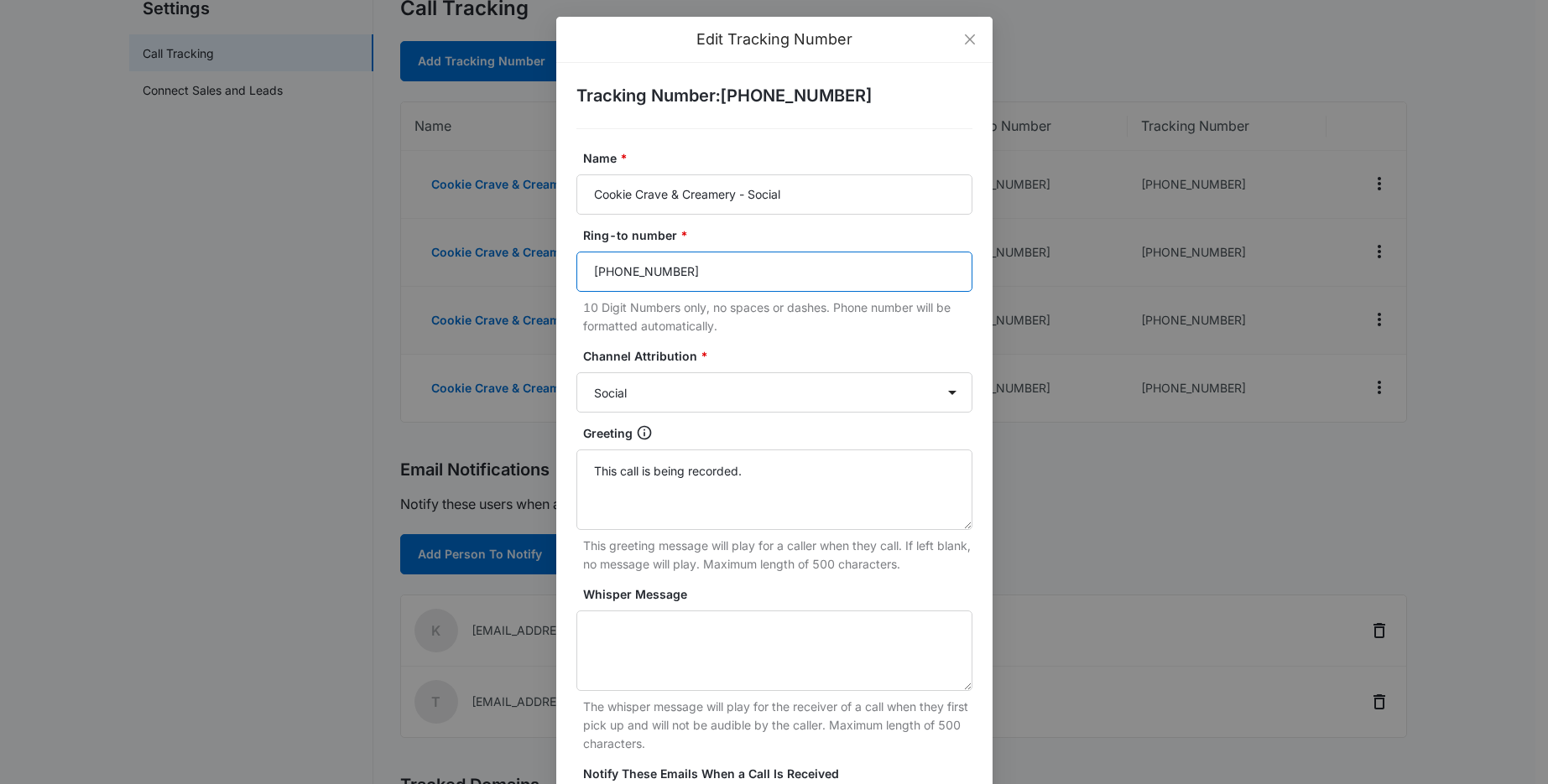
click at [695, 270] on input "(206) 644-8150" at bounding box center [774, 272] width 396 height 40
paste input "(206)-841-4120"
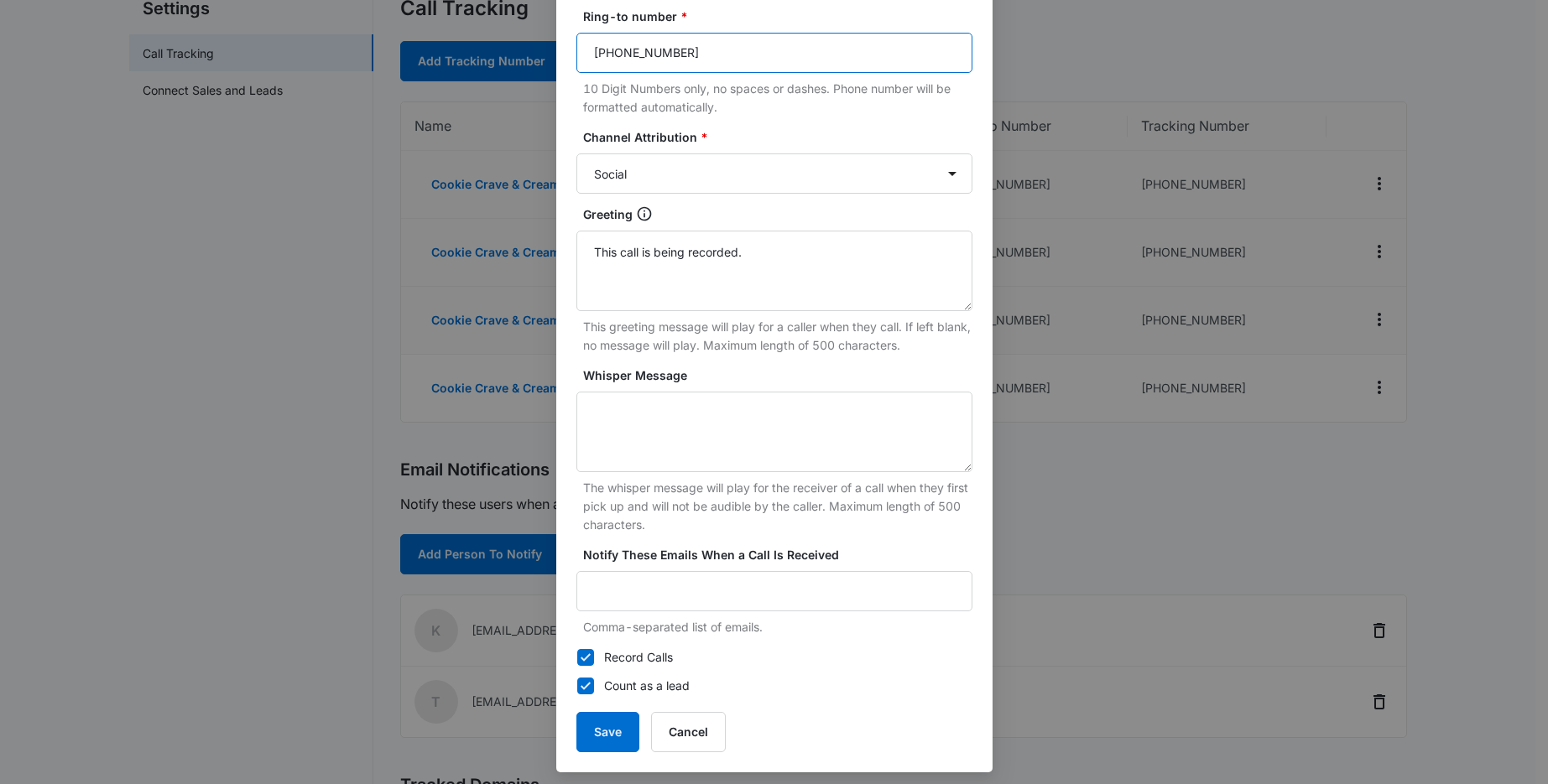
scroll to position [227, 0]
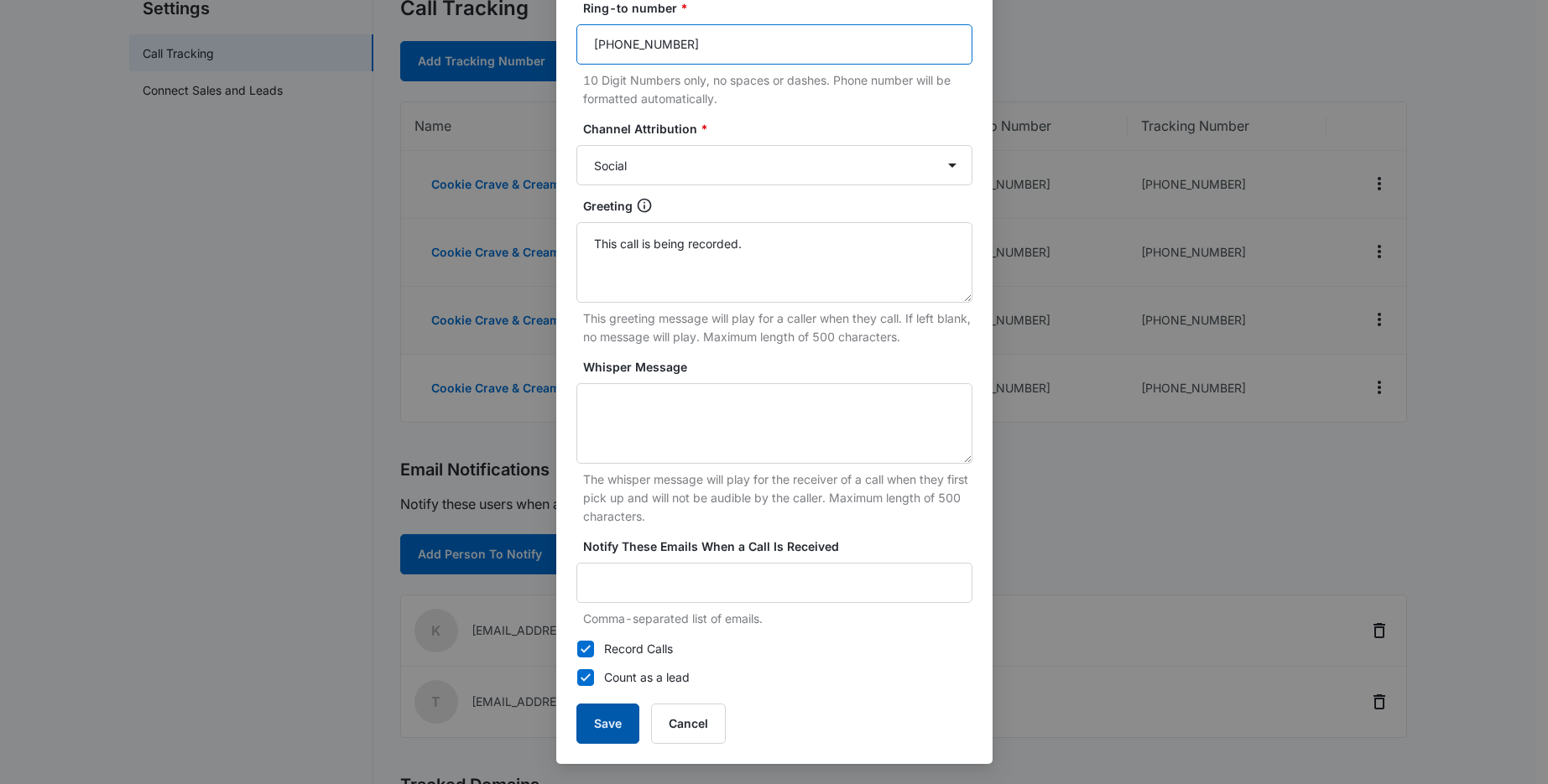
type input "(206)-841-4120"
click at [604, 730] on button "Save" at bounding box center [607, 724] width 63 height 40
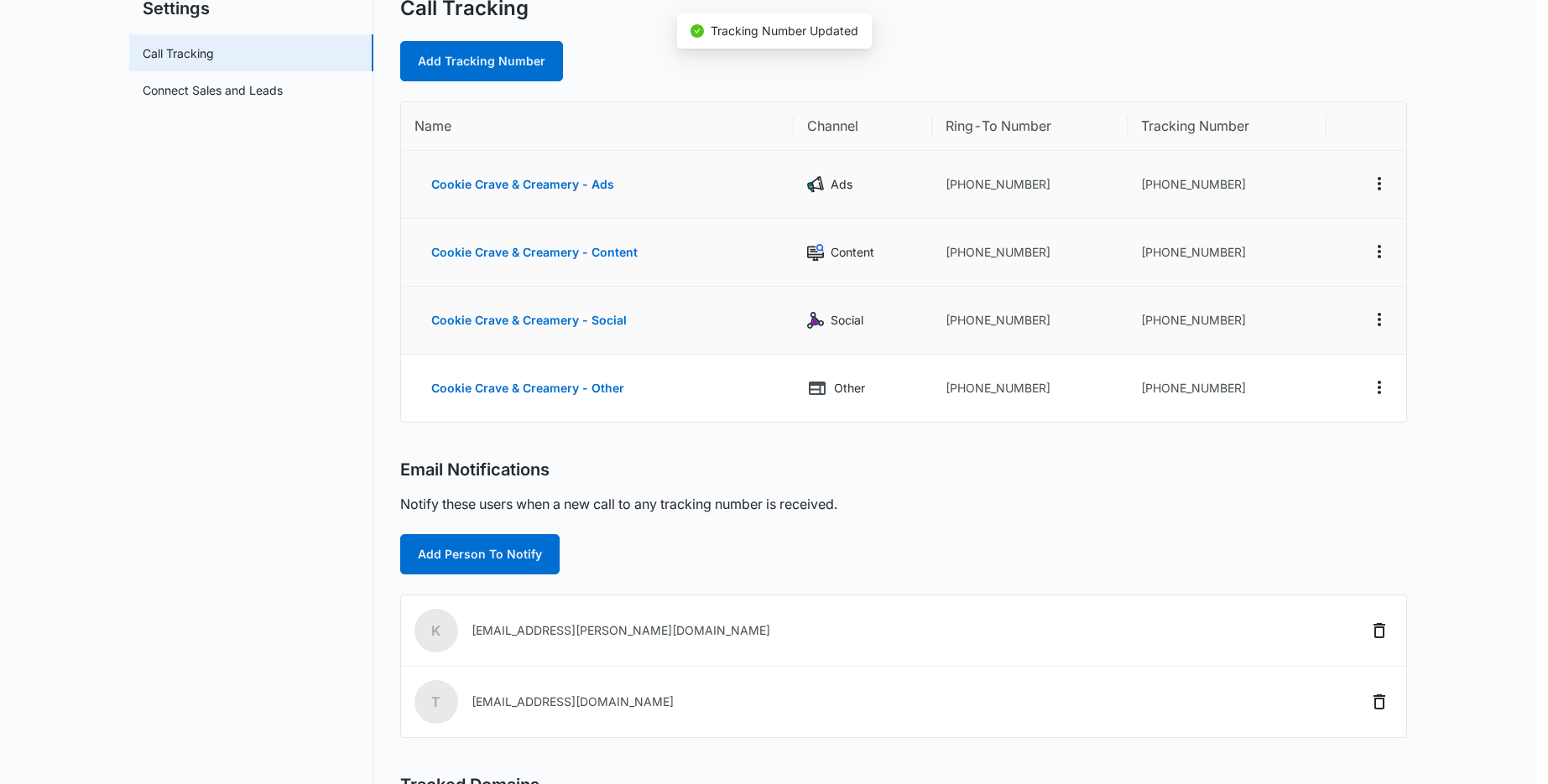
scroll to position [211, 0]
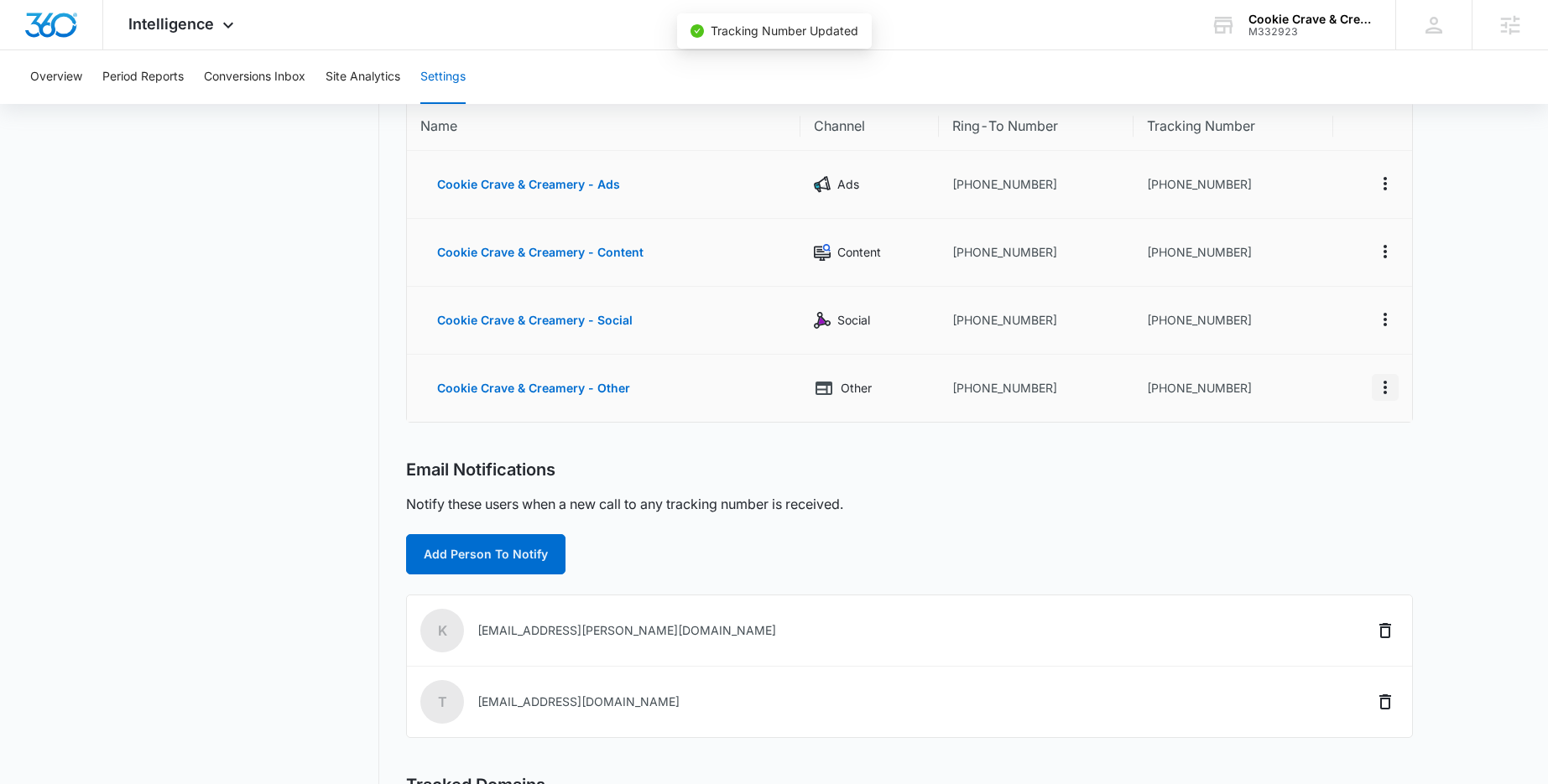
click at [1393, 386] on icon "Actions" at bounding box center [1385, 387] width 20 height 20
click at [1320, 366] on div "Edit" at bounding box center [1306, 370] width 35 height 12
select select "OTHER"
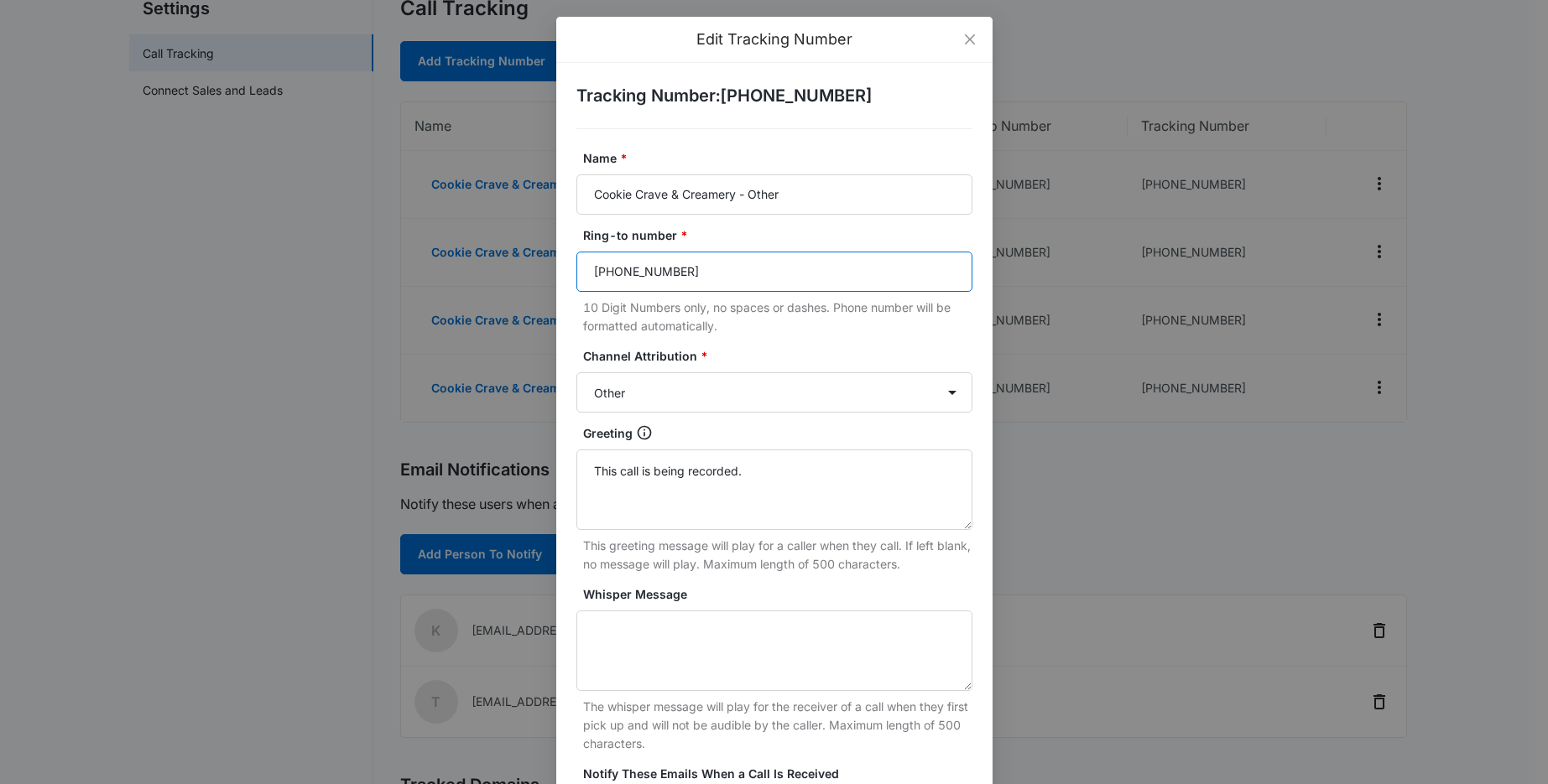
click at [689, 267] on input "(206) 644-8150" at bounding box center [774, 272] width 396 height 40
paste input "(206)-841-4120"
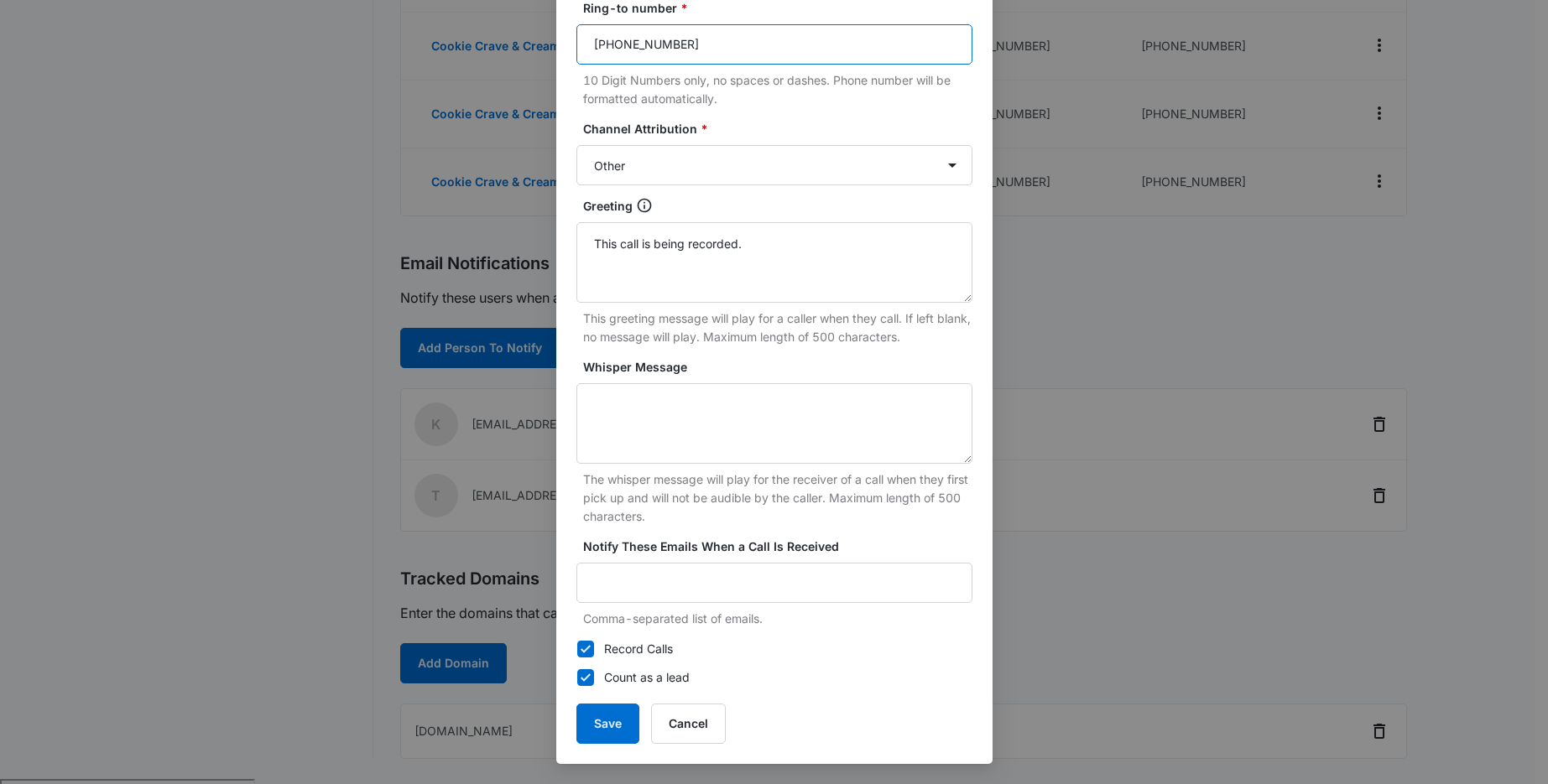
scroll to position [376, 0]
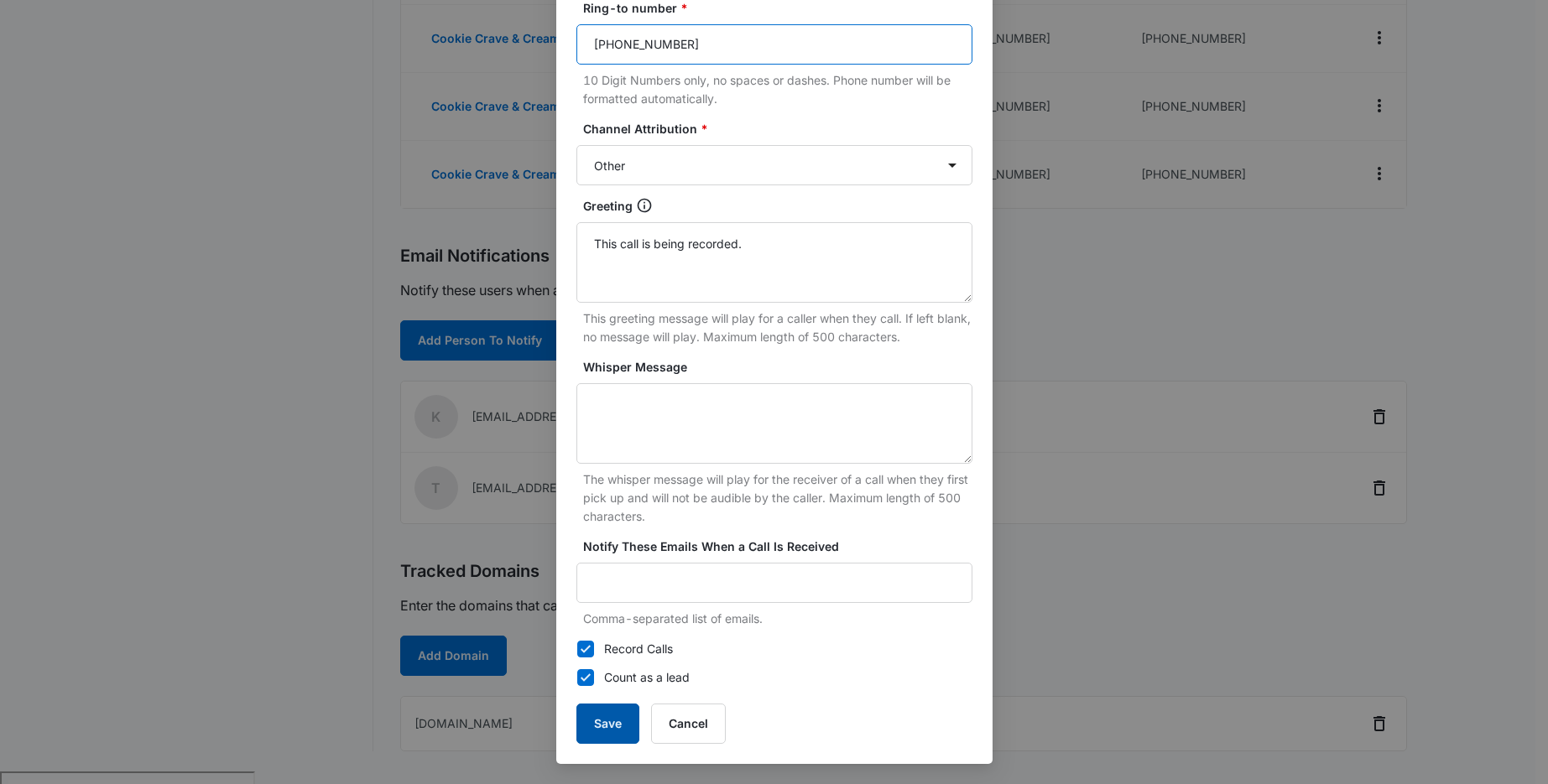
type input "(206)-841-4120"
click at [610, 716] on button "Save" at bounding box center [607, 724] width 63 height 40
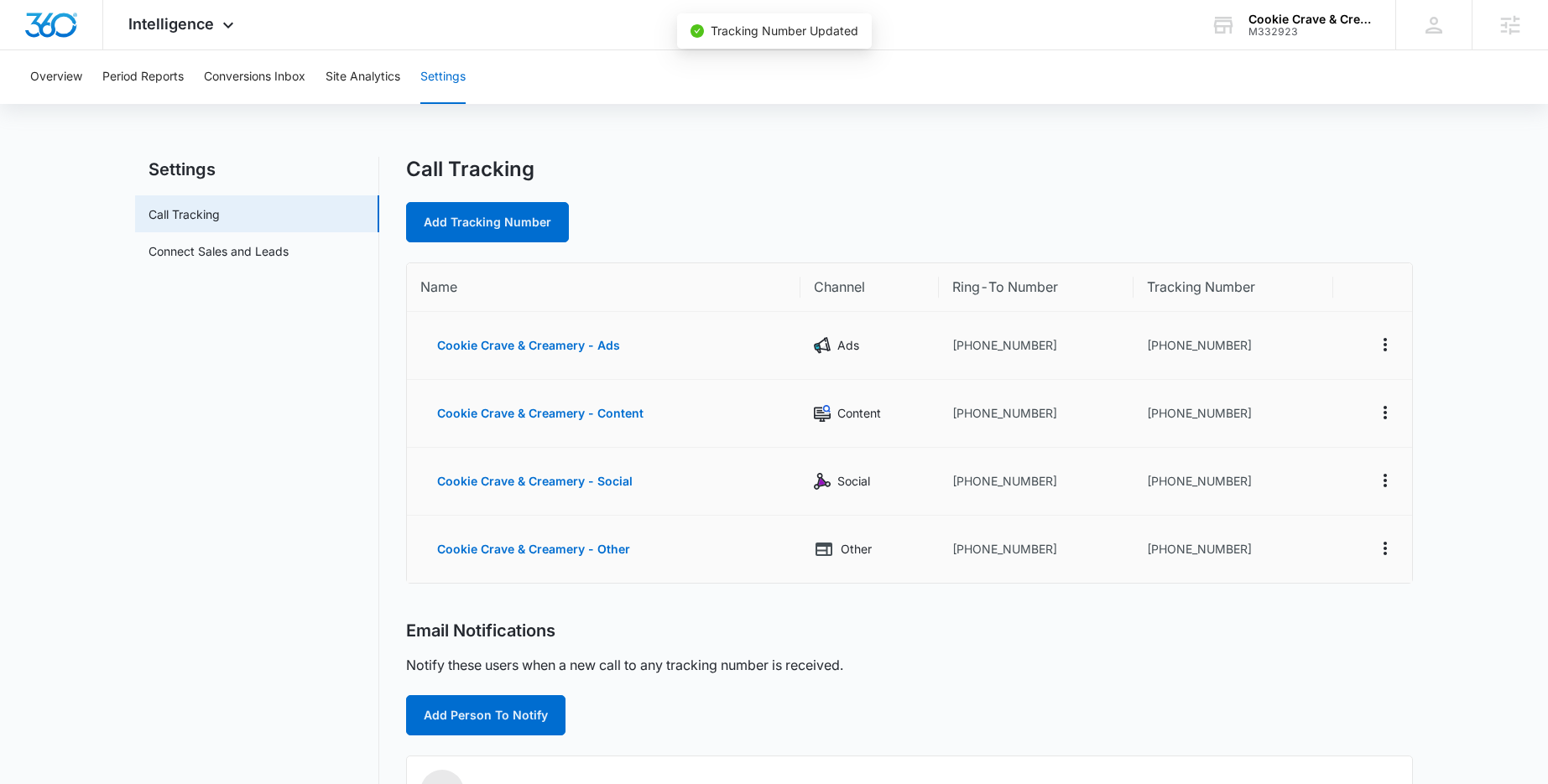
scroll to position [0, 0]
click at [67, 82] on button "Overview" at bounding box center [56, 77] width 52 height 54
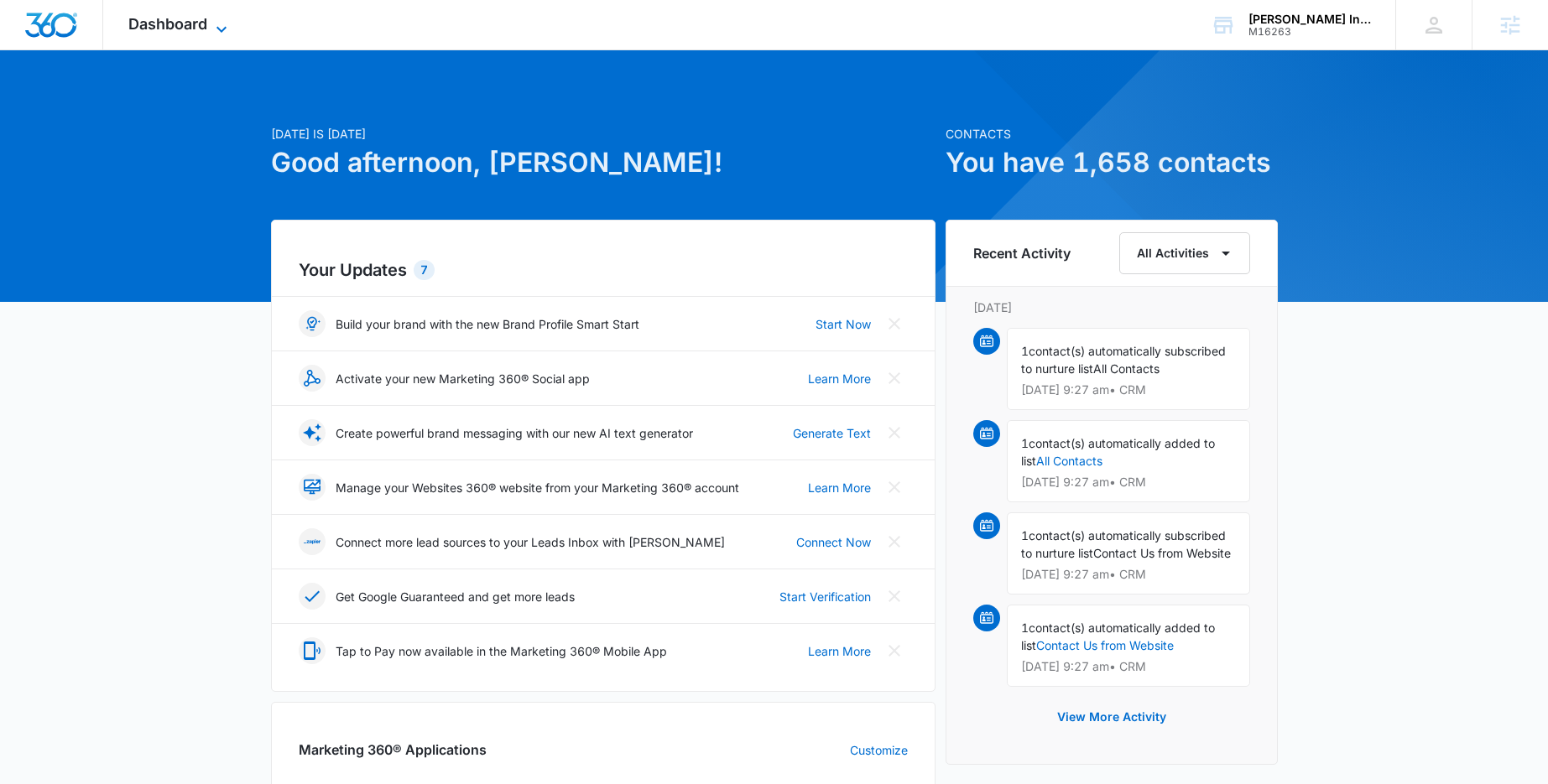
click at [212, 25] on icon at bounding box center [222, 29] width 20 height 20
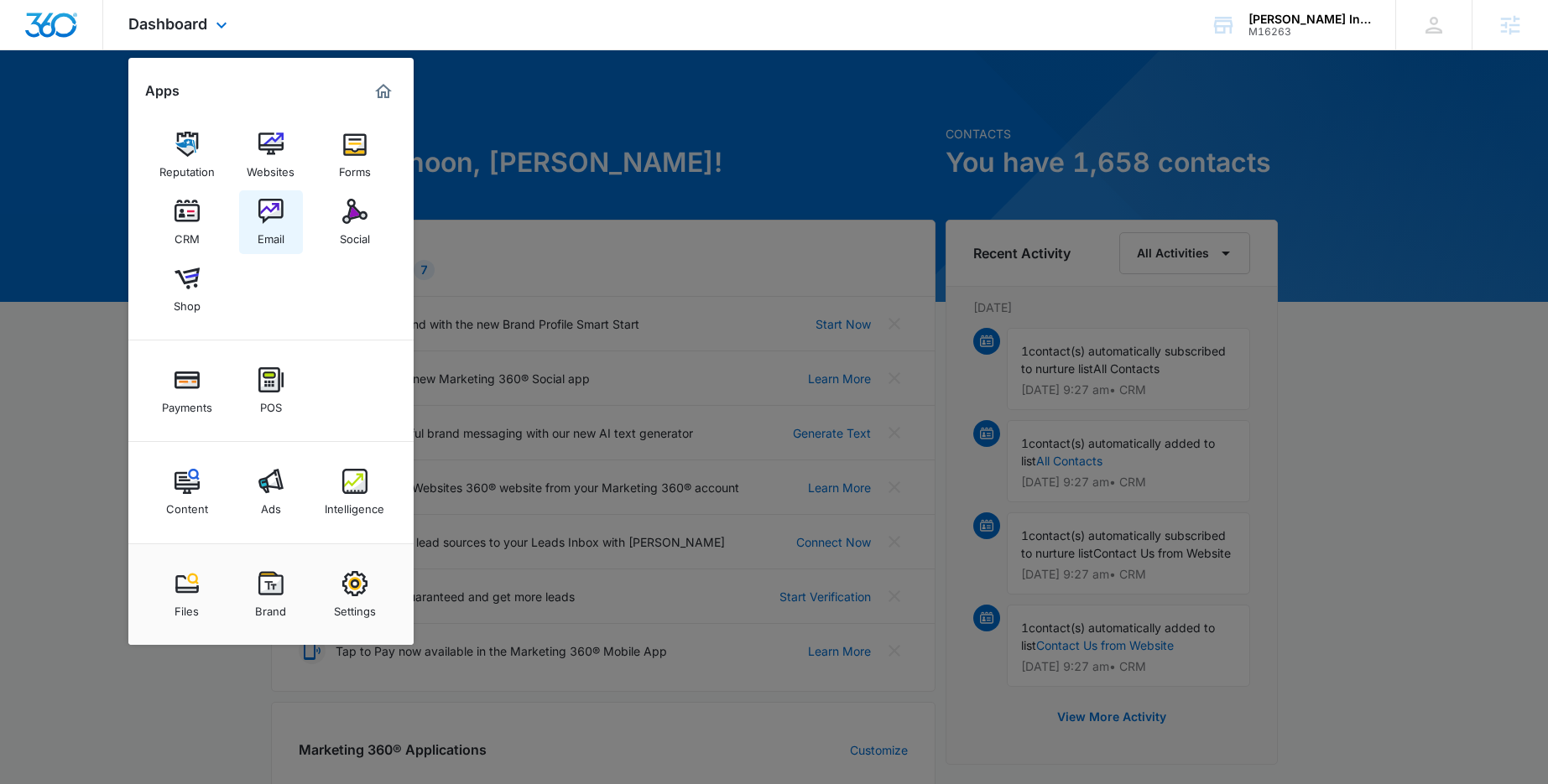
click at [265, 232] on div "Email" at bounding box center [271, 235] width 27 height 22
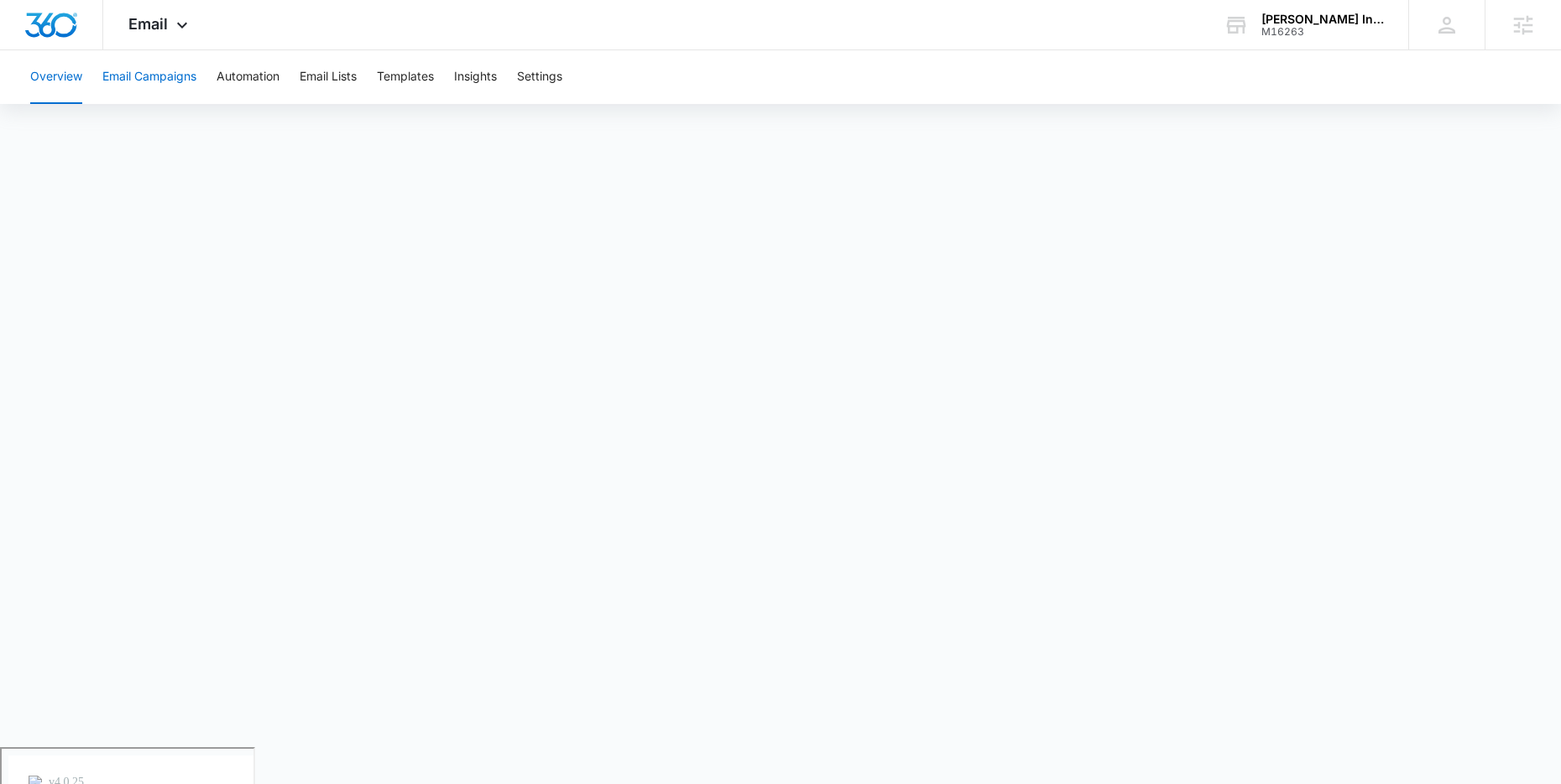
click at [154, 72] on button "Email Campaigns" at bounding box center [150, 77] width 94 height 54
click at [406, 77] on button "Templates" at bounding box center [405, 77] width 57 height 54
click at [149, 70] on button "Email Campaigns" at bounding box center [150, 77] width 94 height 54
